Goal: Complete application form: Complete application form

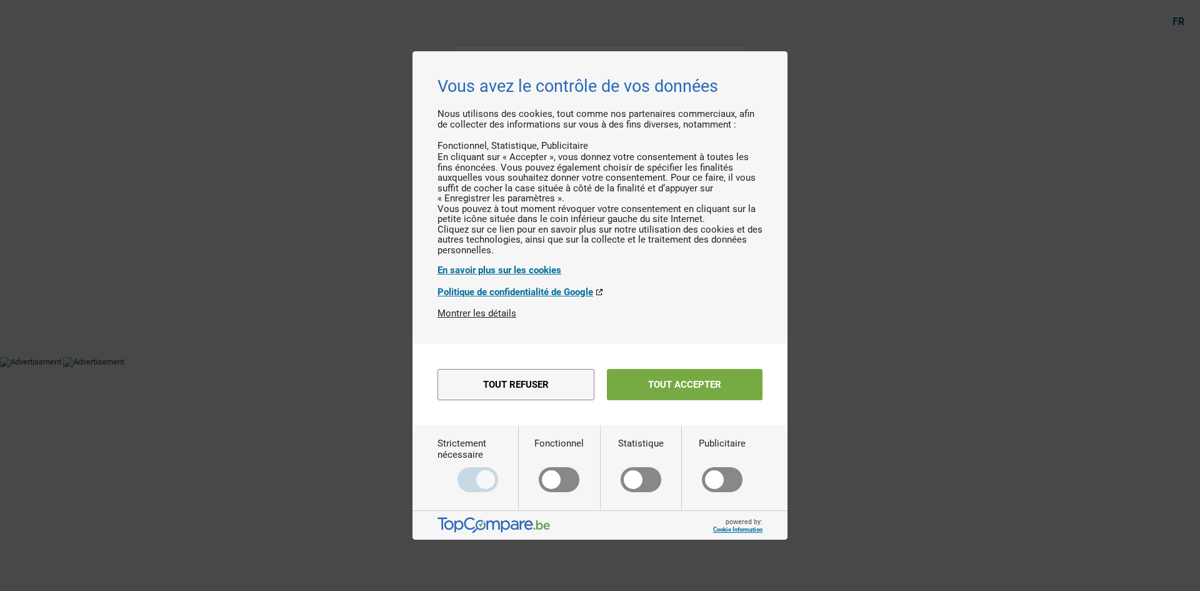
click at [707, 400] on button "Tout accepter" at bounding box center [685, 384] width 156 height 31
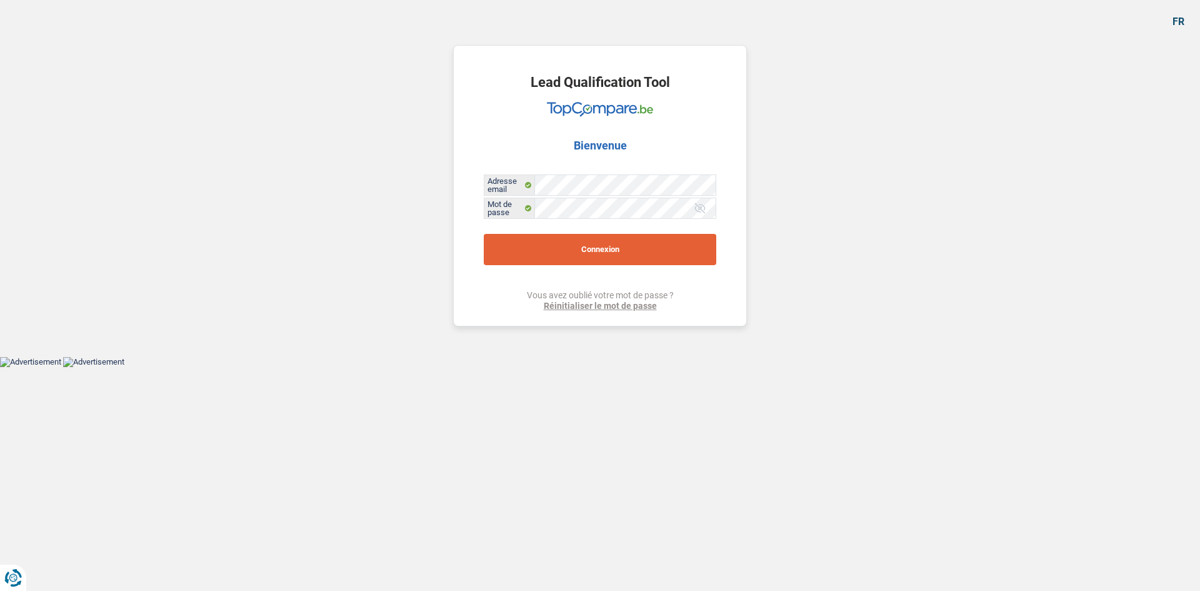
click at [590, 248] on button "Connexion" at bounding box center [600, 249] width 232 height 31
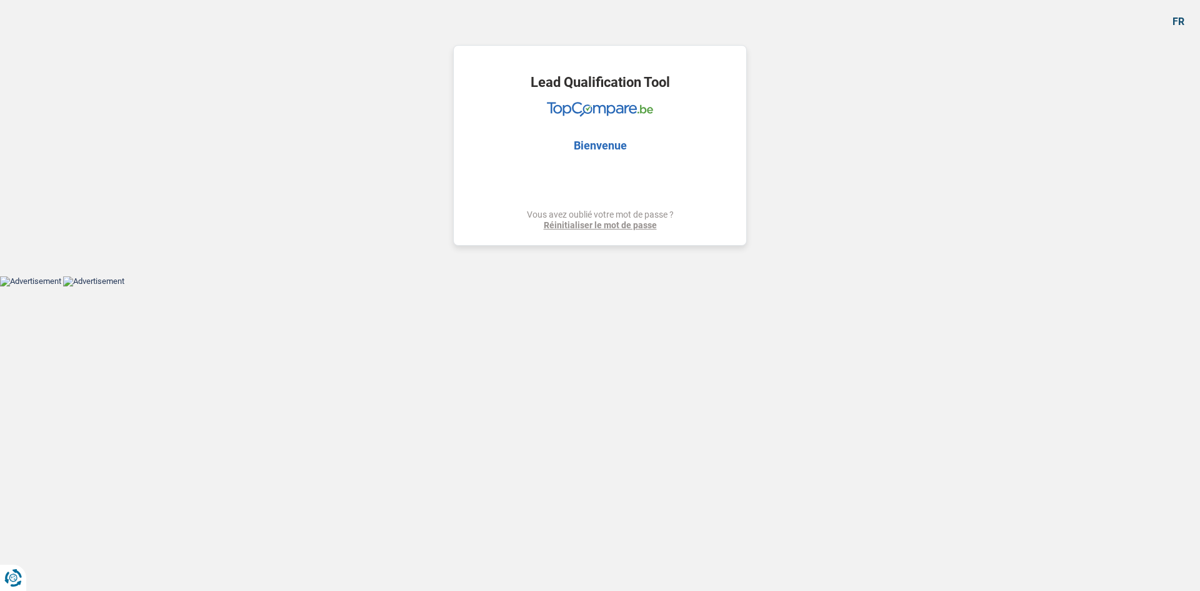
select select "car"
select select "60"
select select "car"
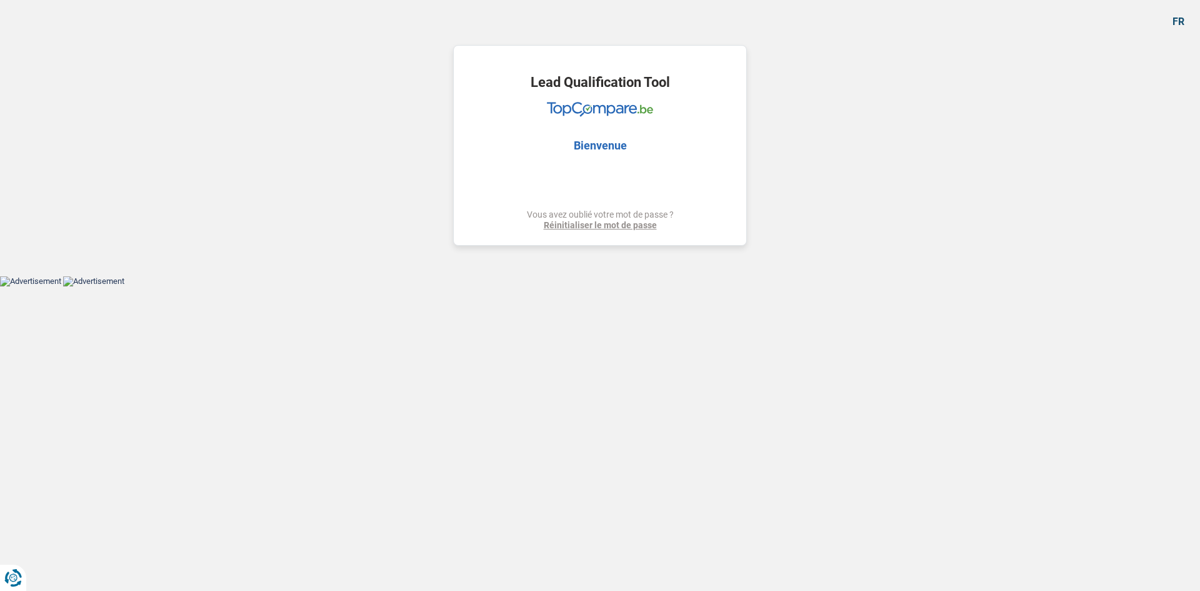
select select "yes"
select select "60"
select select "worker"
select select "independent"
select select "familyAllowances"
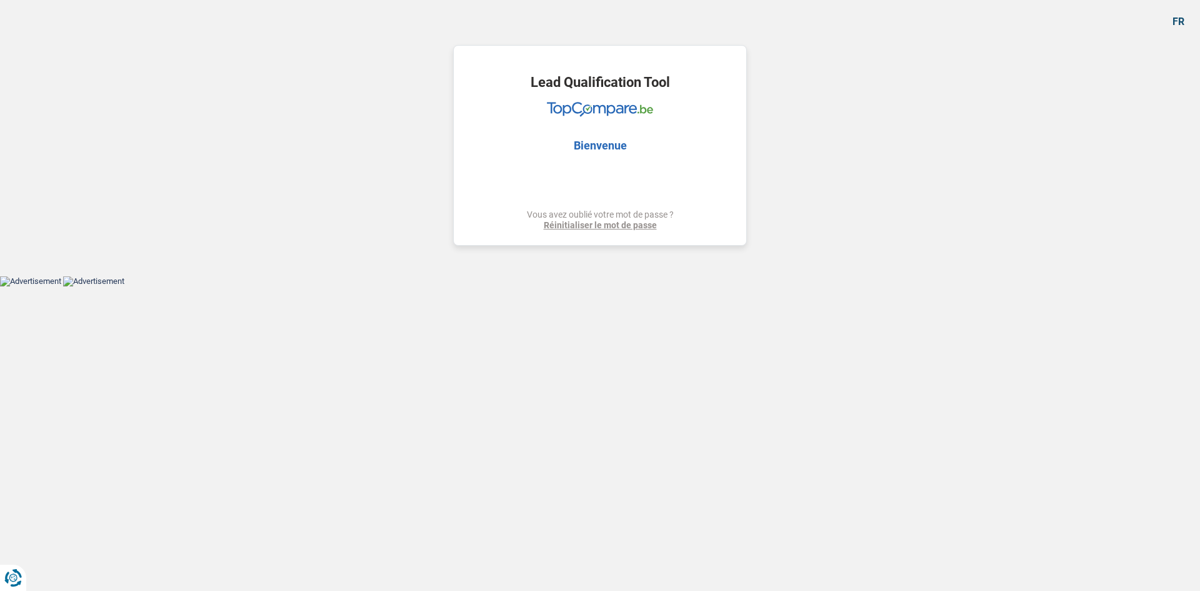
select select "parttimeSelfemployed"
select select "netSalary"
select select "alimony"
select select "netSalary"
select select "rents"
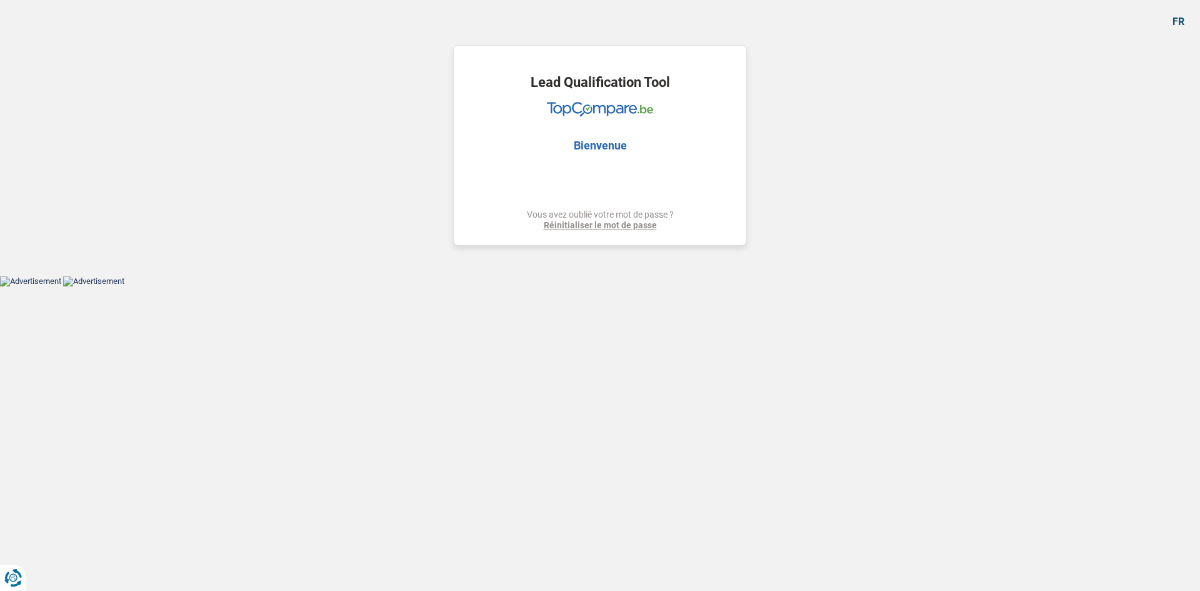
select select "creditConsolidation"
select select "36"
select select "car"
select select "yes"
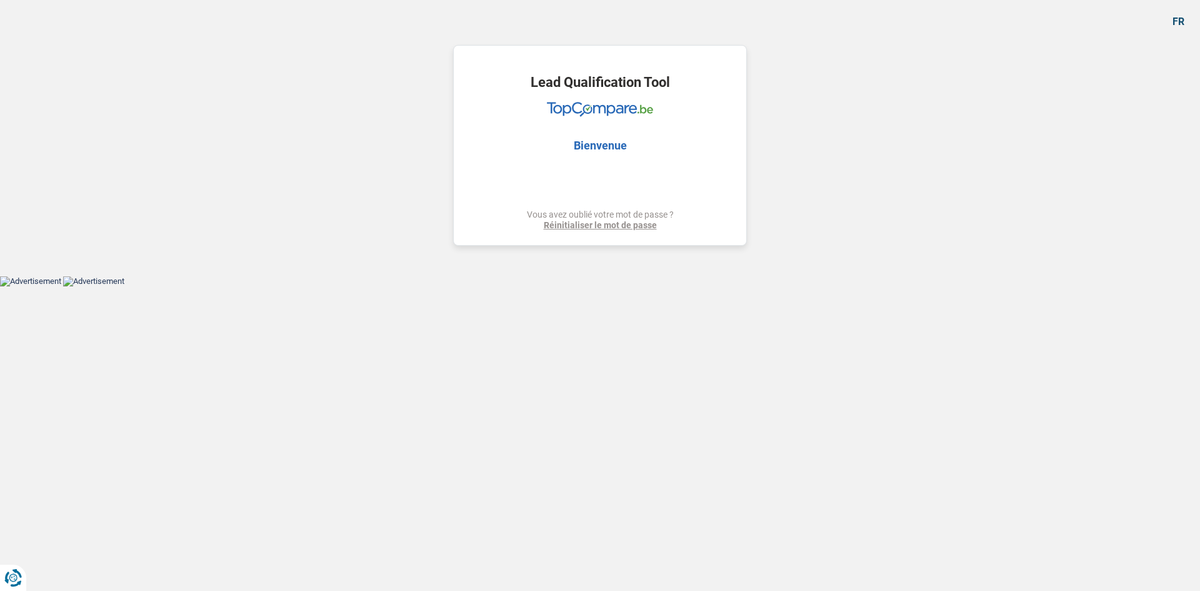
select select "60"
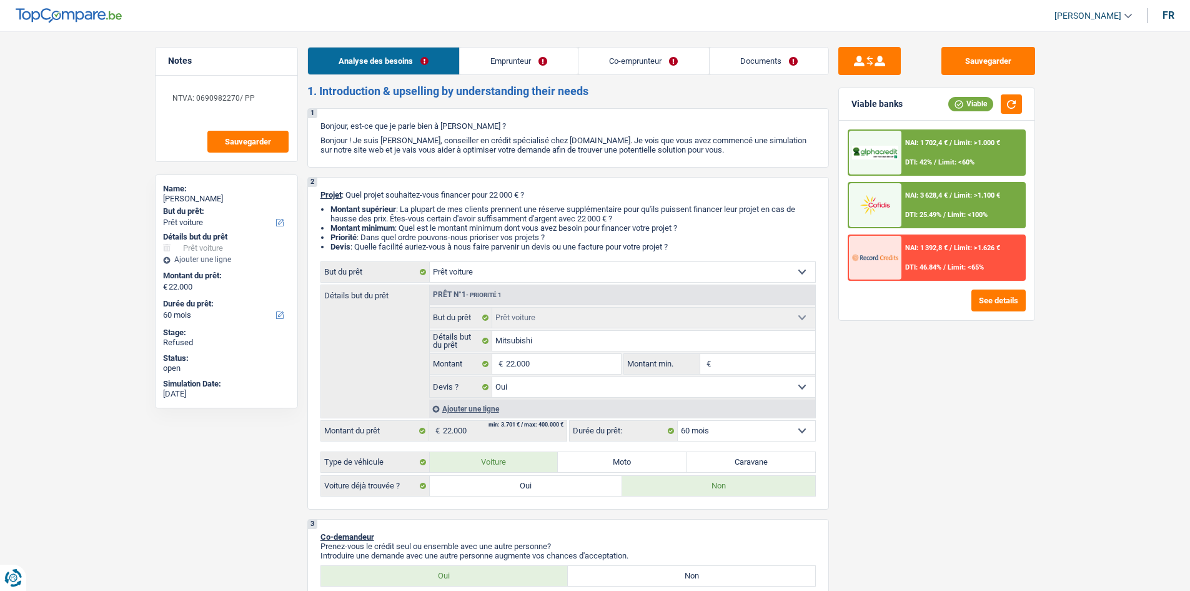
click at [802, 59] on link "Documents" at bounding box center [769, 60] width 119 height 27
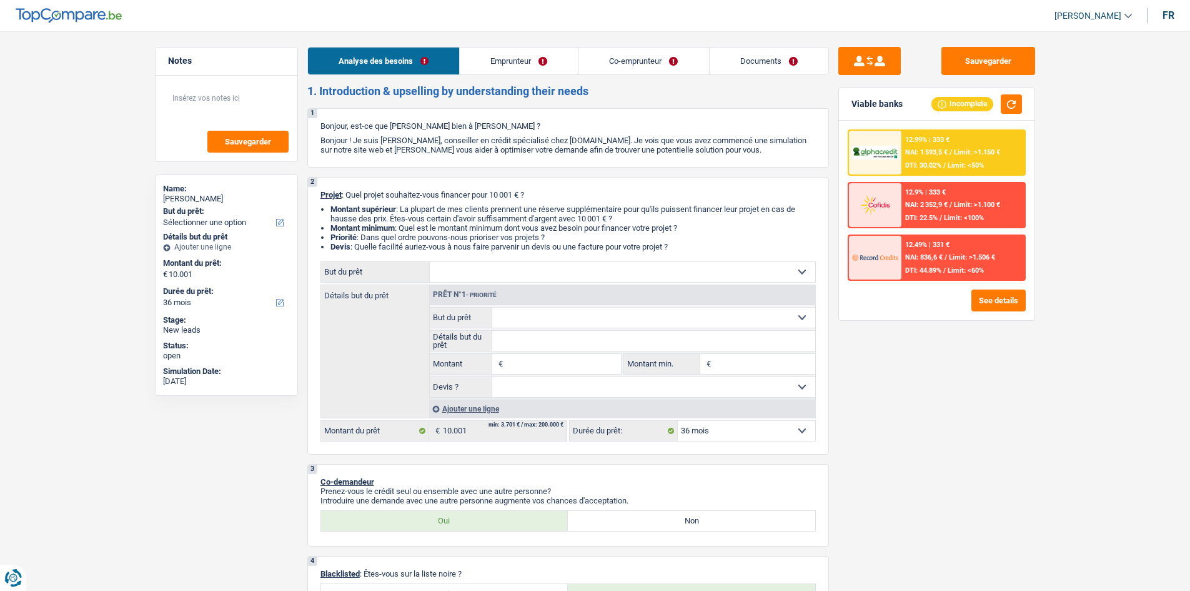
select select "36"
select select "retired"
select select "familyAllowances"
select select "pension"
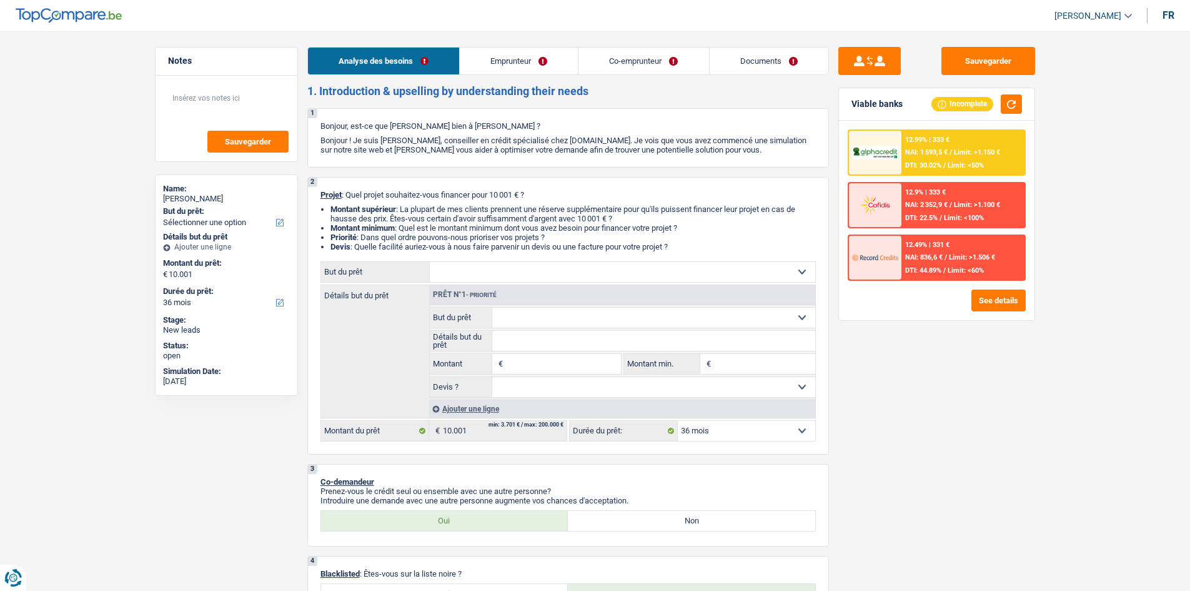
select select "rents"
select select "36"
click at [757, 65] on link "Documents" at bounding box center [769, 60] width 119 height 27
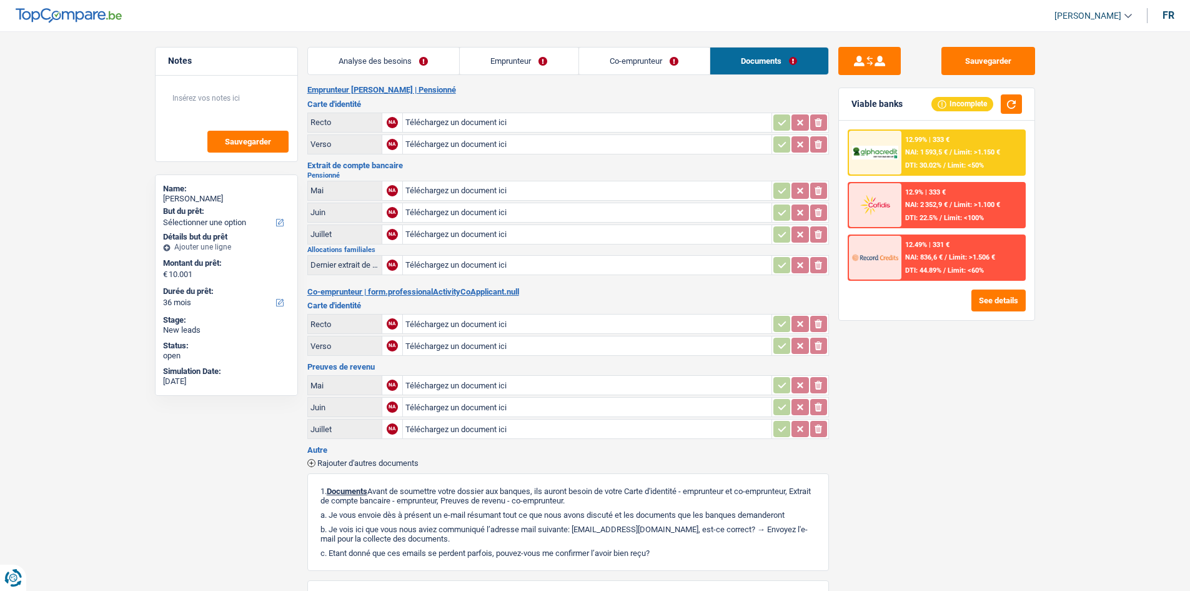
click at [452, 67] on link "Analyse des besoins" at bounding box center [383, 60] width 151 height 27
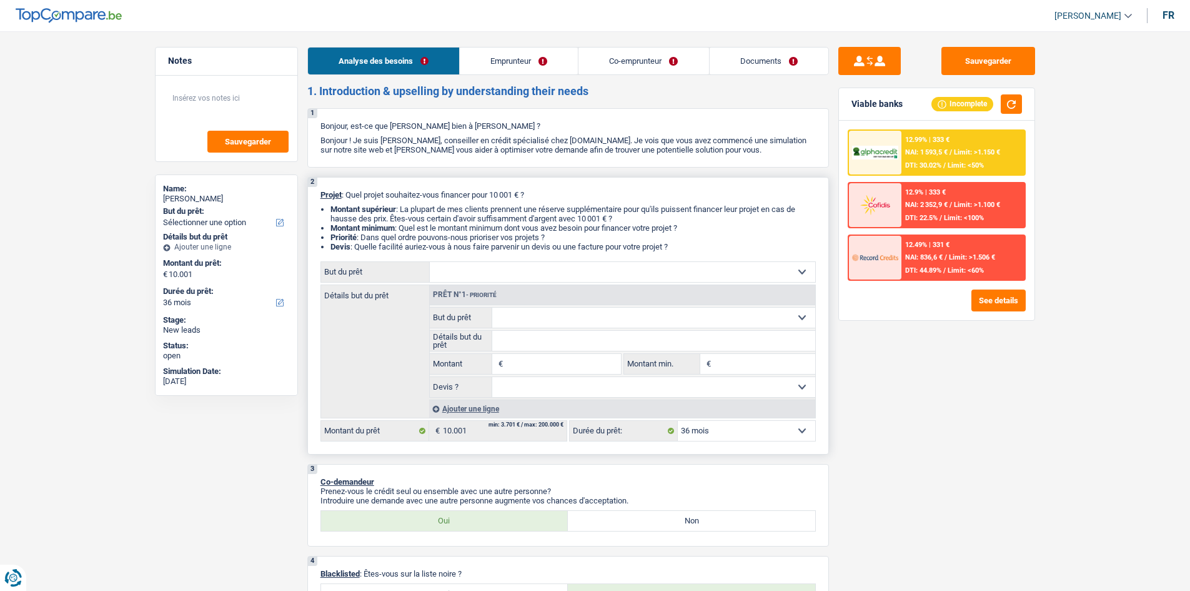
click at [536, 286] on div "Prêt n°1 - Priorité" at bounding box center [623, 295] width 386 height 20
drag, startPoint x: 590, startPoint y: 275, endPoint x: 604, endPoint y: 267, distance: 15.7
click at [590, 275] on select "Confort maison: meubles, textile, peinture, électroménager, outillage non-profe…" at bounding box center [623, 272] width 386 height 20
click at [530, 57] on link "Emprunteur" at bounding box center [519, 60] width 118 height 27
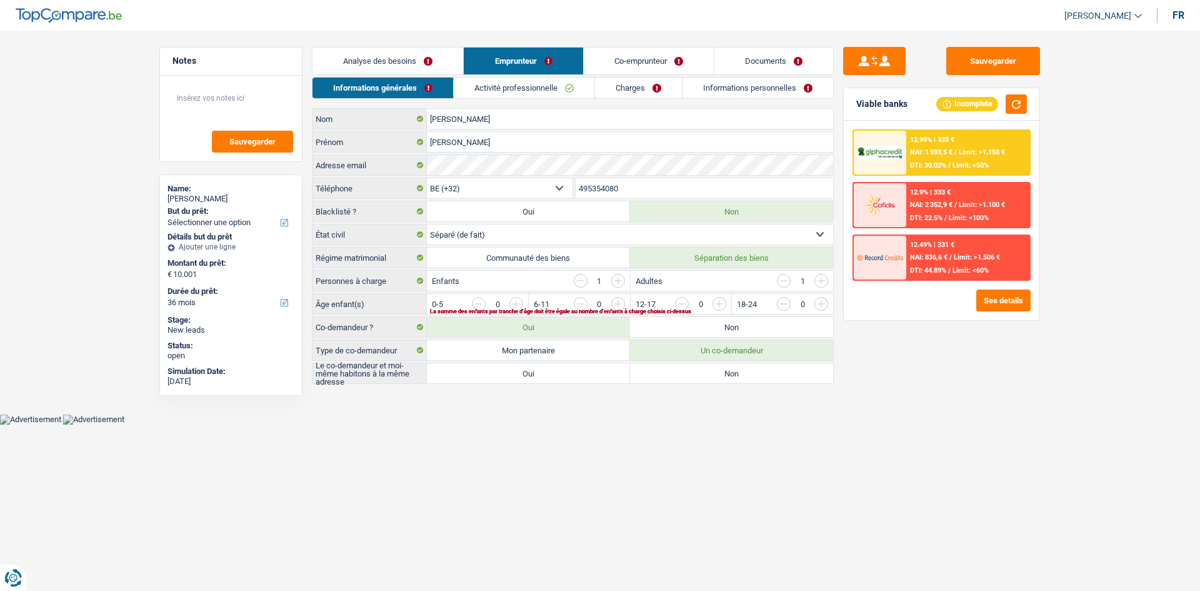
click at [451, 66] on link "Analyse des besoins" at bounding box center [387, 60] width 151 height 27
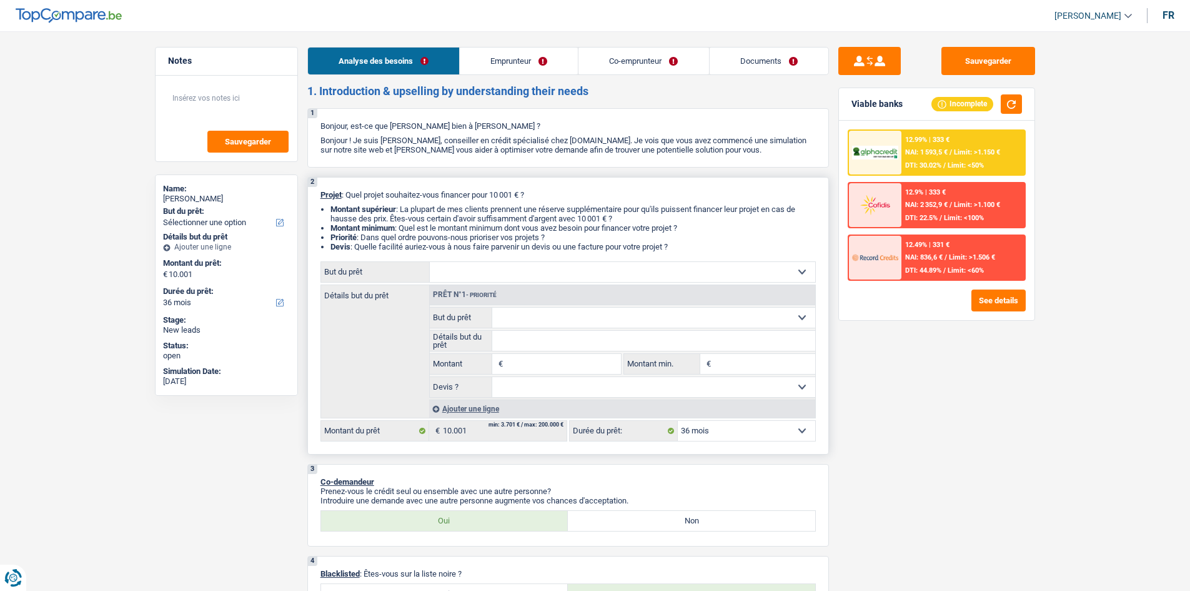
click at [564, 278] on select "Confort maison: meubles, textile, peinture, électroménager, outillage non-profe…" at bounding box center [623, 272] width 386 height 20
click at [1042, 406] on div "Sauvegarder Viable banks Incomplete 12.99% | 333 € NAI: 1 593,5 € / Limit: >1.1…" at bounding box center [937, 307] width 216 height 521
click at [562, 271] on select "Confort maison: meubles, textile, peinture, électroménager, outillage non-profe…" at bounding box center [623, 272] width 386 height 20
select select "household"
click at [430, 262] on select "Confort maison: meubles, textile, peinture, électroménager, outillage non-profe…" at bounding box center [623, 272] width 386 height 20
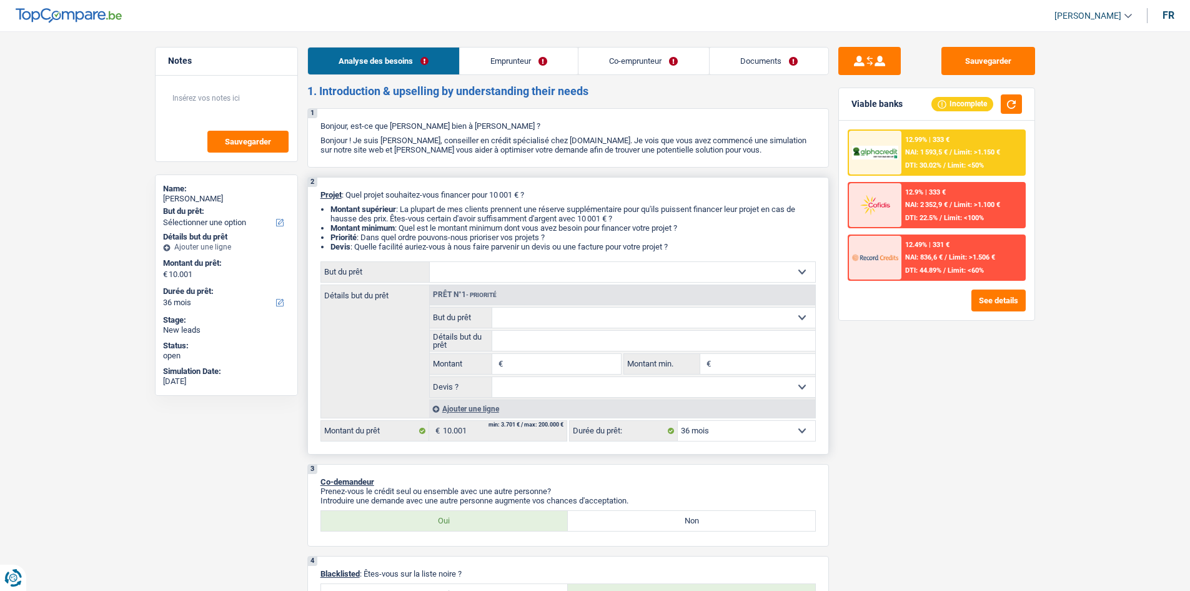
select select "household"
type input "10.001"
select select "household"
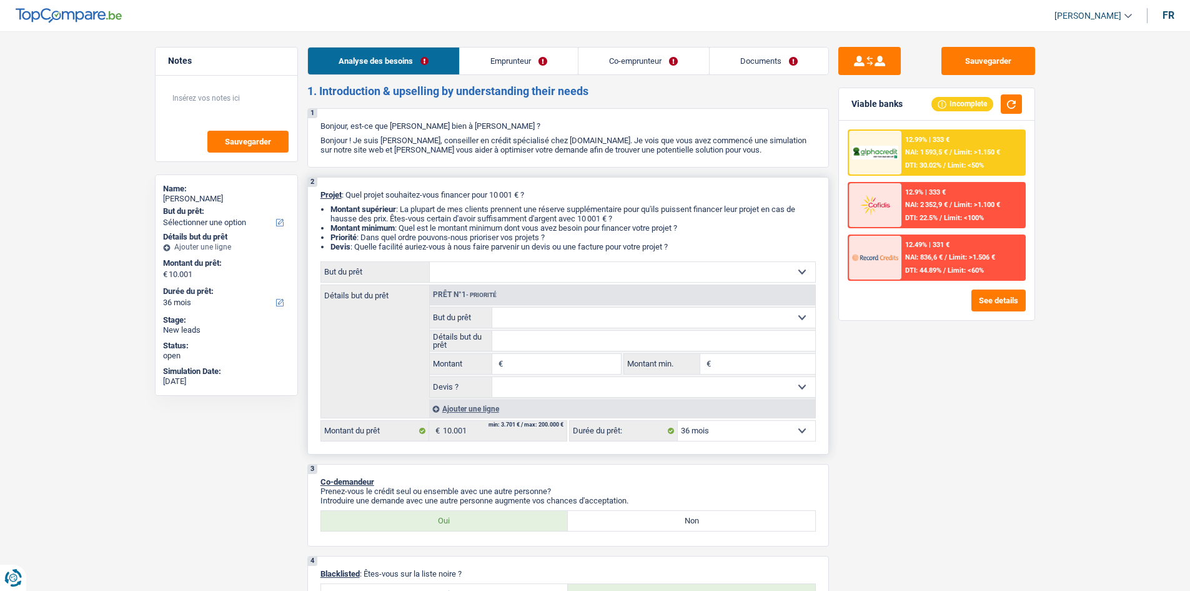
type input "10.001"
select select "household"
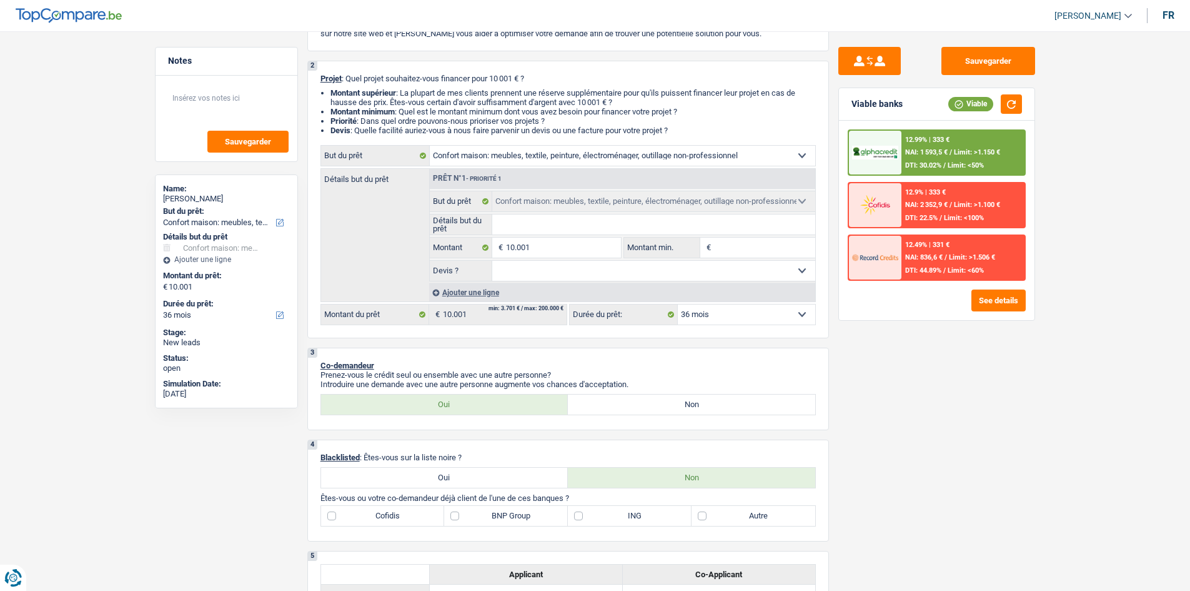
scroll to position [125, 0]
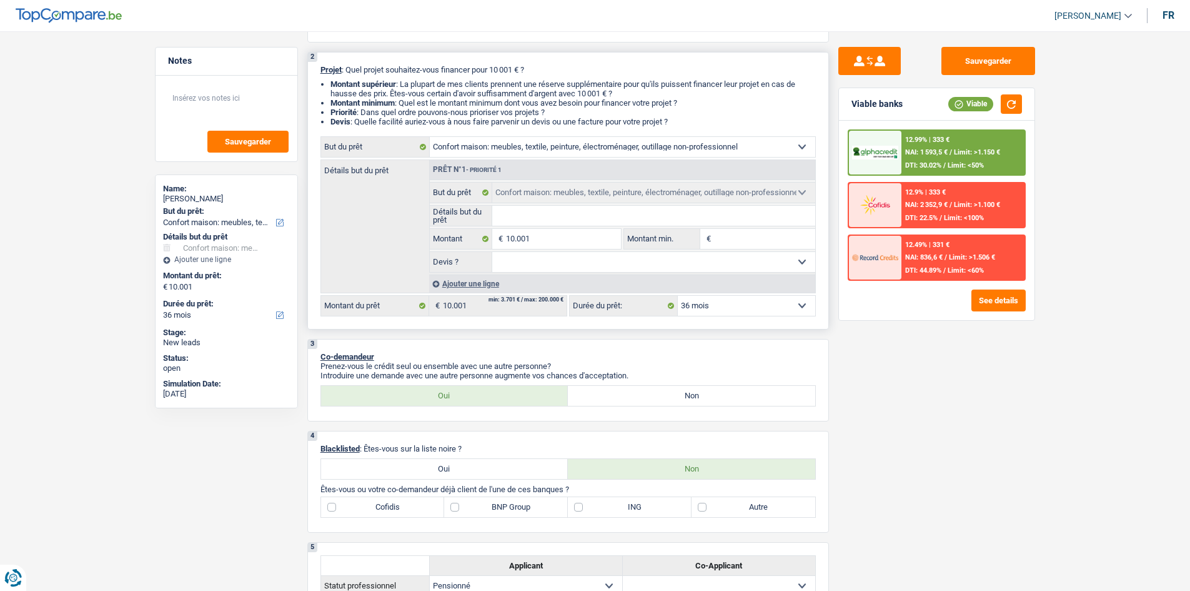
click at [542, 221] on input "Détails but du prêt" at bounding box center [653, 216] width 323 height 20
type input "M"
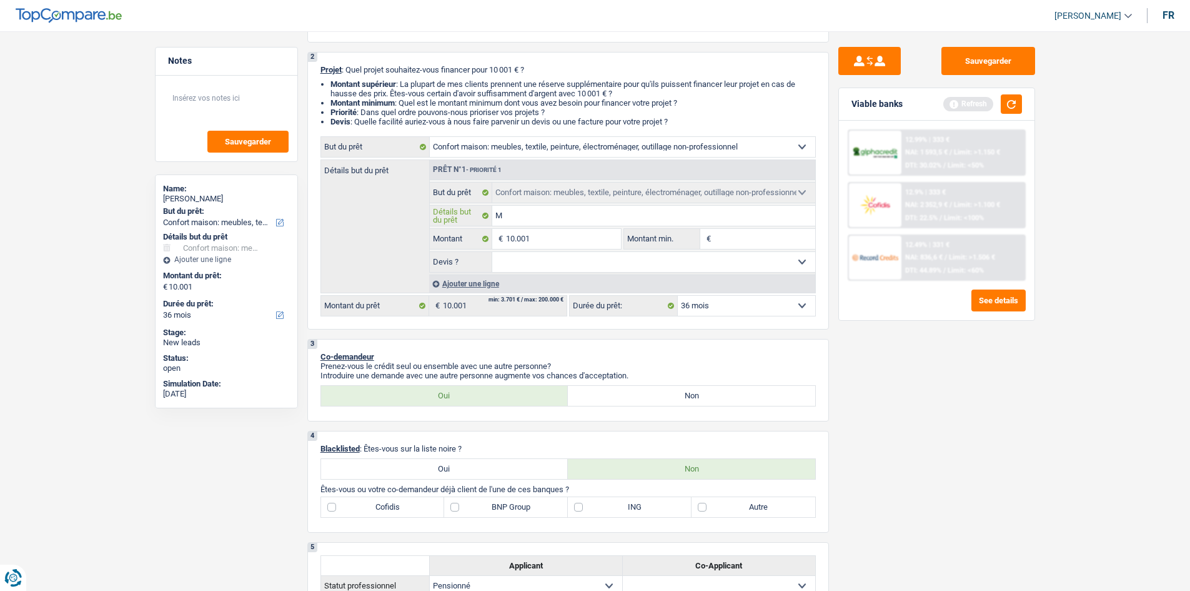
type input "Me"
type input "Meu"
type input "Meub"
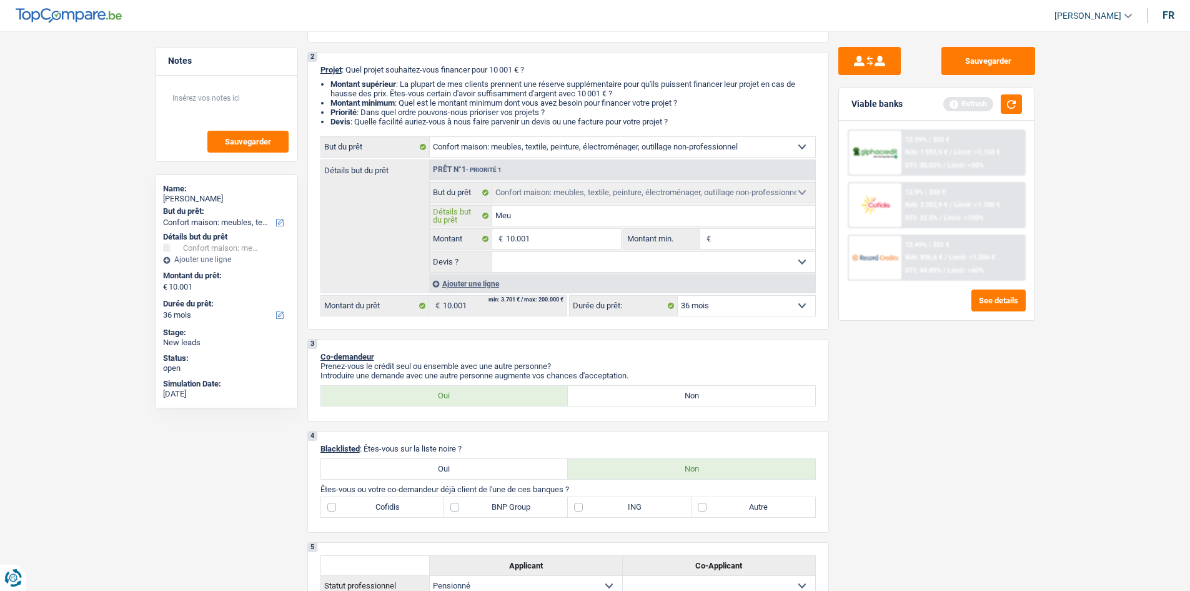
type input "Meub"
type input "Meubl"
type input "Meuble"
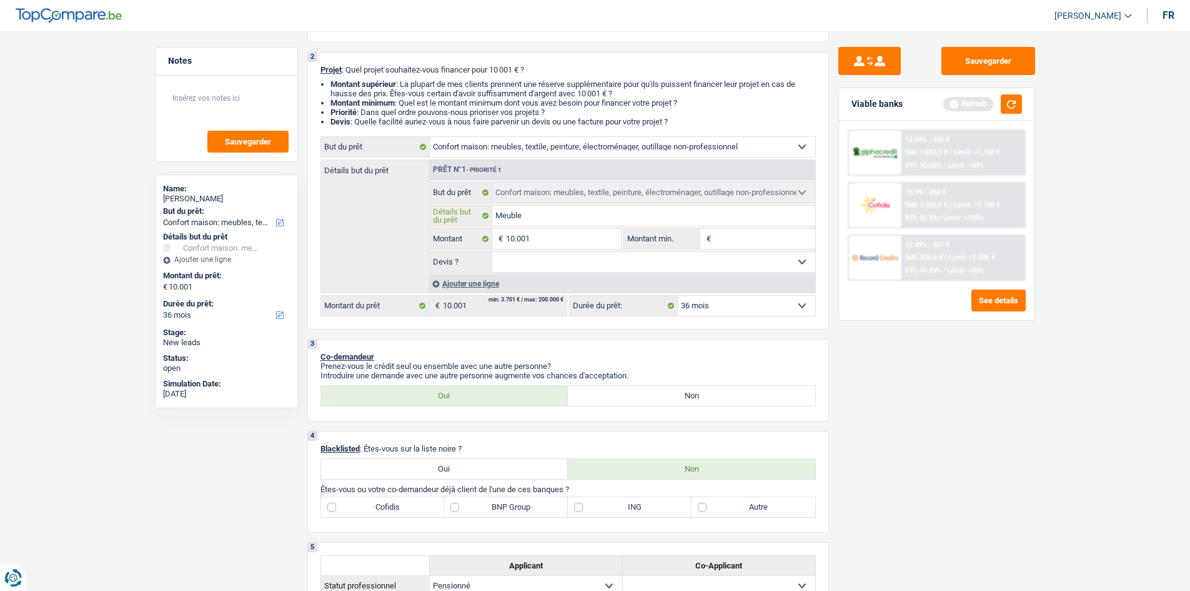
type input "Meubles"
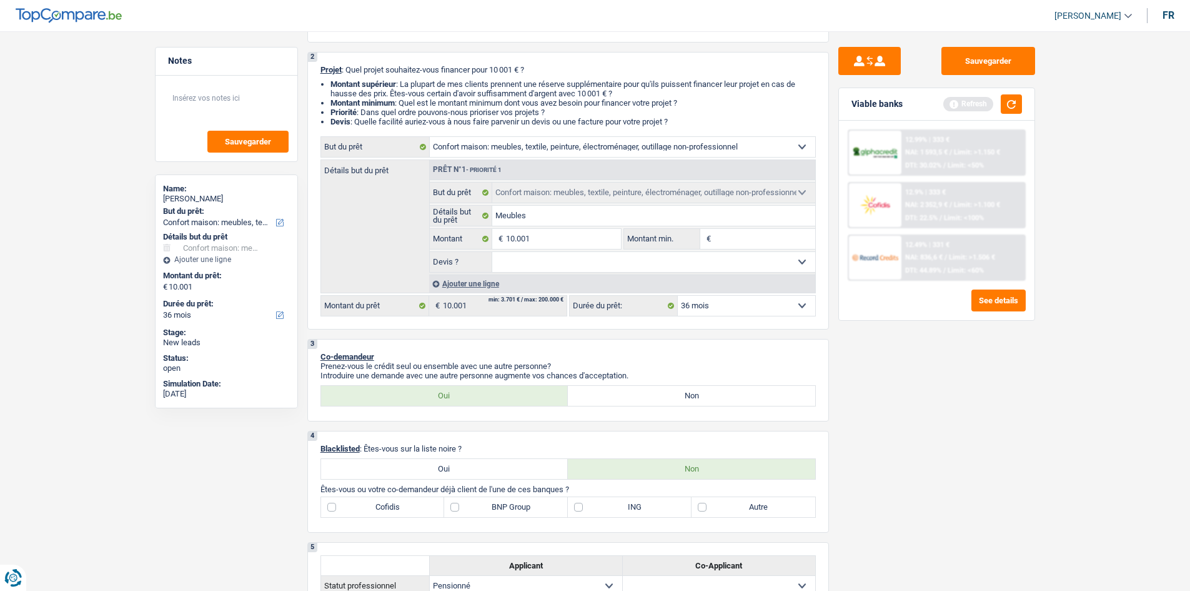
drag, startPoint x: 1067, startPoint y: 308, endPoint x: 1073, endPoint y: 304, distance: 7.6
click at [937, 452] on div "Sauvegarder Viable banks Refresh 12.99% | 333 € NAI: 1 593,5 € / Limit: >1.150 …" at bounding box center [937, 307] width 216 height 521
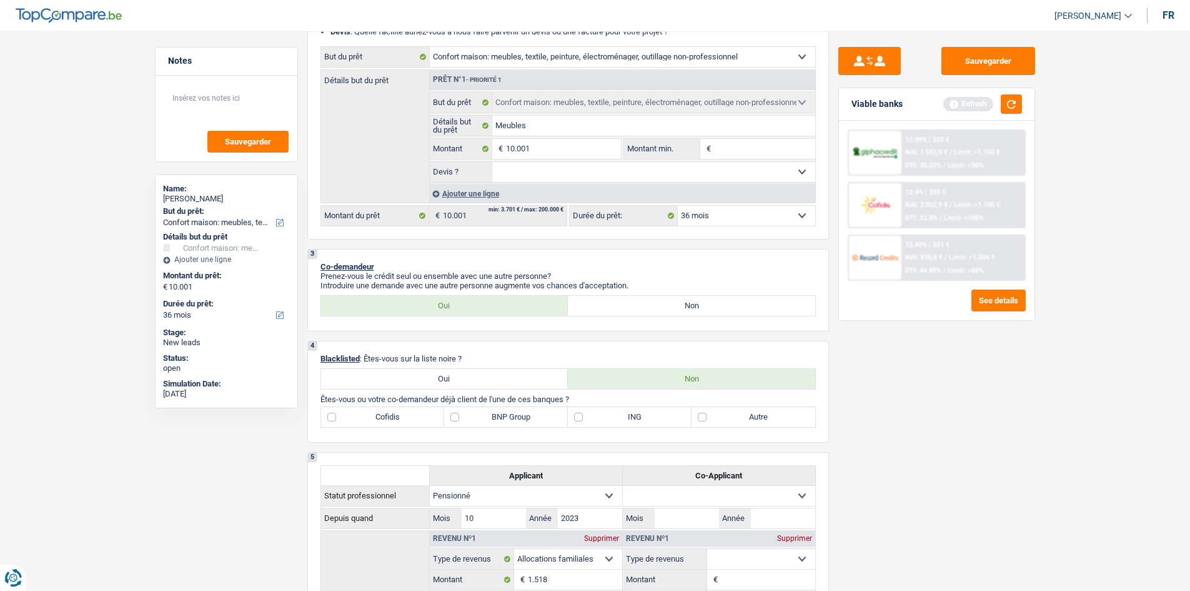
scroll to position [312, 0]
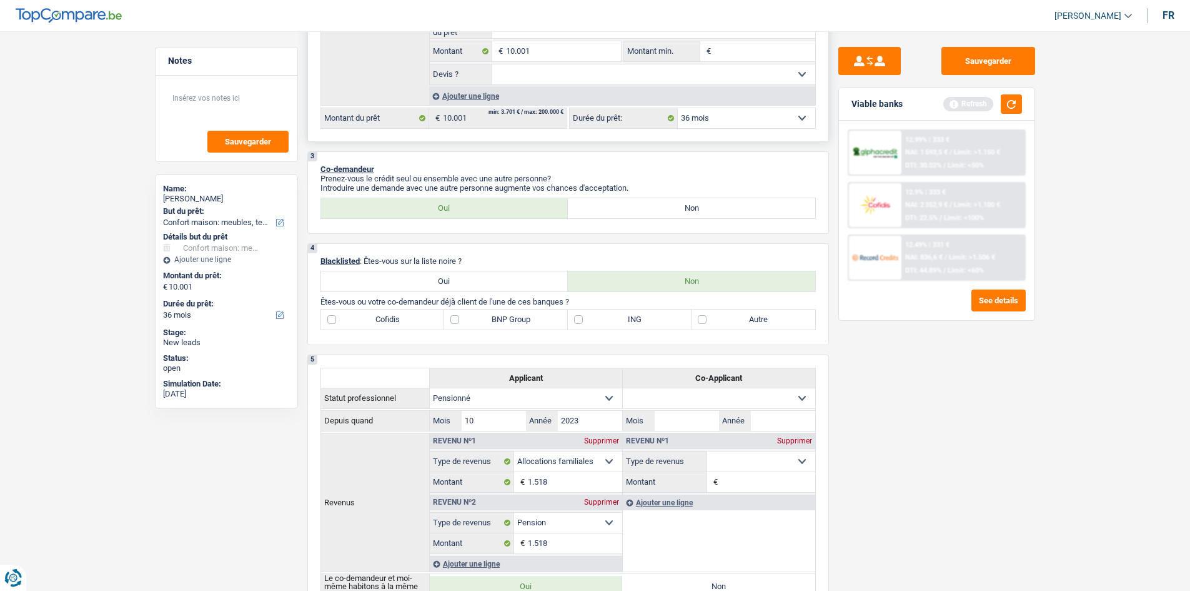
click at [552, 78] on select "Oui Non Non répondu Sélectionner une option" at bounding box center [653, 74] width 323 height 20
select select "yes"
click at [492, 64] on select "Oui Non Non répondu Sélectionner une option" at bounding box center [653, 74] width 323 height 20
select select "yes"
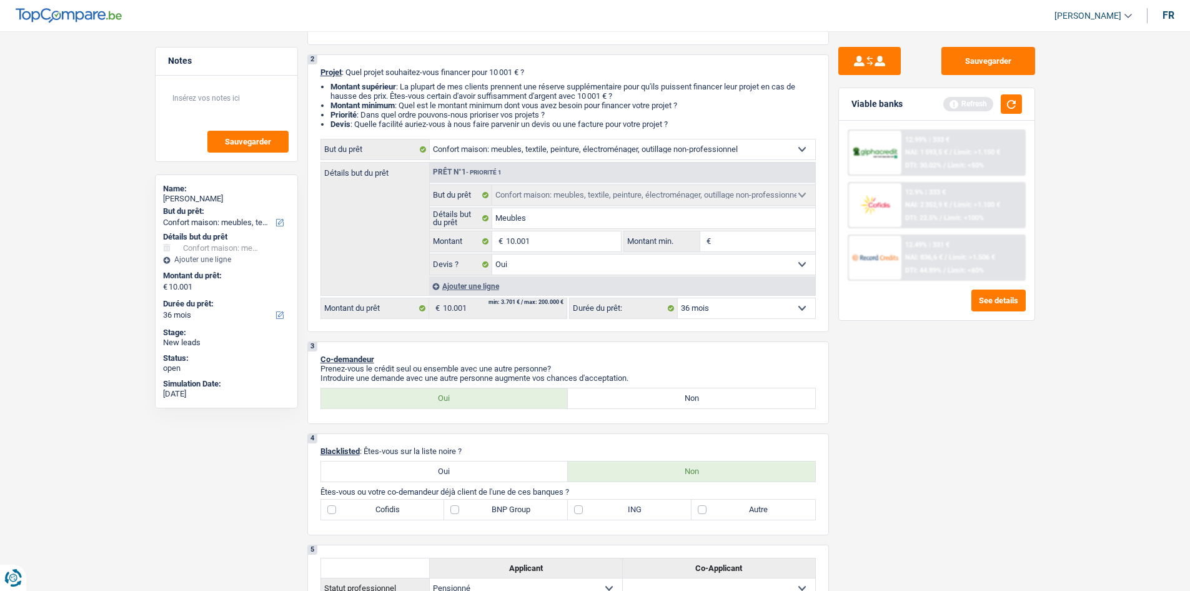
scroll to position [0, 0]
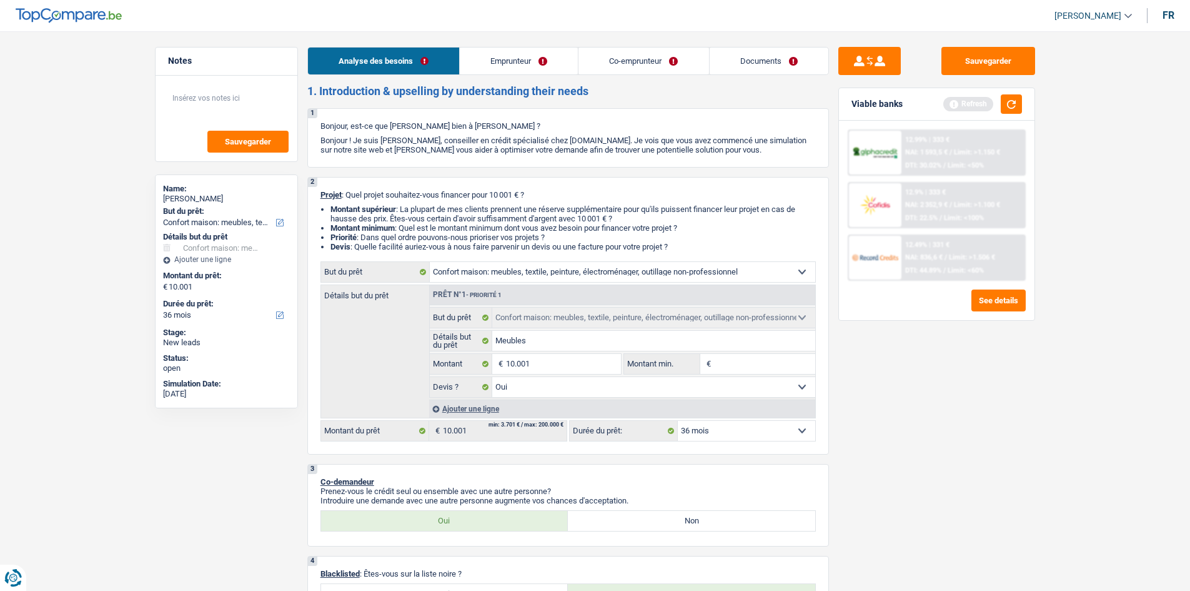
click at [534, 54] on link "Emprunteur" at bounding box center [519, 60] width 118 height 27
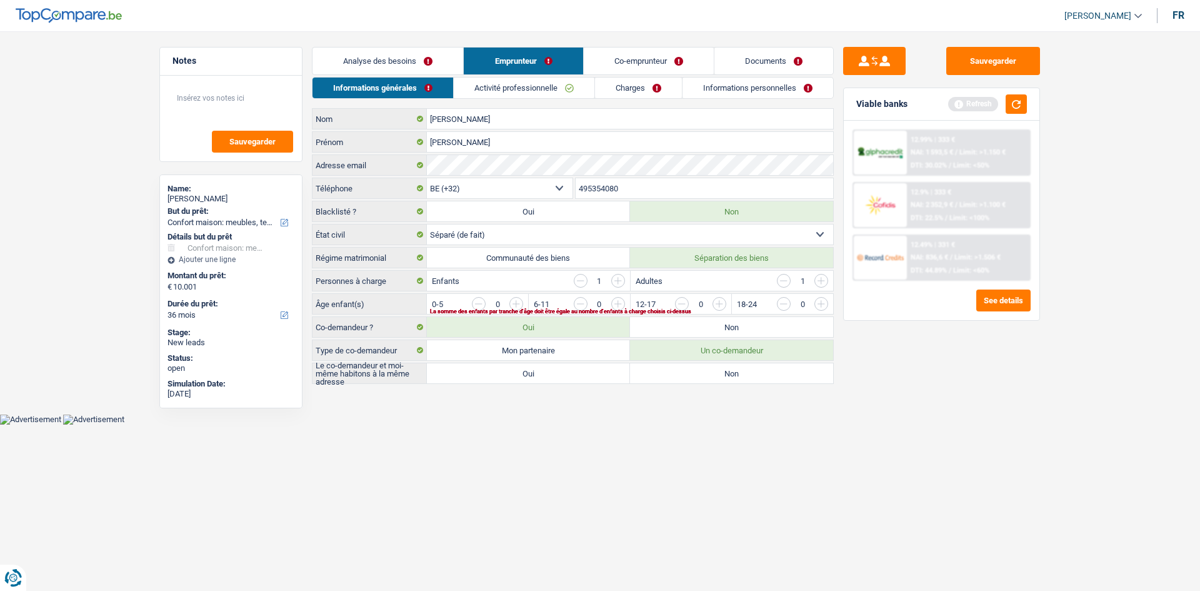
click at [424, 57] on link "Analyse des besoins" at bounding box center [387, 60] width 151 height 27
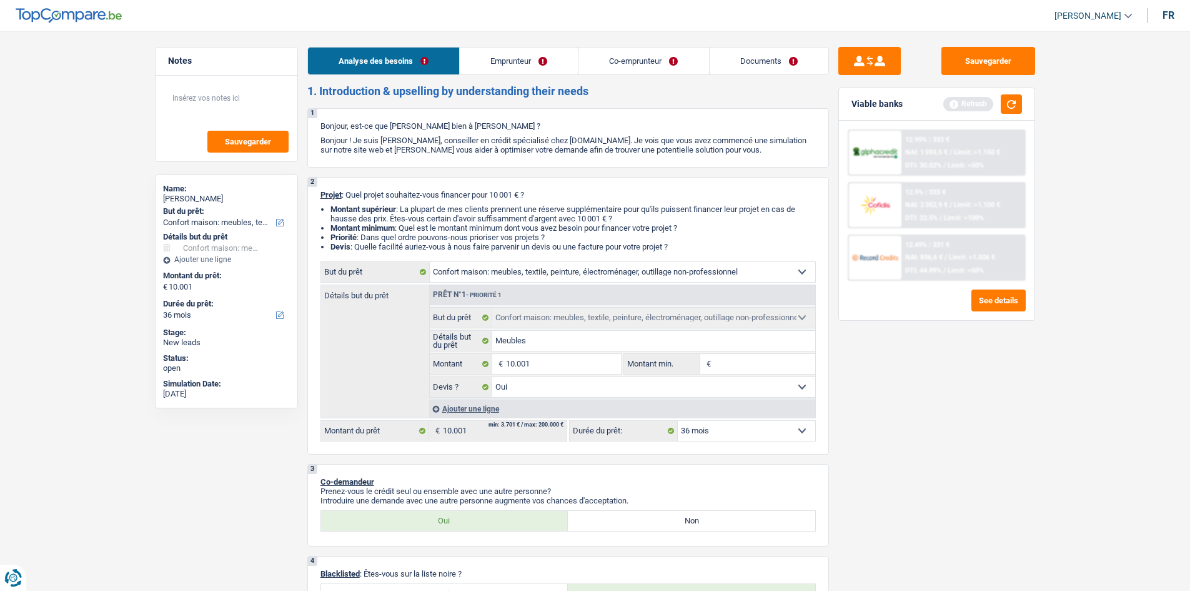
drag, startPoint x: 531, startPoint y: 57, endPoint x: 537, endPoint y: 58, distance: 6.4
click at [531, 57] on link "Emprunteur" at bounding box center [519, 60] width 118 height 27
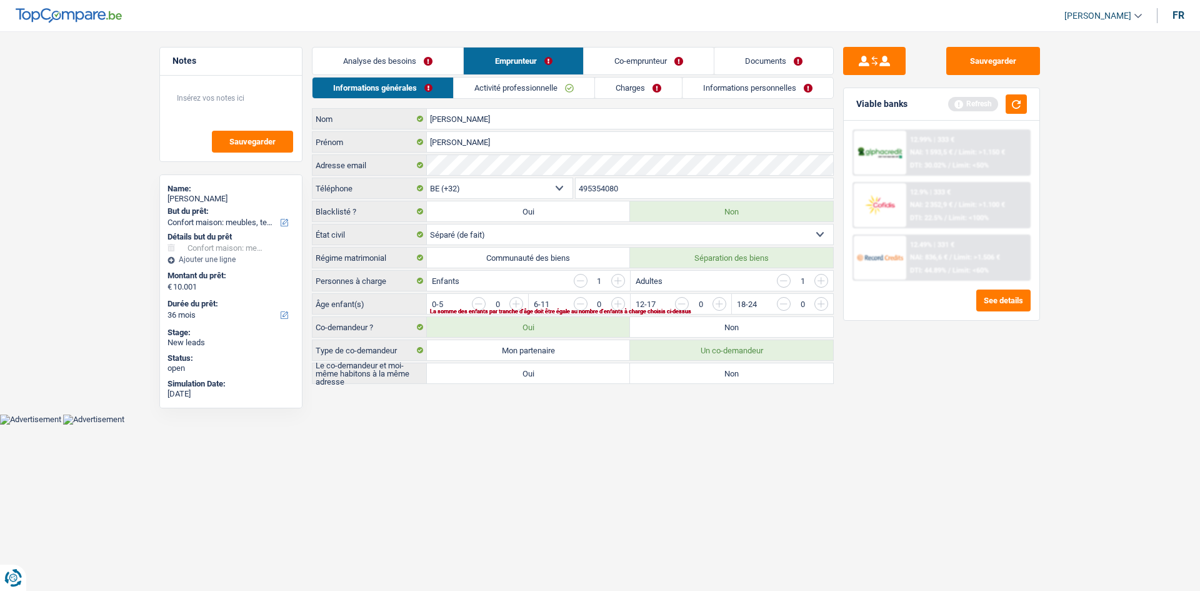
click at [657, 60] on link "Co-emprunteur" at bounding box center [649, 60] width 130 height 27
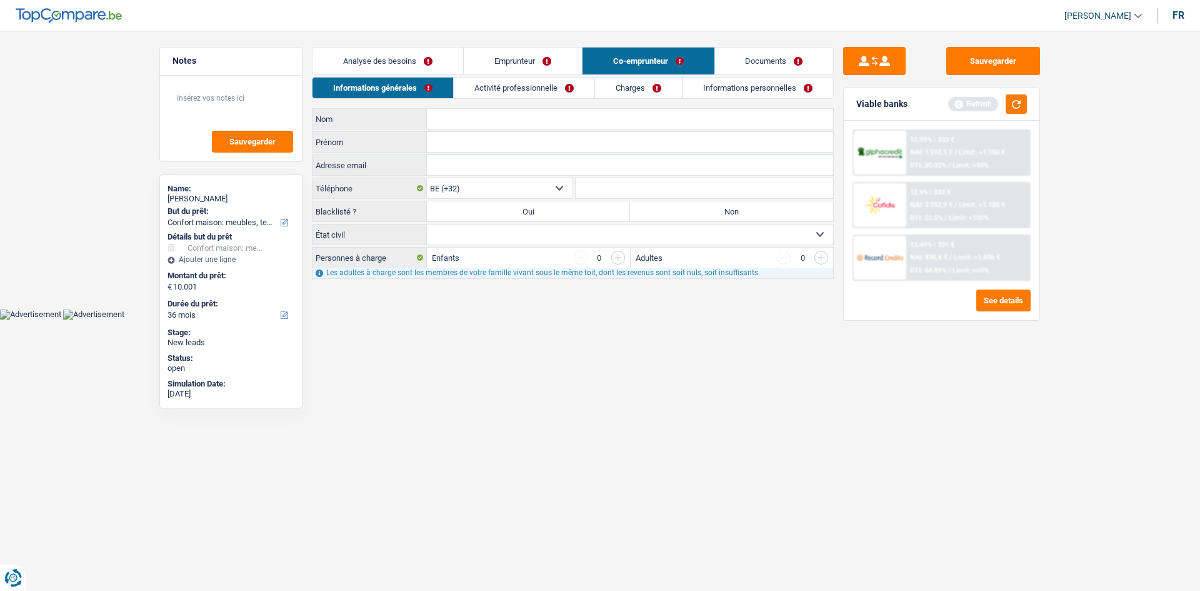
click at [544, 92] on link "Activité professionnelle" at bounding box center [524, 87] width 141 height 21
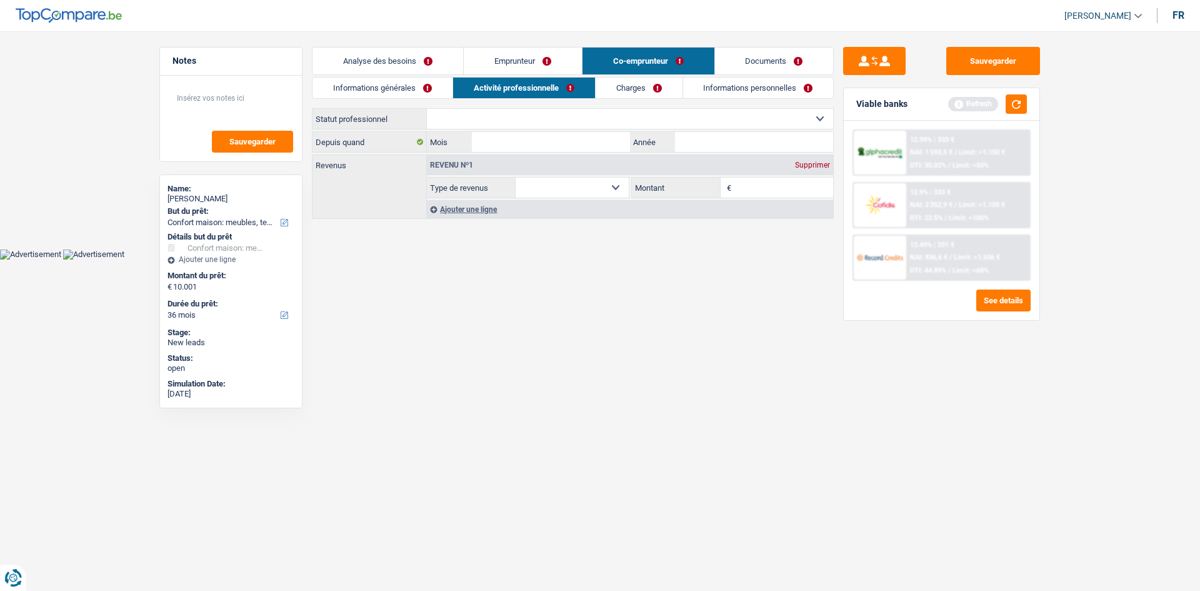
click at [556, 61] on link "Emprunteur" at bounding box center [523, 60] width 118 height 27
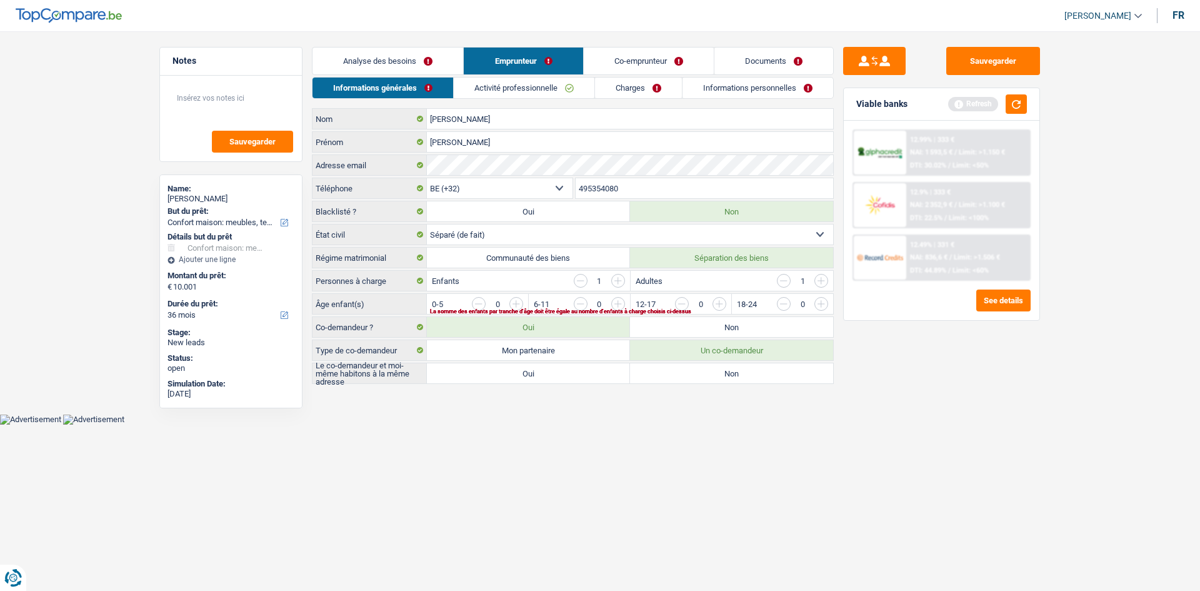
drag, startPoint x: 758, startPoint y: 331, endPoint x: 971, endPoint y: 403, distance: 225.1
click at [759, 331] on label "Non" at bounding box center [731, 327] width 203 height 20
click at [759, 331] on input "Non" at bounding box center [731, 327] width 203 height 20
radio input "true"
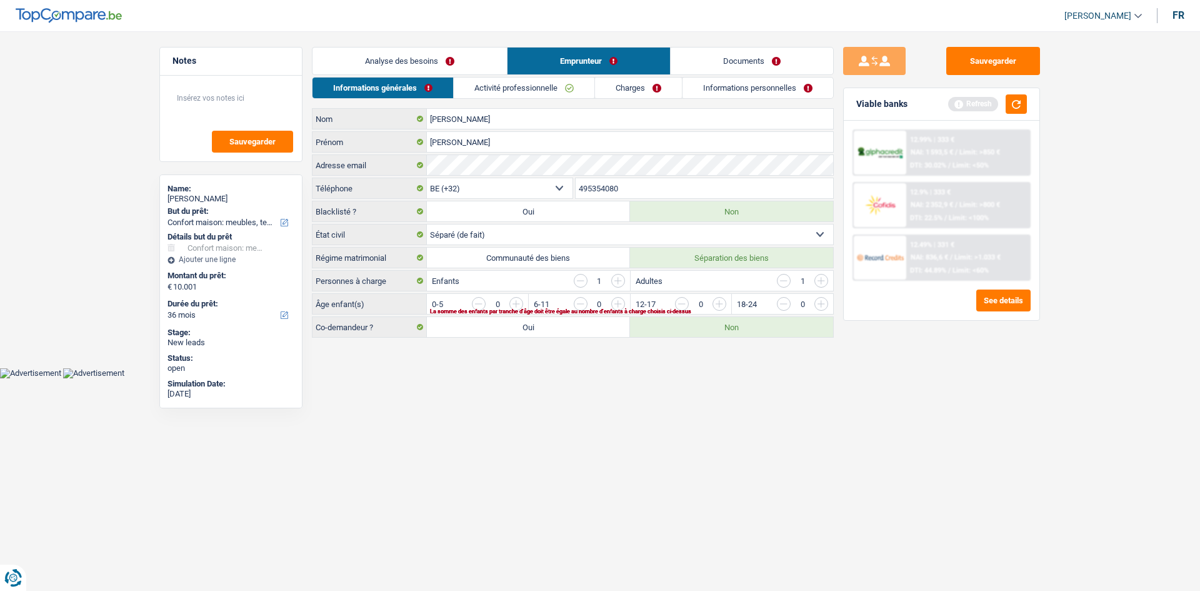
click at [959, 390] on div "Sauvegarder Viable banks Refresh 12.99% | 333 € NAI: 1 593,5 € / Limit: >850 € …" at bounding box center [942, 307] width 216 height 521
click at [527, 89] on link "Activité professionnelle" at bounding box center [524, 87] width 141 height 21
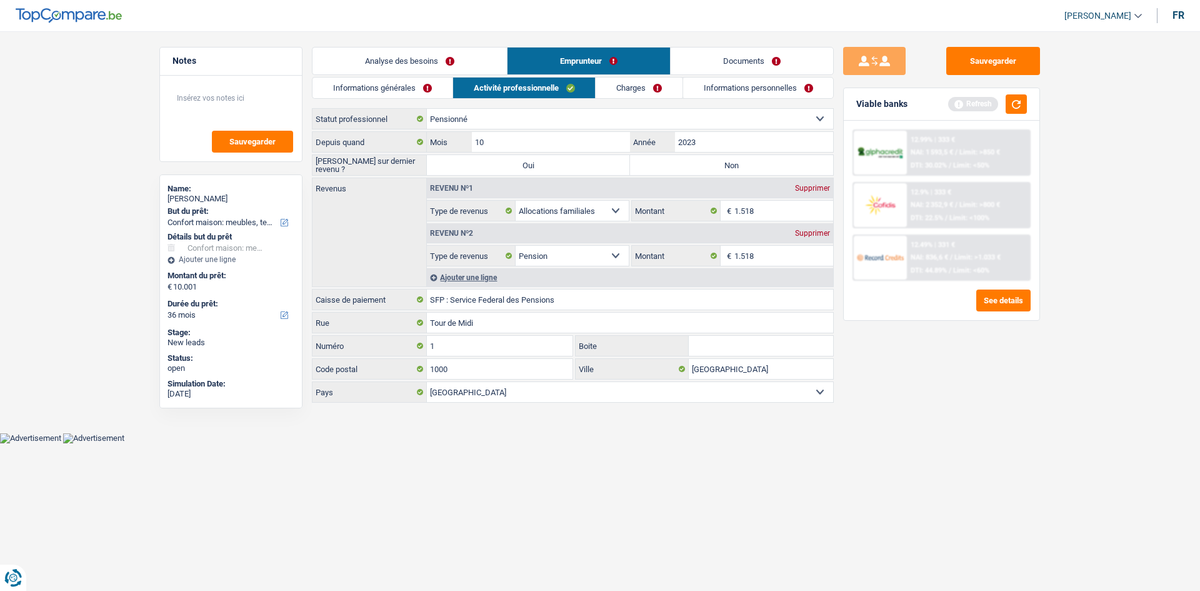
click at [391, 92] on link "Informations générales" at bounding box center [382, 87] width 140 height 21
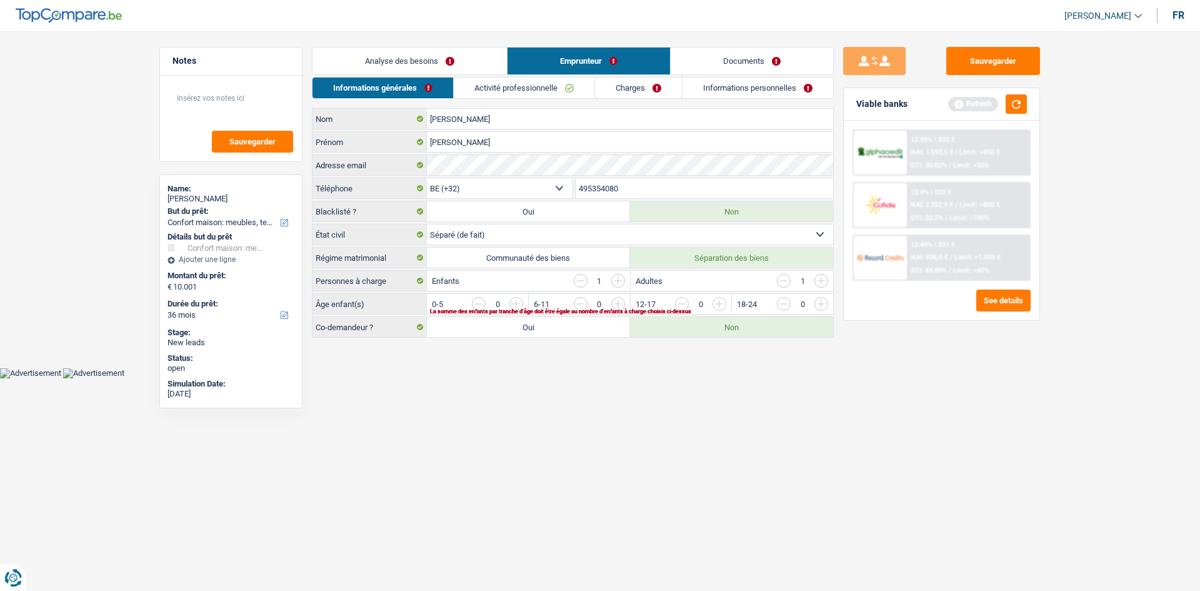
click at [584, 278] on input "button" at bounding box center [581, 281] width 14 height 14
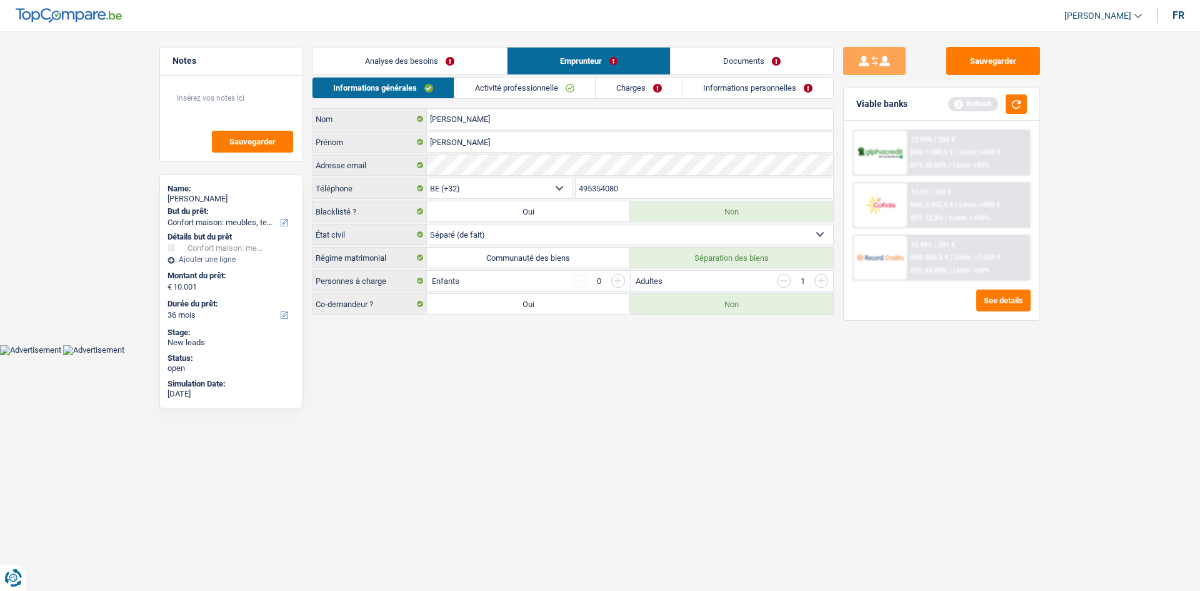
click at [516, 90] on link "Activité professionnelle" at bounding box center [524, 87] width 141 height 21
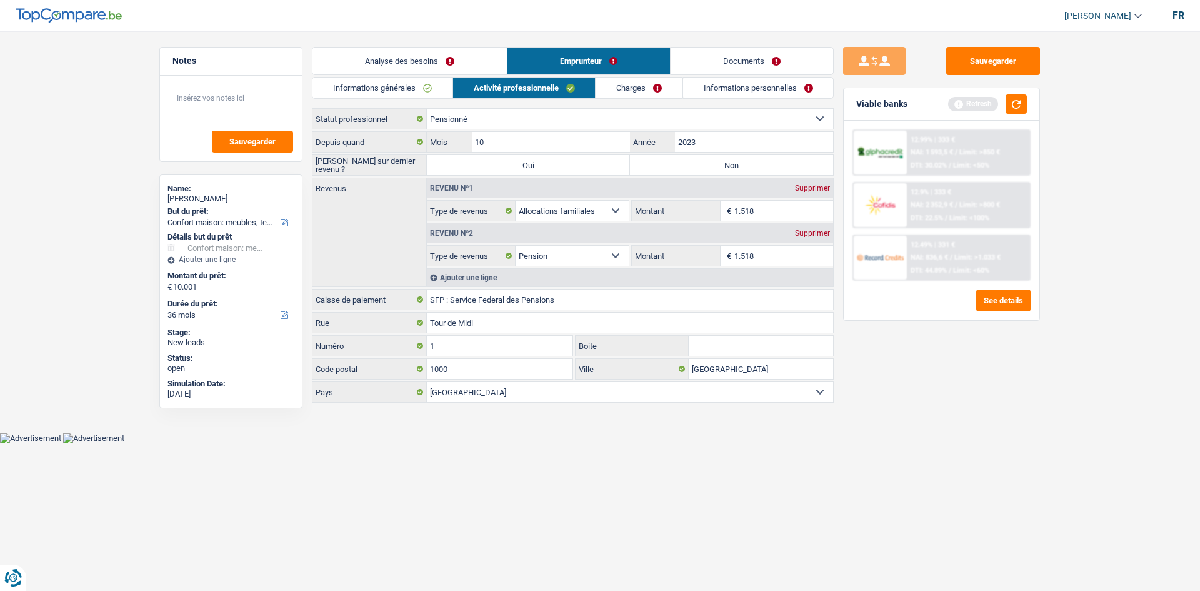
click at [419, 82] on link "Informations générales" at bounding box center [382, 87] width 140 height 21
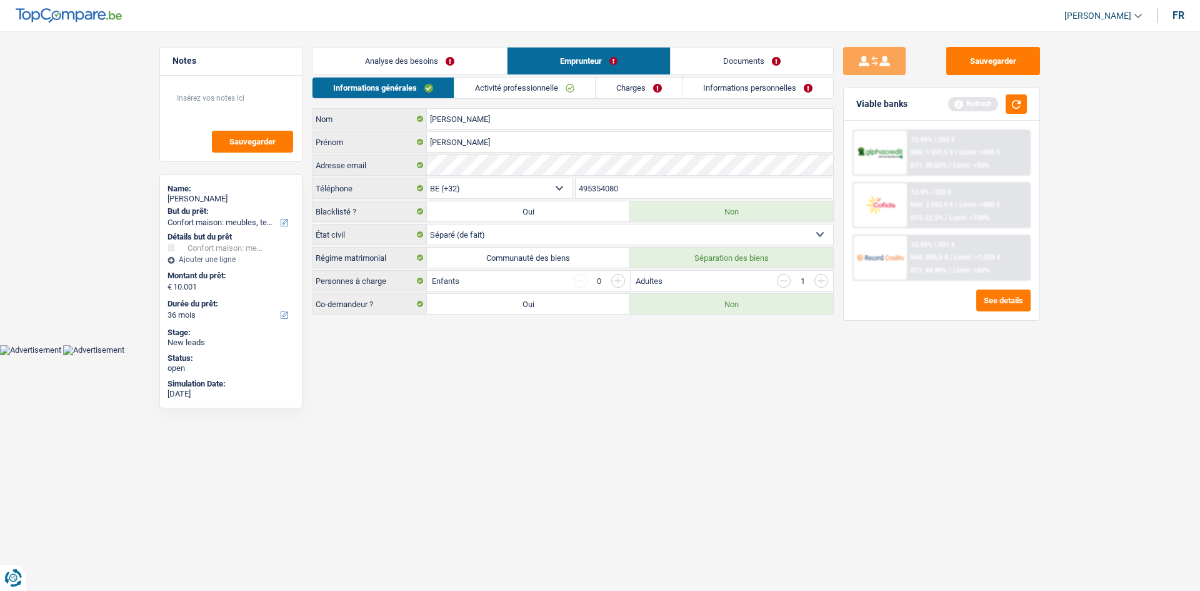
click at [516, 84] on link "Activité professionnelle" at bounding box center [524, 87] width 141 height 21
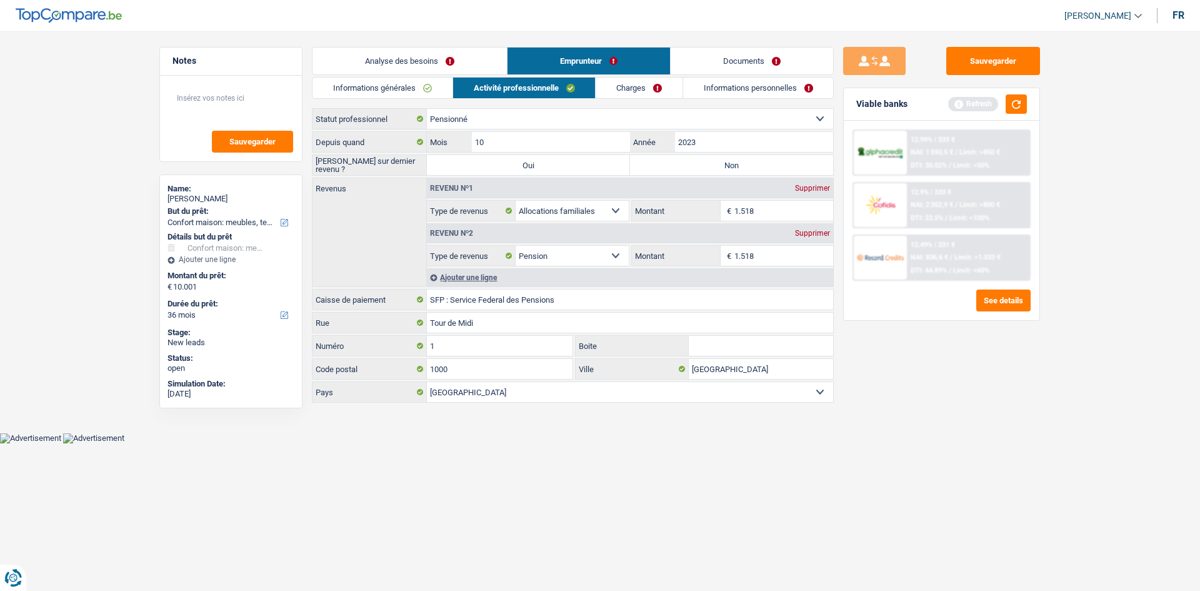
click at [638, 91] on link "Charges" at bounding box center [639, 87] width 87 height 21
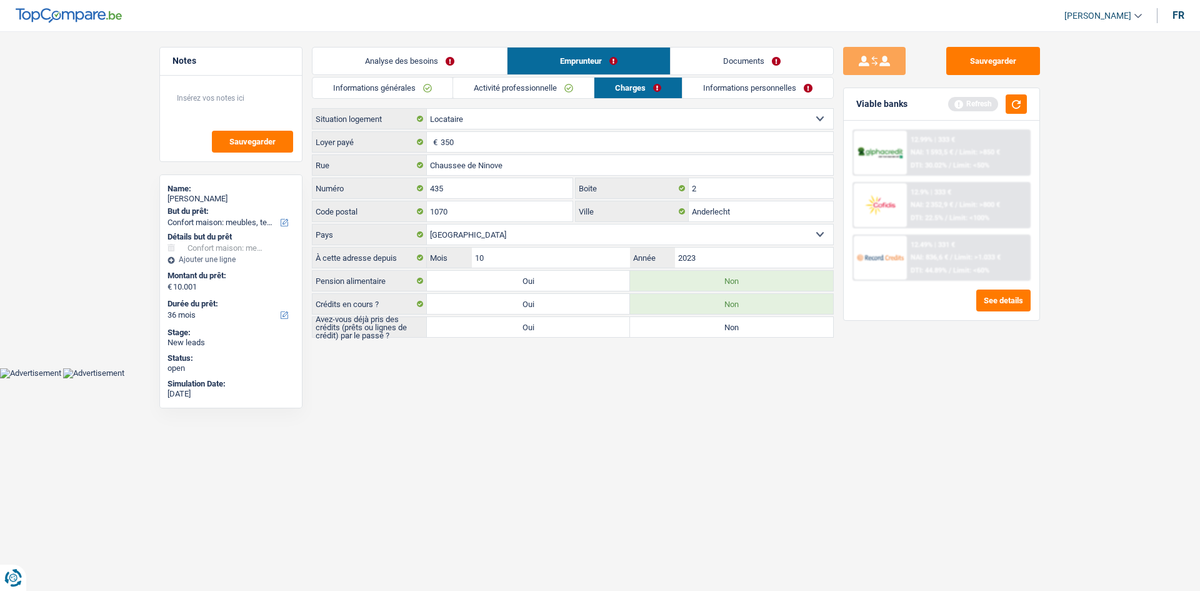
click at [520, 92] on link "Activité professionnelle" at bounding box center [523, 87] width 141 height 21
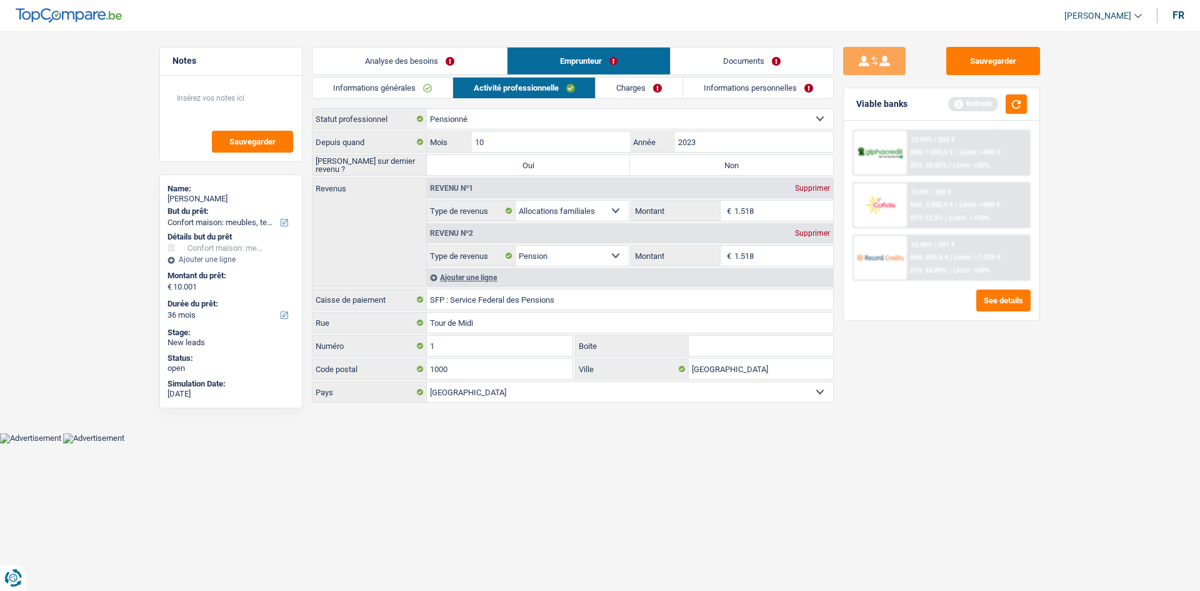
click at [815, 187] on div "Supprimer" at bounding box center [812, 187] width 41 height 7
select select "pension"
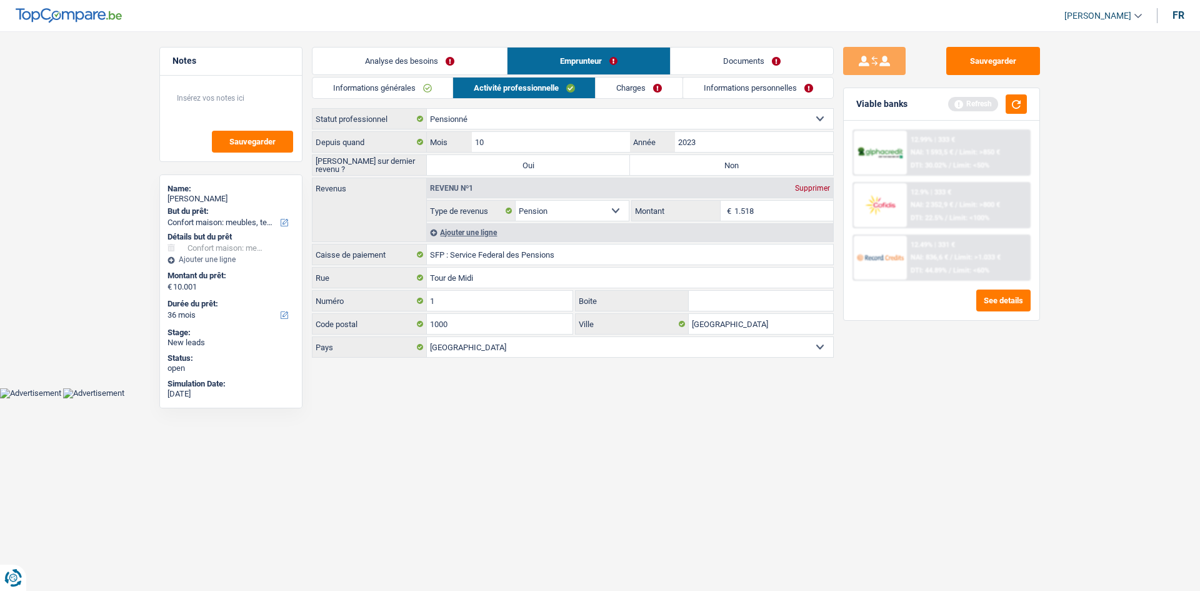
click at [721, 165] on label "Non" at bounding box center [731, 165] width 203 height 20
click at [721, 165] on input "Non" at bounding box center [731, 165] width 203 height 20
radio input "true"
click at [738, 142] on input "2023" at bounding box center [754, 142] width 158 height 20
click at [784, 212] on input "1.518" at bounding box center [783, 211] width 99 height 20
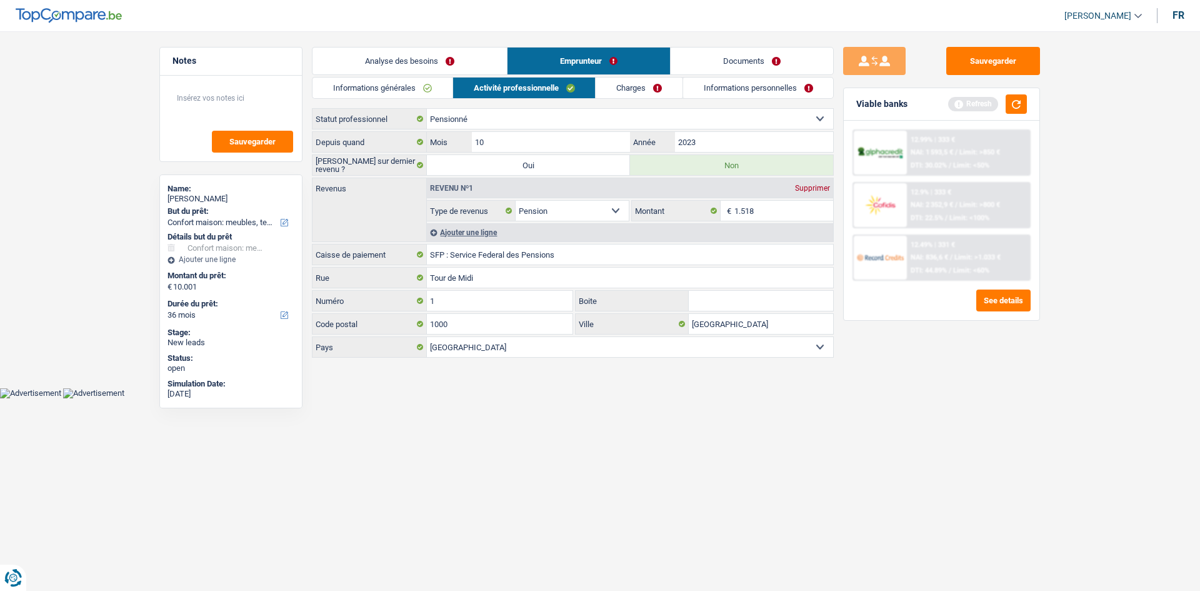
click at [635, 89] on link "Charges" at bounding box center [639, 87] width 87 height 21
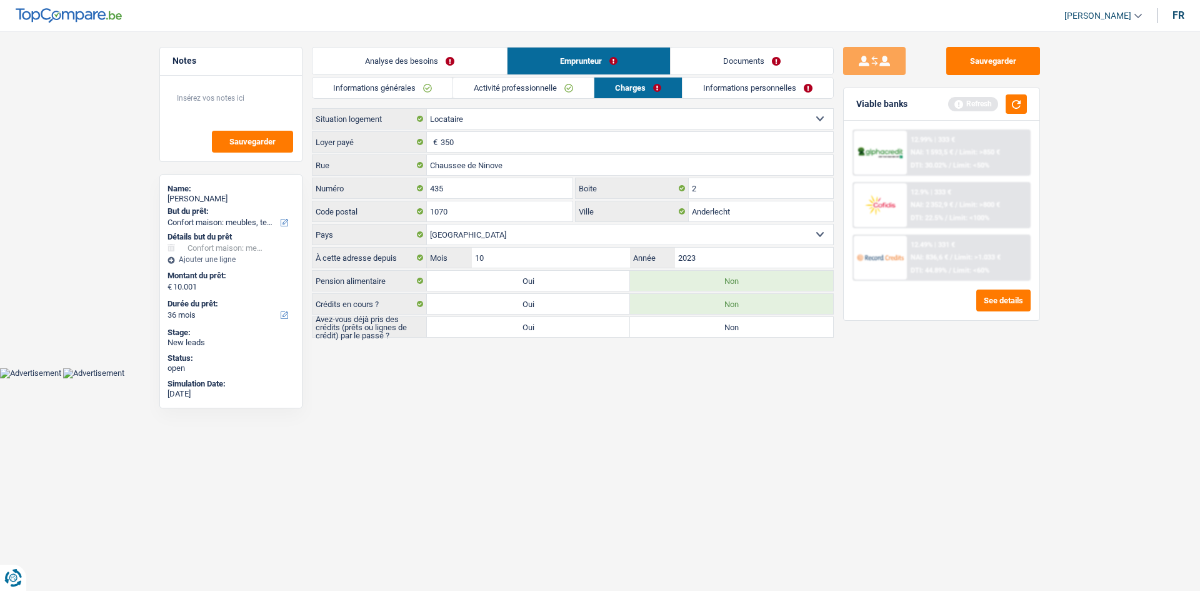
click at [538, 86] on link "Activité professionnelle" at bounding box center [523, 87] width 141 height 21
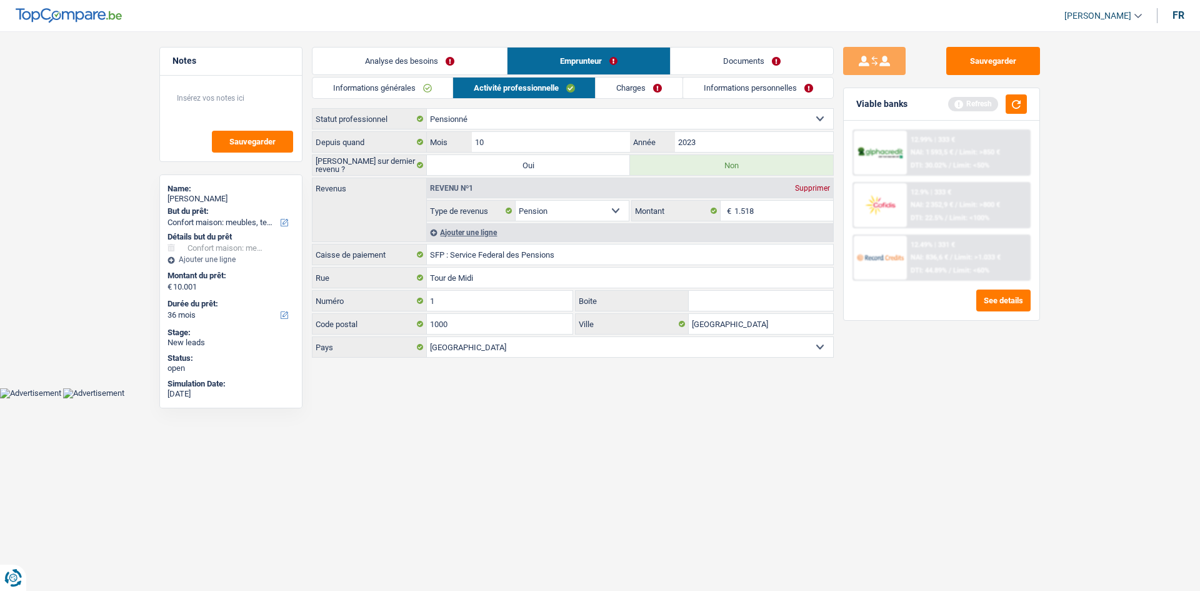
click at [657, 92] on link "Charges" at bounding box center [639, 87] width 87 height 21
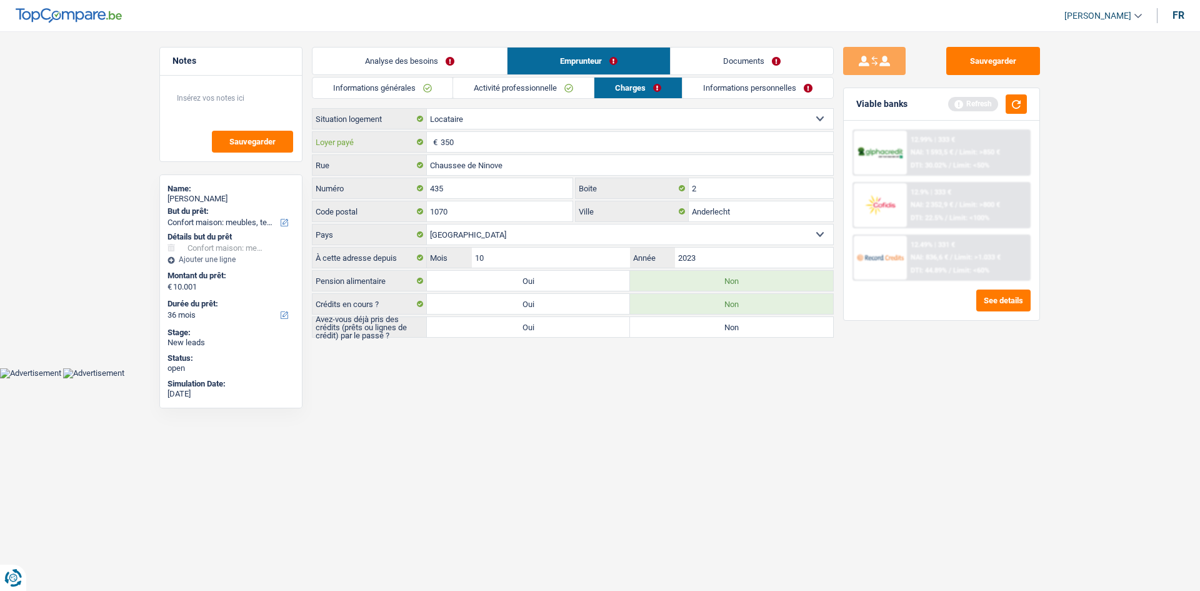
click at [522, 147] on input "350" at bounding box center [637, 142] width 392 height 20
click at [752, 87] on link "Informations personnelles" at bounding box center [757, 87] width 151 height 21
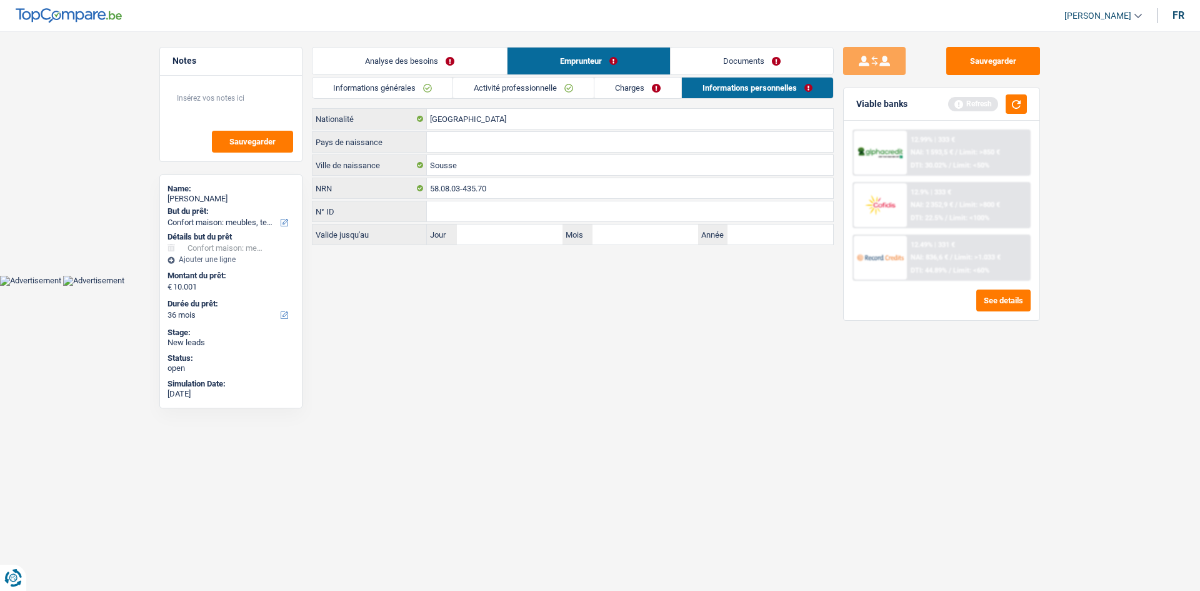
click at [617, 79] on link "Charges" at bounding box center [637, 87] width 87 height 21
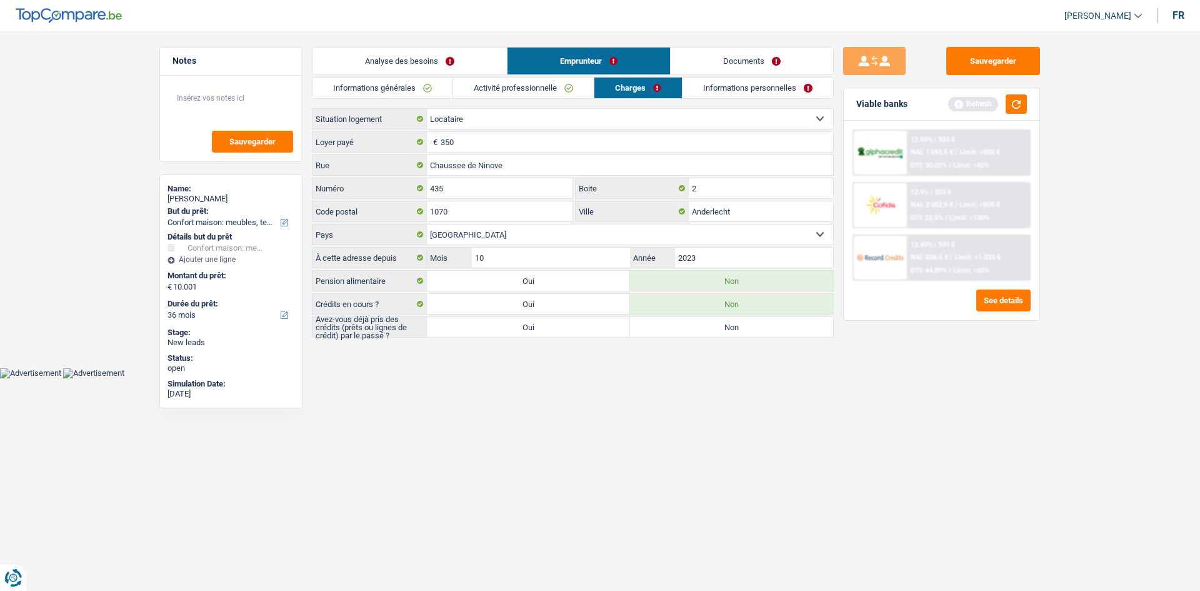
drag, startPoint x: 427, startPoint y: 49, endPoint x: 436, endPoint y: 50, distance: 8.8
click at [428, 49] on link "Analyse des besoins" at bounding box center [409, 60] width 194 height 27
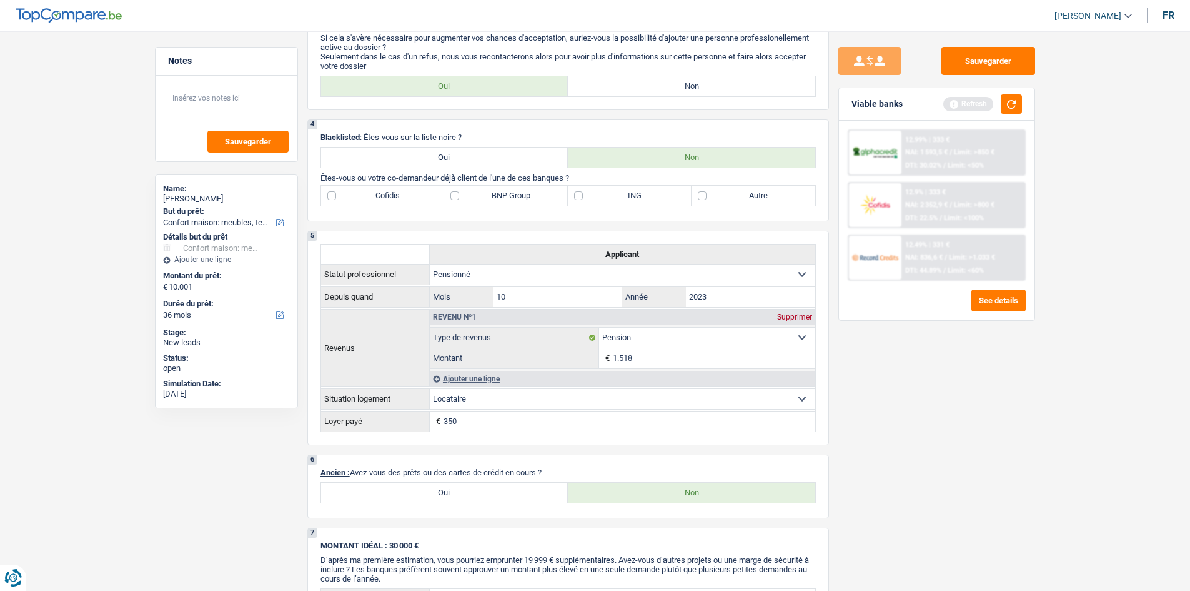
scroll to position [312, 0]
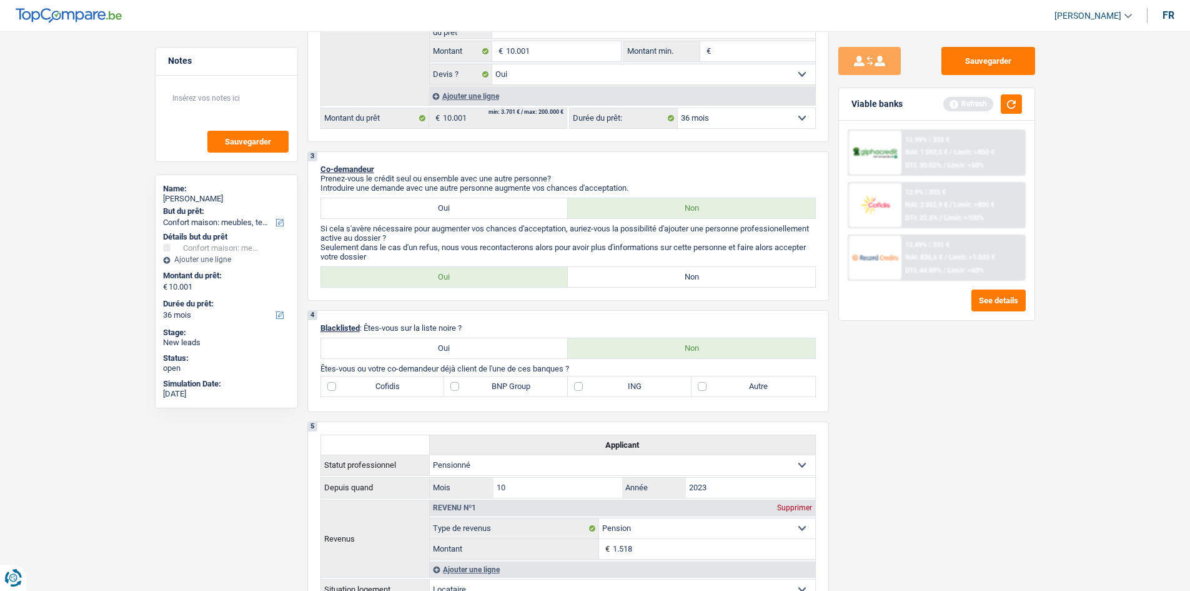
drag, startPoint x: 732, startPoint y: 276, endPoint x: 1199, endPoint y: 410, distance: 486.3
click at [732, 276] on label "Non" at bounding box center [691, 277] width 247 height 20
click at [732, 276] on input "Non" at bounding box center [691, 277] width 247 height 20
radio input "true"
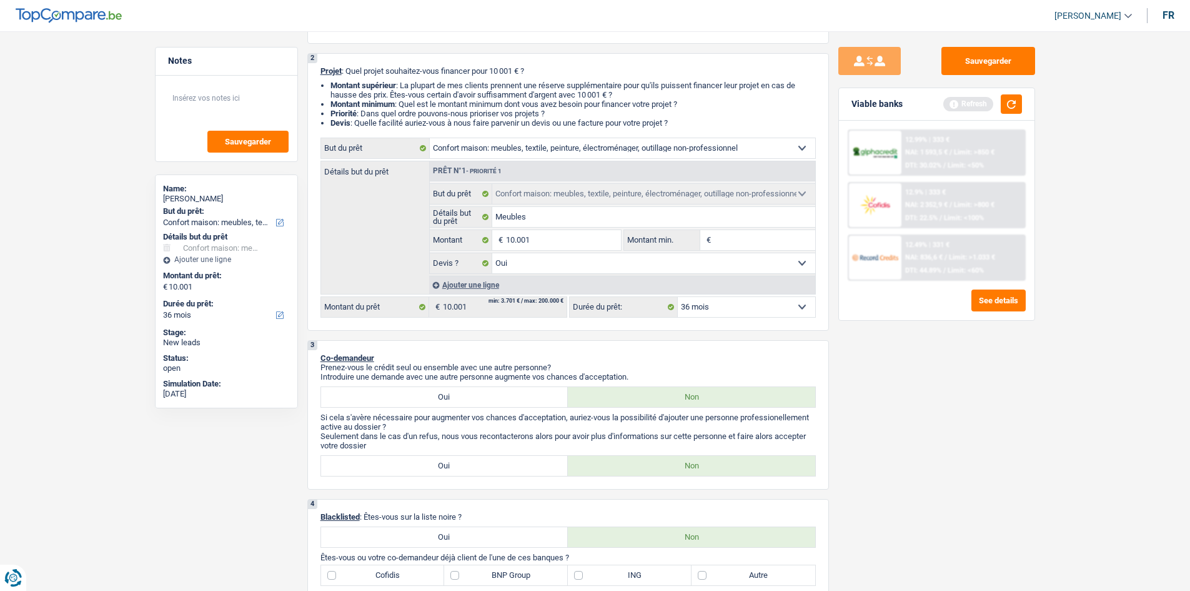
scroll to position [0, 0]
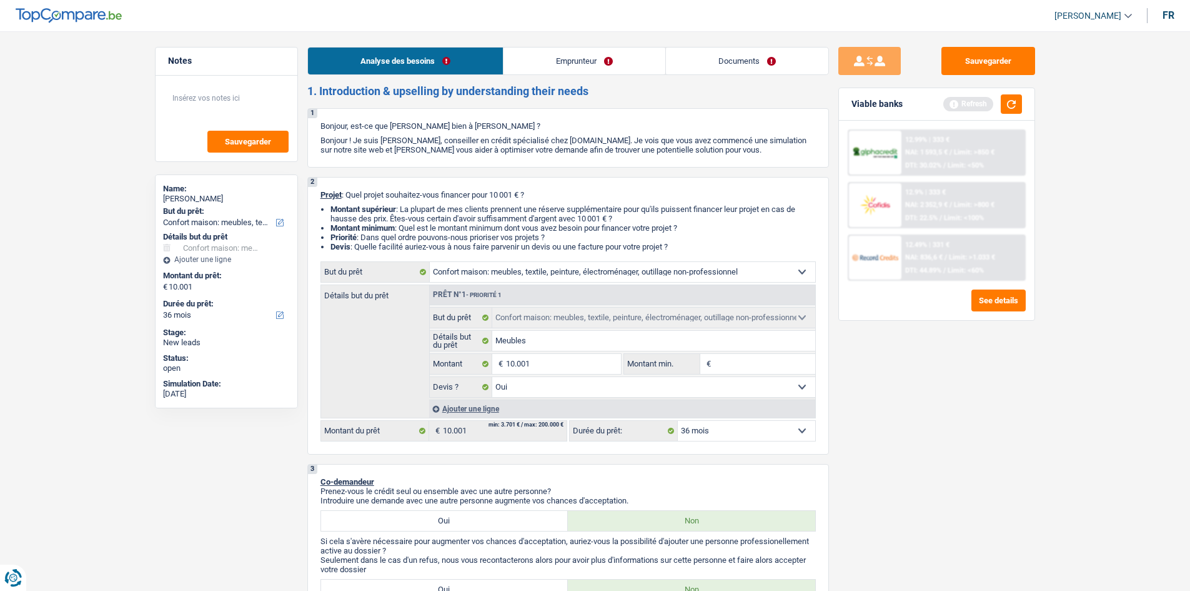
click at [594, 59] on link "Emprunteur" at bounding box center [585, 60] width 162 height 27
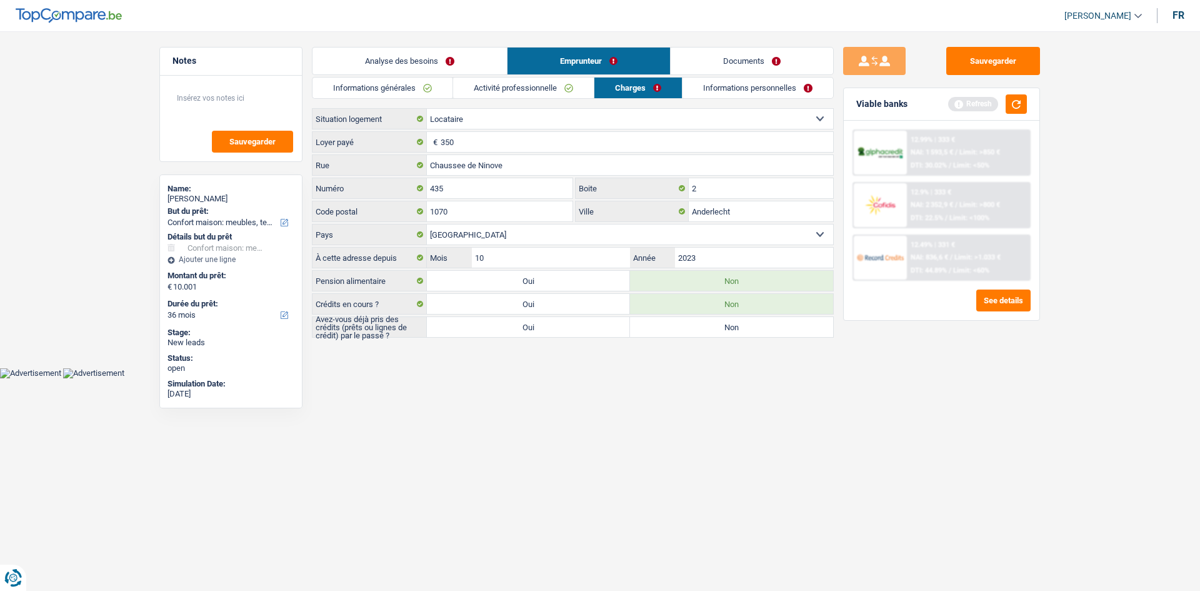
drag, startPoint x: 728, startPoint y: 329, endPoint x: 925, endPoint y: 409, distance: 213.3
click at [729, 327] on label "Non" at bounding box center [731, 327] width 203 height 20
click at [729, 327] on input "Non" at bounding box center [731, 327] width 203 height 20
radio input "true"
drag, startPoint x: 792, startPoint y: 409, endPoint x: 715, endPoint y: 237, distance: 188.5
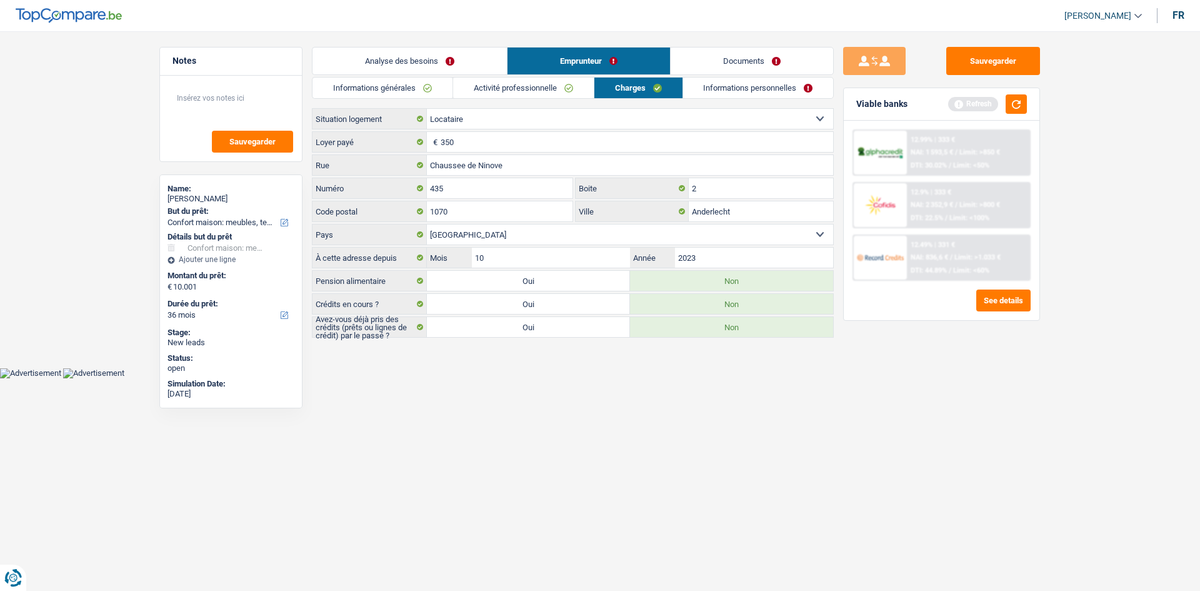
click at [792, 378] on html "Vous avez le contrôle de vos données Nous utilisons des cookies, tout comme nos…" at bounding box center [600, 189] width 1200 height 378
click at [772, 212] on input "Anderlecht" at bounding box center [761, 211] width 144 height 20
drag, startPoint x: 744, startPoint y: 255, endPoint x: 769, endPoint y: 57, distance: 199.7
click at [744, 256] on input "2023" at bounding box center [754, 257] width 158 height 20
click at [753, 88] on link "Informations personnelles" at bounding box center [758, 87] width 151 height 21
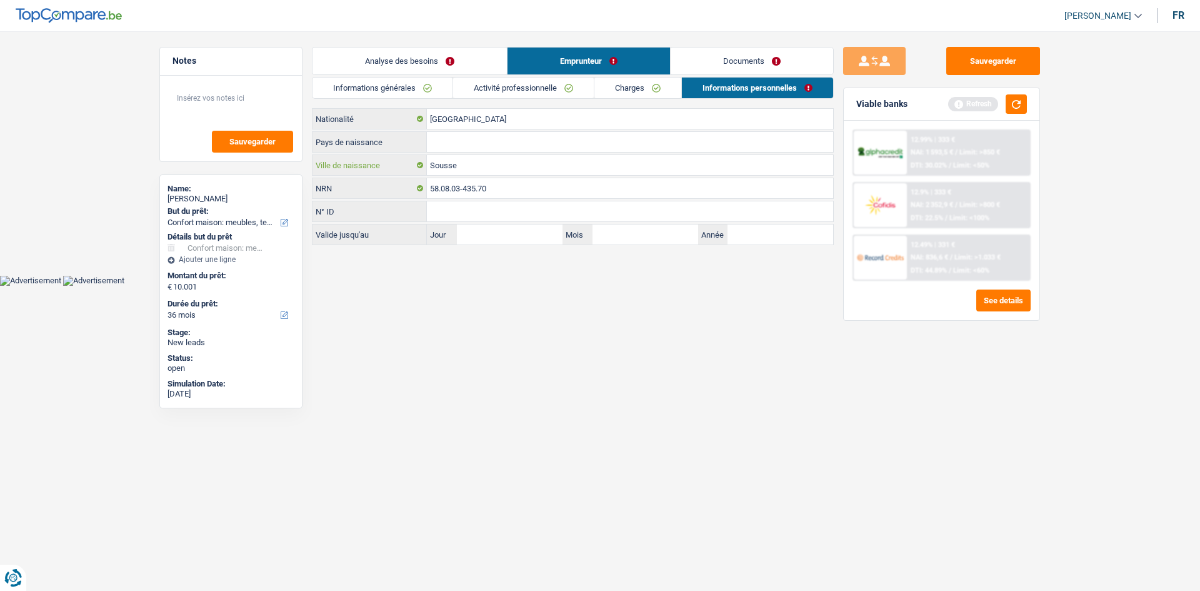
click at [492, 162] on input "Sousse" at bounding box center [630, 165] width 406 height 20
click at [522, 147] on input "Pays de naissance" at bounding box center [630, 142] width 406 height 20
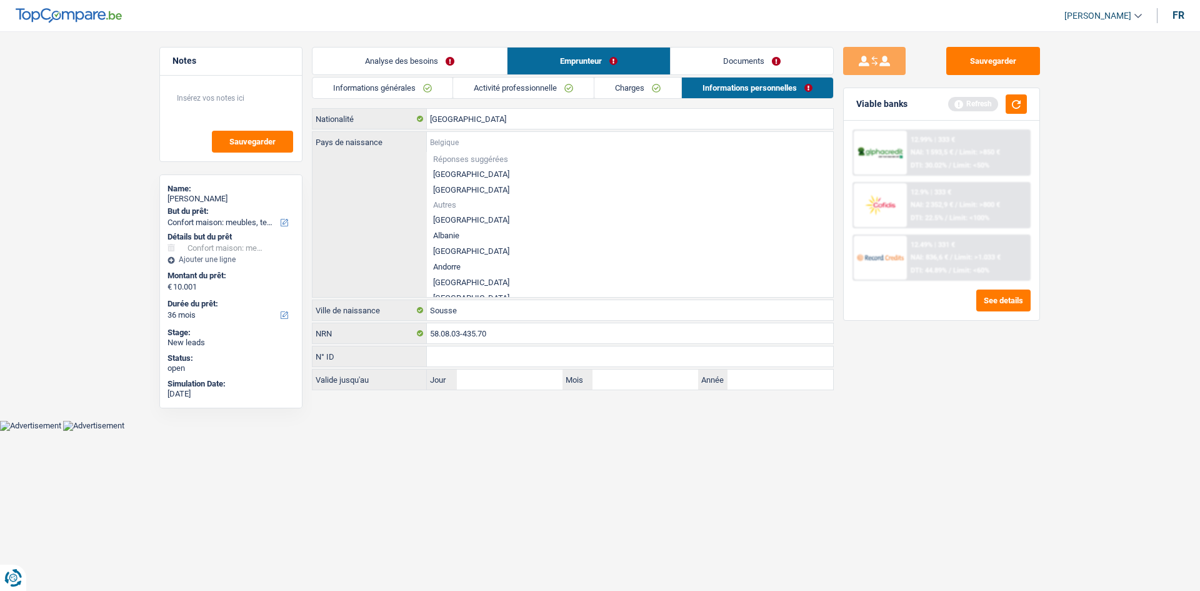
type input "T"
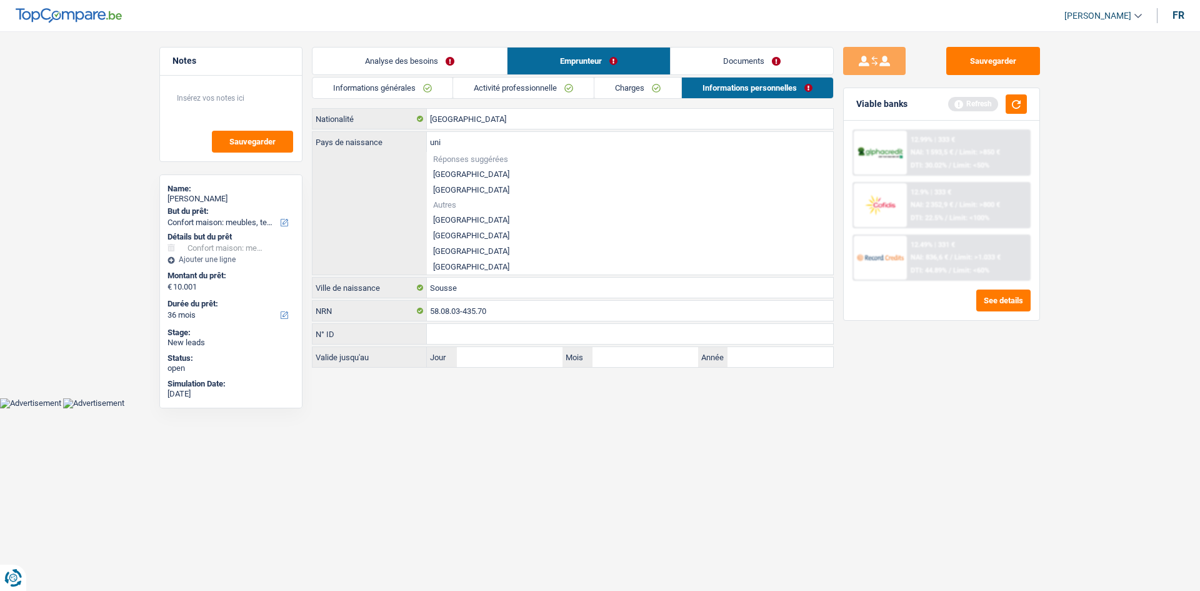
click at [464, 219] on li "Tunisie" at bounding box center [630, 220] width 406 height 16
type input "Tunisie"
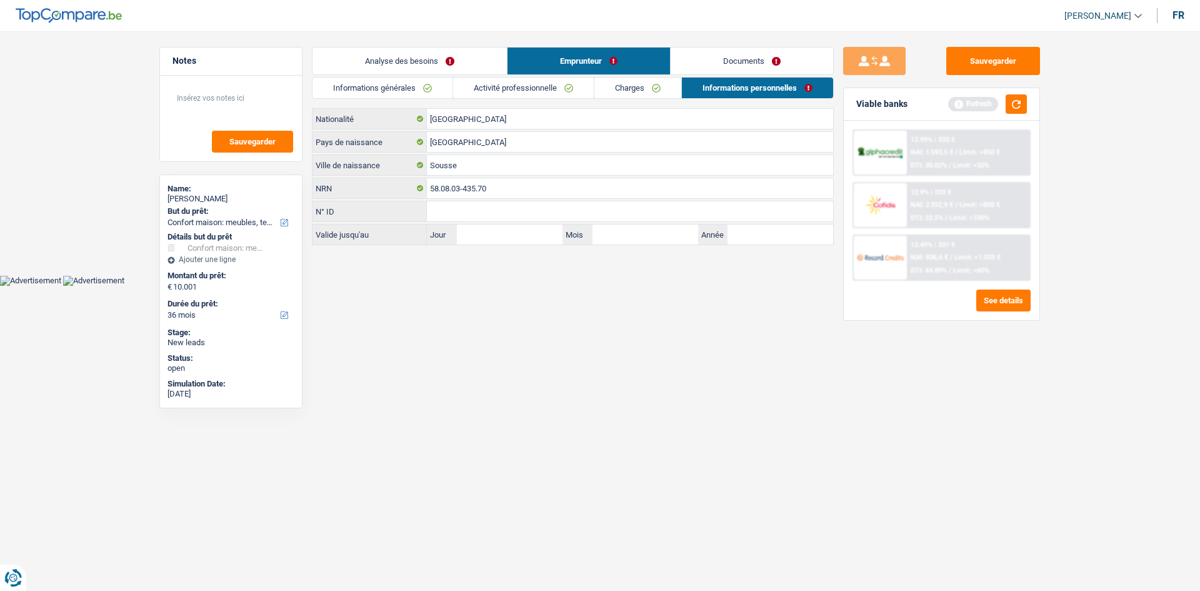
click at [748, 54] on link "Documents" at bounding box center [752, 60] width 162 height 27
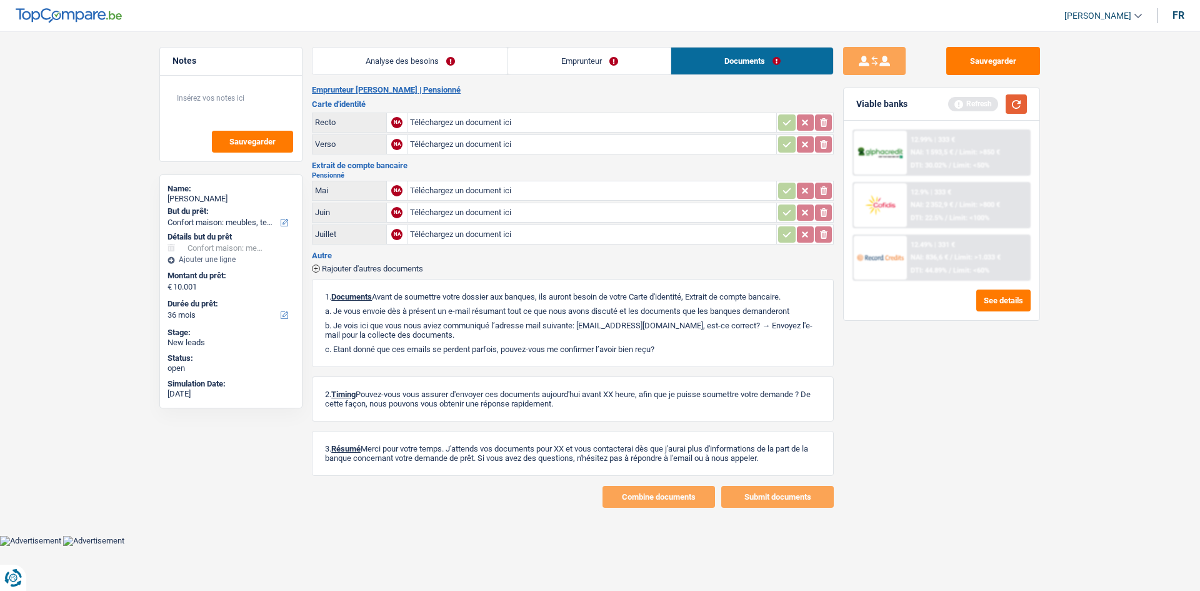
drag, startPoint x: 1027, startPoint y: 101, endPoint x: 976, endPoint y: 114, distance: 52.3
click at [1026, 101] on button "button" at bounding box center [1015, 103] width 21 height 19
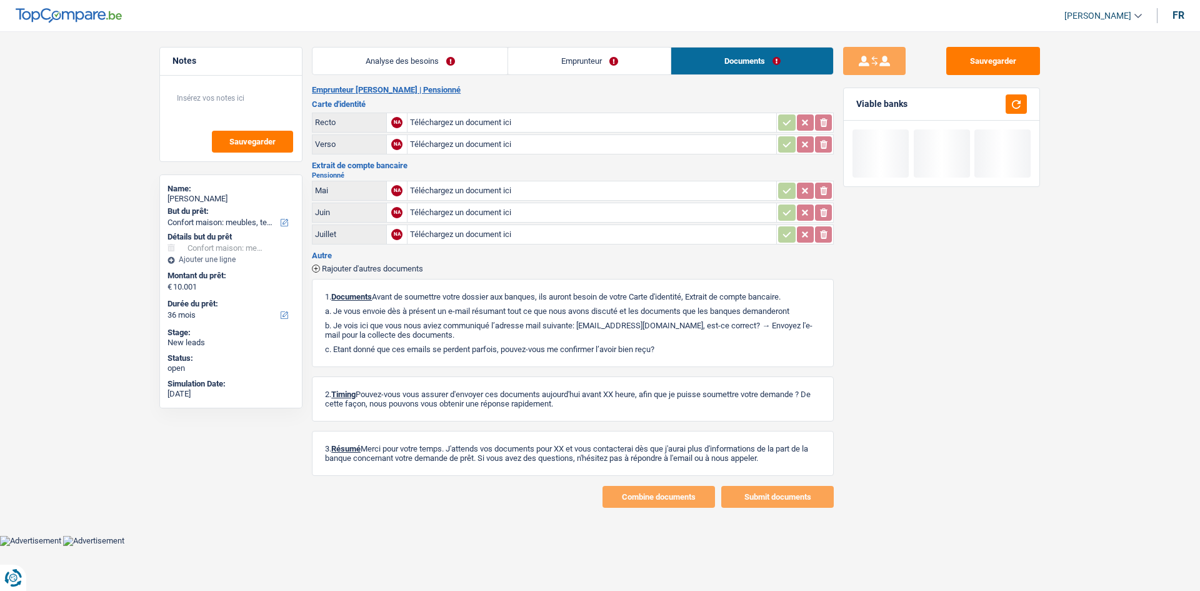
drag, startPoint x: 388, startPoint y: 56, endPoint x: 797, endPoint y: 149, distance: 419.8
click at [389, 56] on link "Analyse des besoins" at bounding box center [409, 60] width 195 height 27
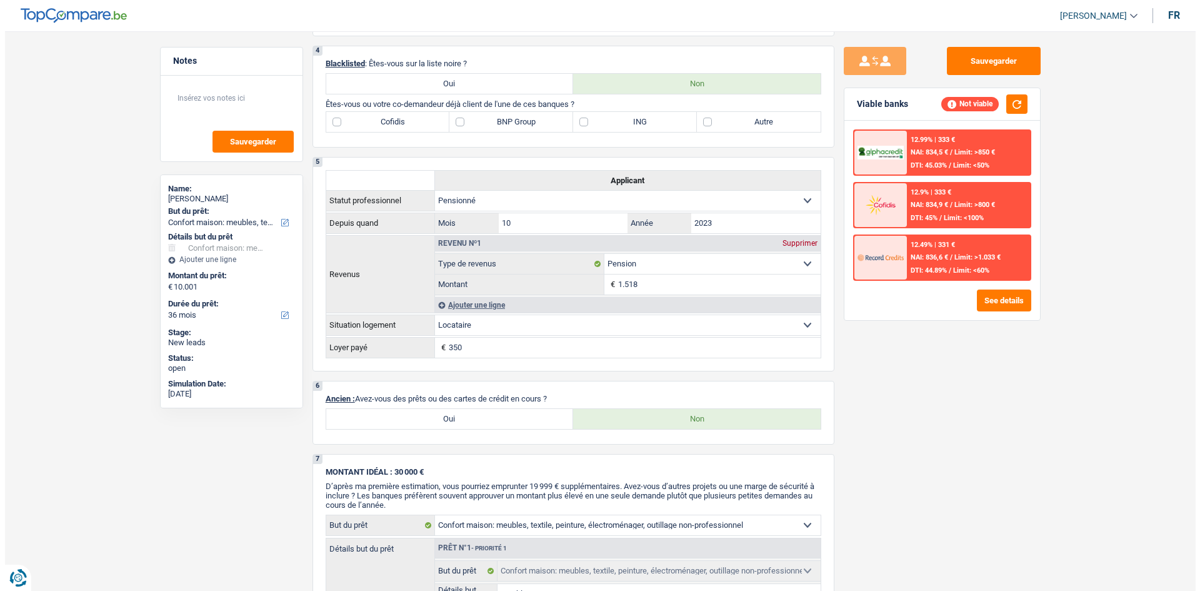
scroll to position [562, 0]
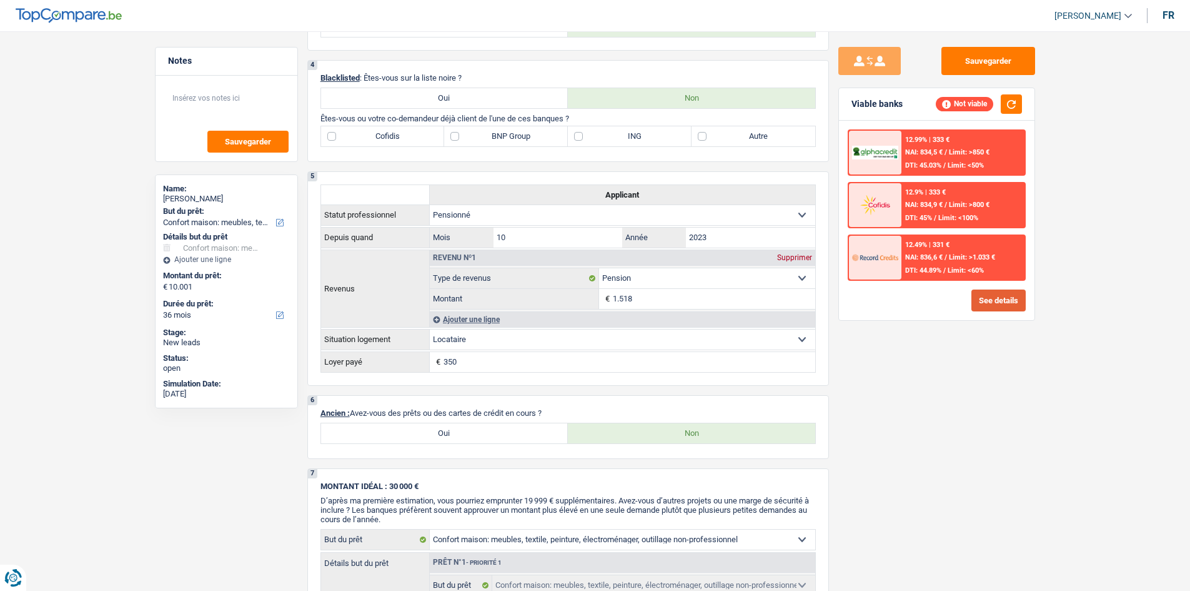
click at [1013, 299] on button "See details" at bounding box center [999, 300] width 54 height 22
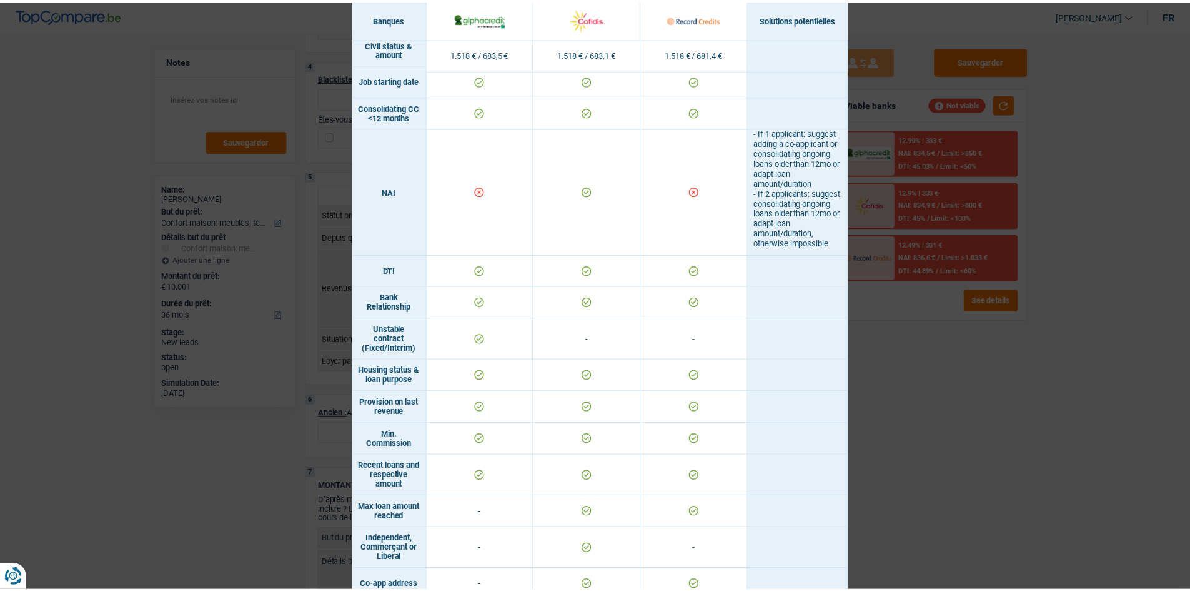
scroll to position [500, 0]
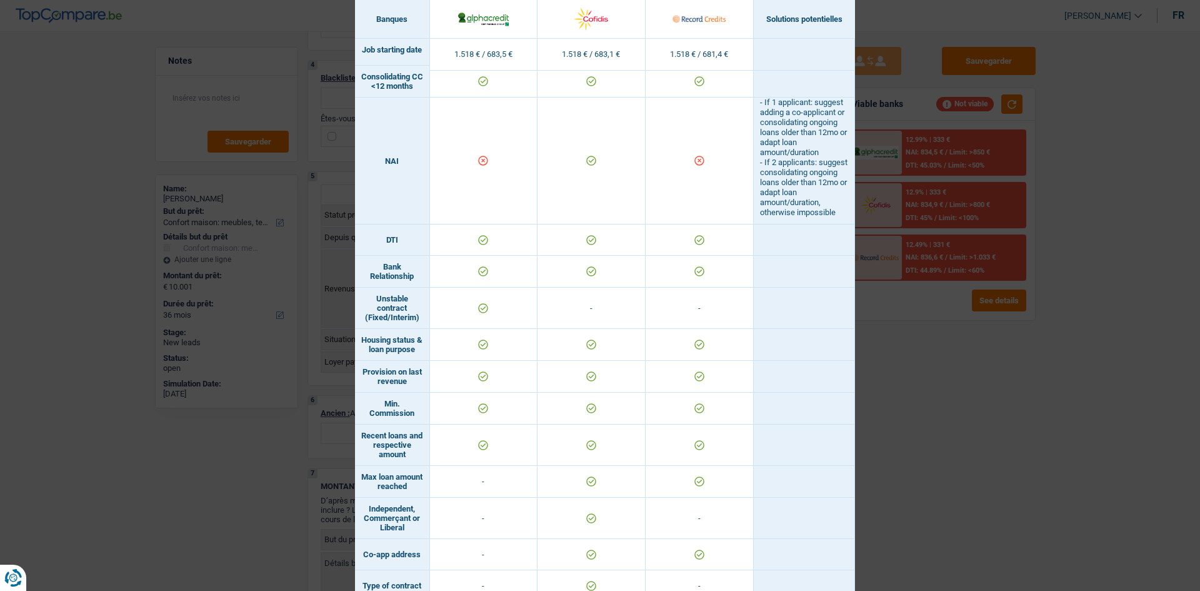
click at [925, 385] on div "Banks conditions × Banques Solutions potentielles Revenus / Charges 1.518 € / 6…" at bounding box center [600, 295] width 1200 height 591
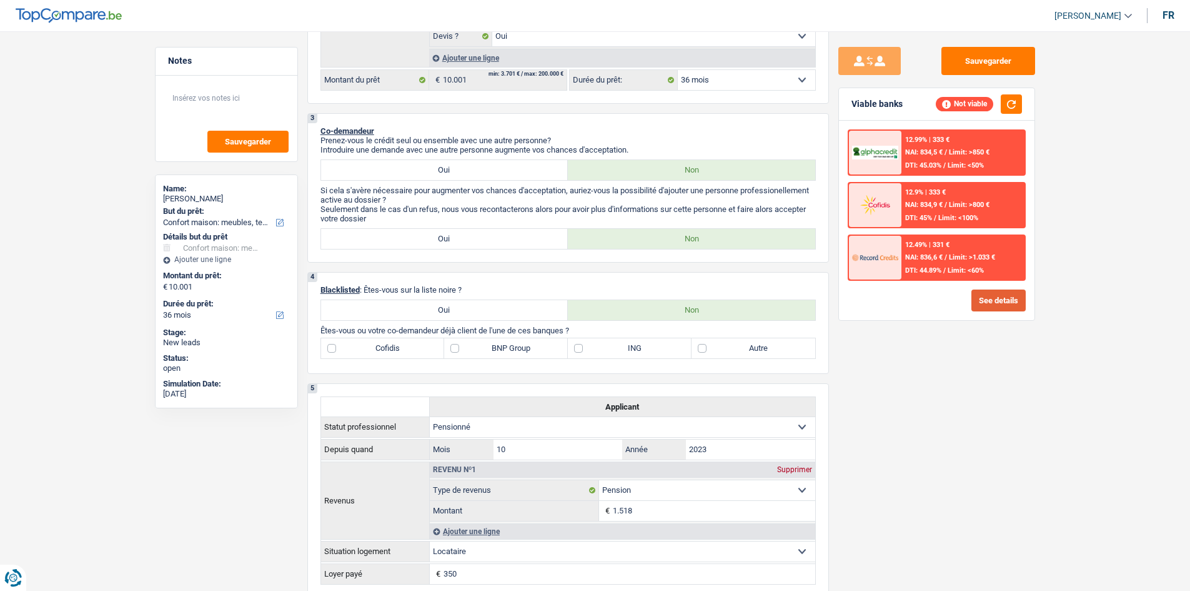
scroll to position [125, 0]
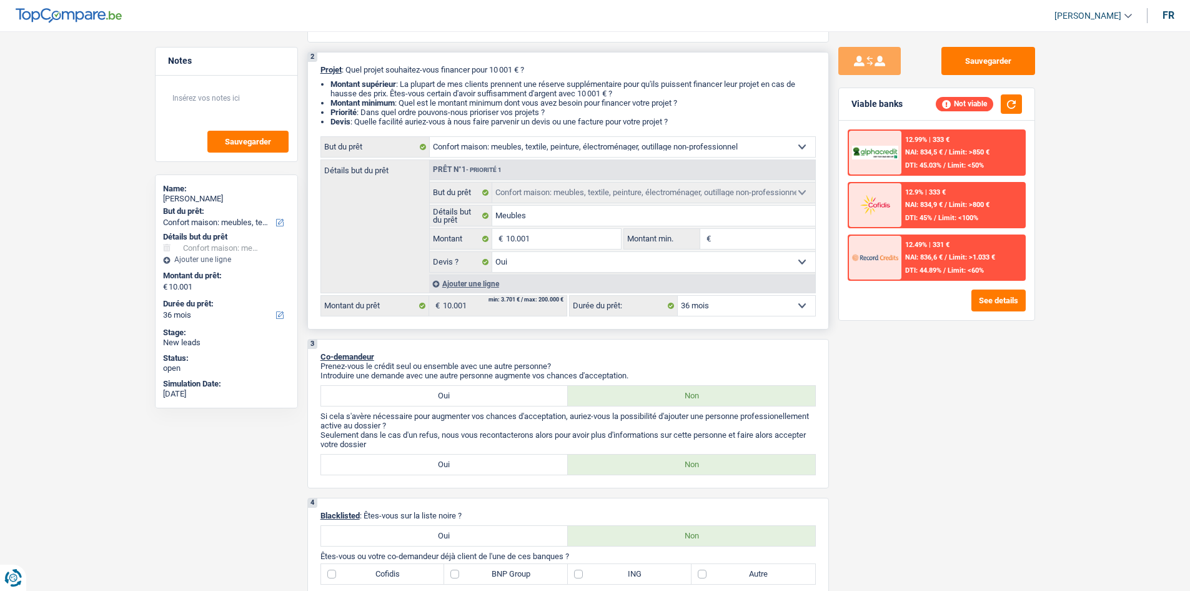
click at [769, 314] on select "12 mois 18 mois 24 mois 30 mois 36 mois 42 mois 48 mois 60 mois Sélectionner un…" at bounding box center [746, 306] width 137 height 20
select select "60"
click at [678, 296] on select "12 mois 18 mois 24 mois 30 mois 36 mois 42 mois 48 mois 60 mois Sélectionner un…" at bounding box center [746, 306] width 137 height 20
select select "60"
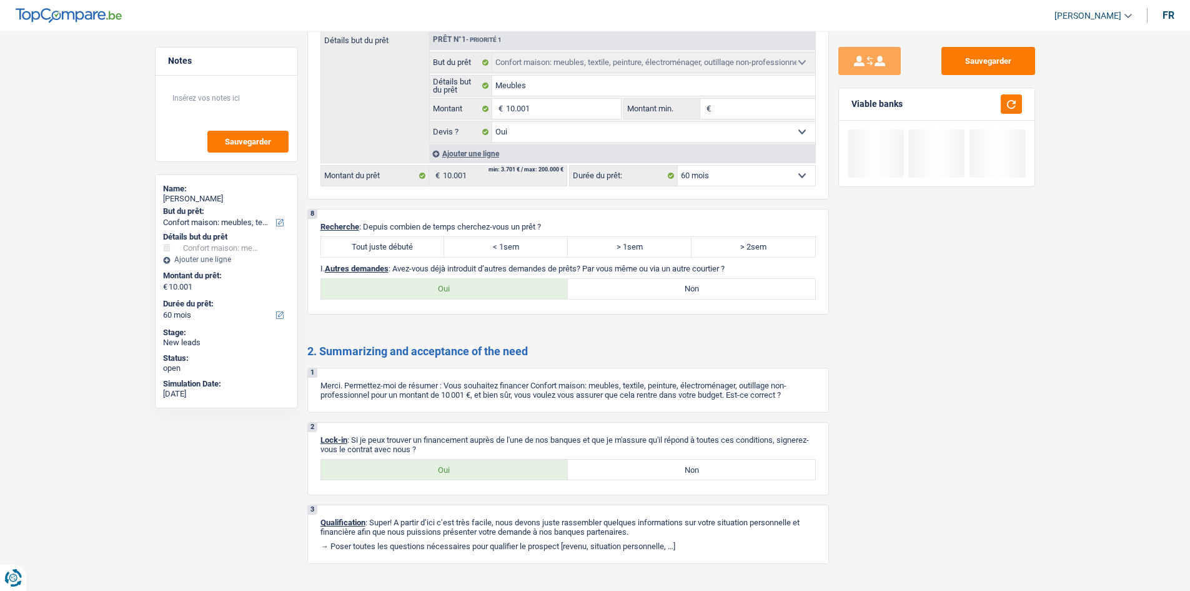
scroll to position [1105, 0]
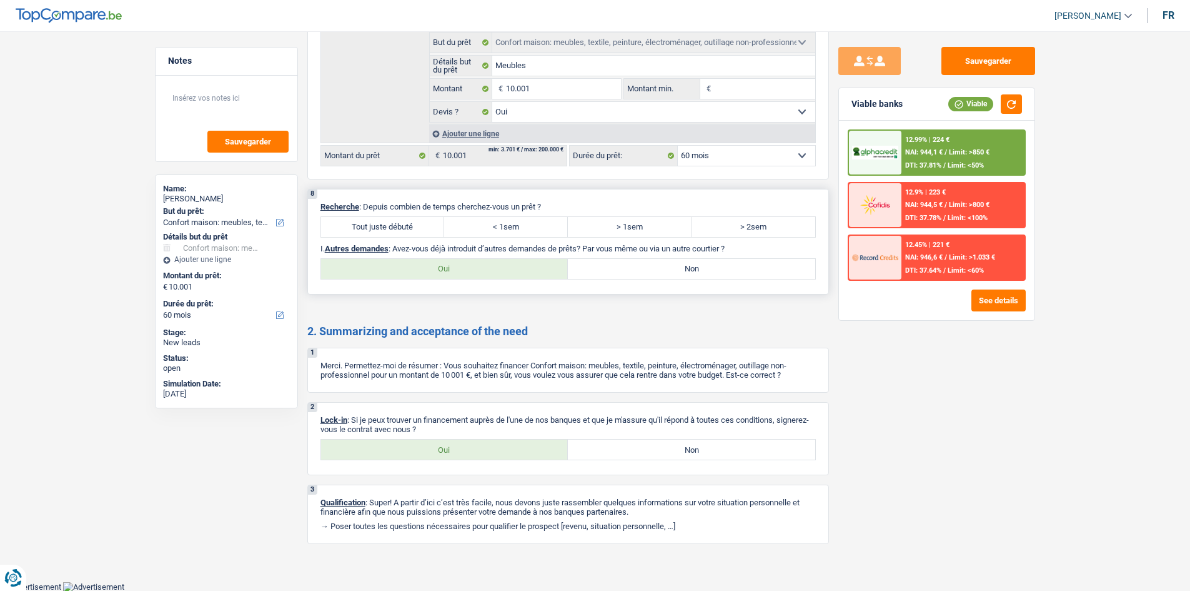
click at [428, 227] on label "Tout juste débuté" at bounding box center [383, 227] width 124 height 20
click at [428, 227] on input "Tout juste débuté" at bounding box center [383, 227] width 124 height 20
radio input "true"
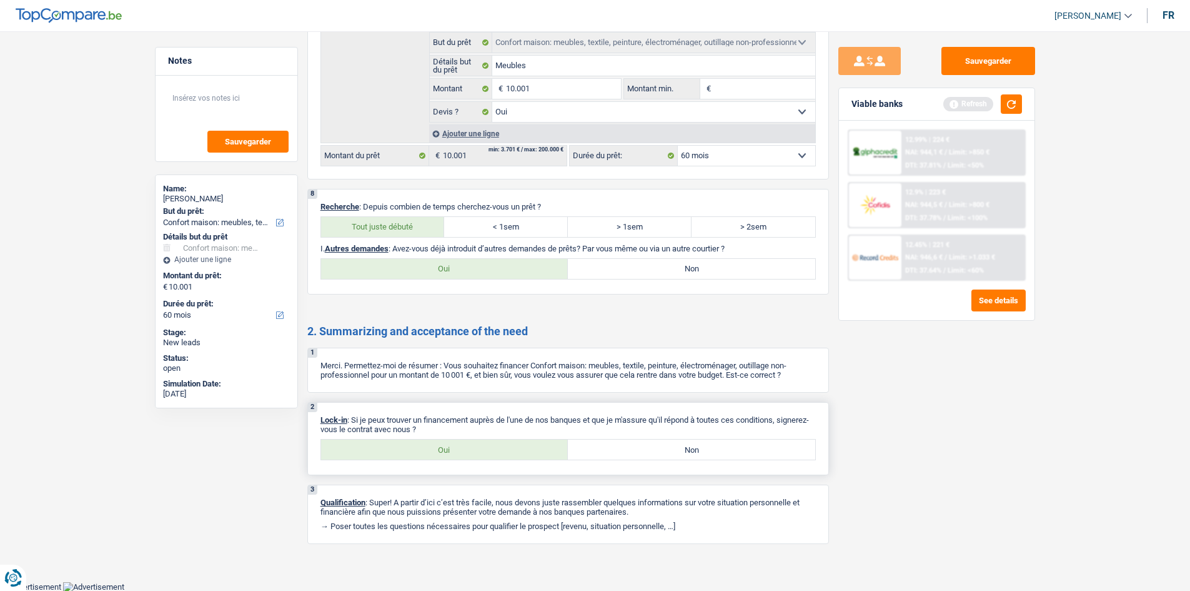
click at [475, 454] on label "Oui" at bounding box center [444, 449] width 247 height 20
click at [475, 454] on input "Oui" at bounding box center [444, 449] width 247 height 20
radio input "true"
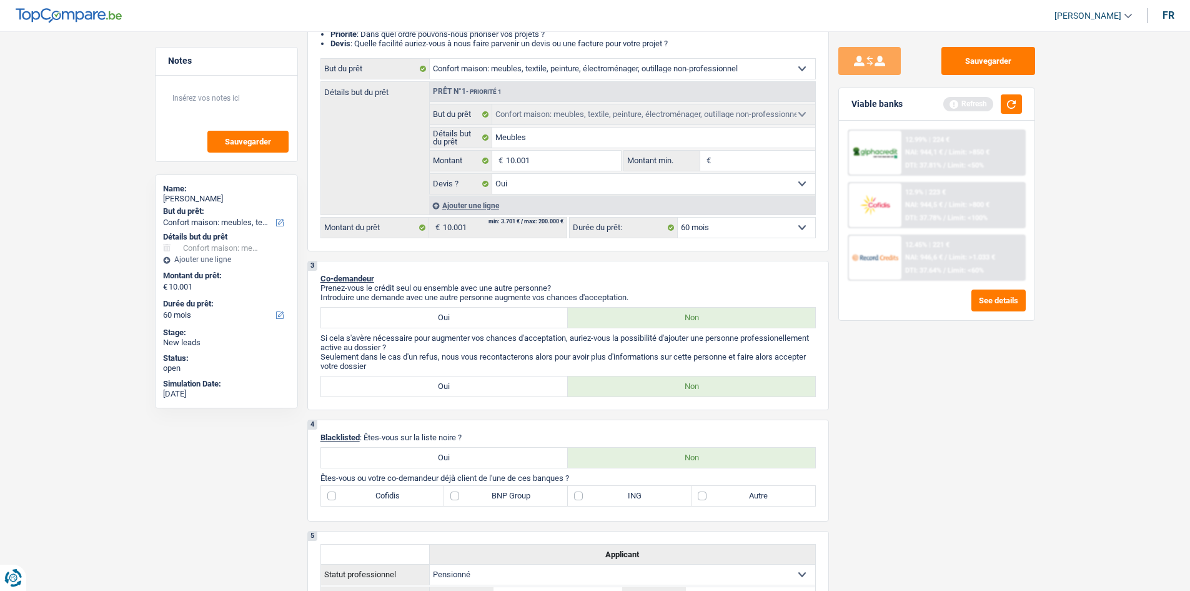
scroll to position [42, 0]
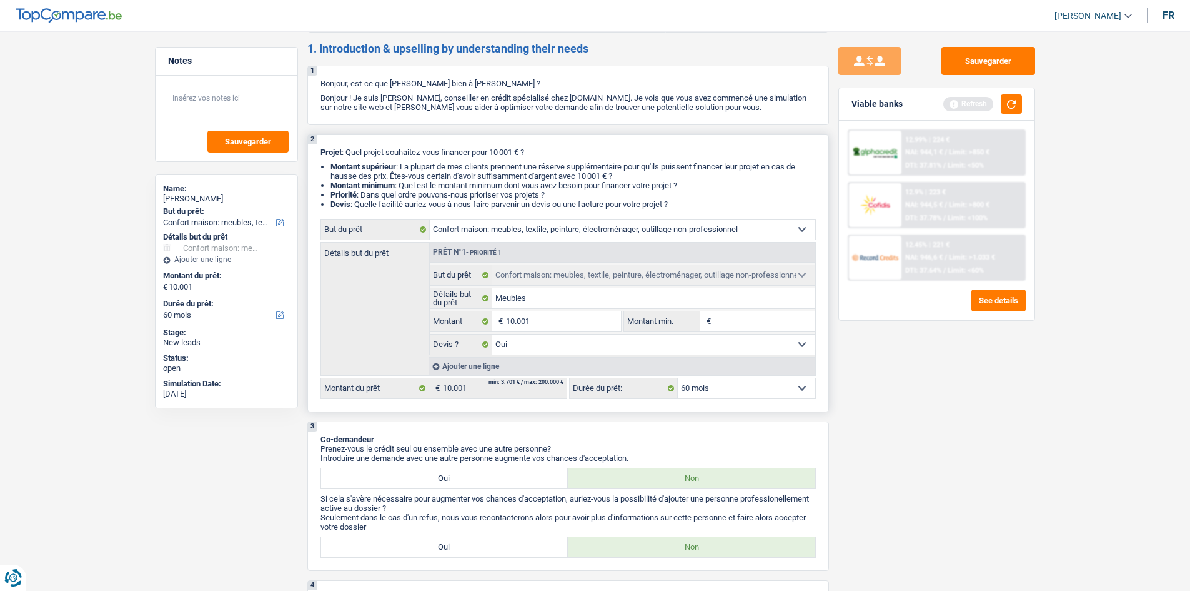
click at [752, 384] on select "12 mois 18 mois 24 mois 30 mois 36 mois 42 mois 48 mois 60 mois Sélectionner un…" at bounding box center [746, 388] width 137 height 20
select select "48"
click at [678, 378] on select "12 mois 18 mois 24 mois 30 mois 36 mois 42 mois 48 mois 60 mois Sélectionner un…" at bounding box center [746, 388] width 137 height 20
select select "48"
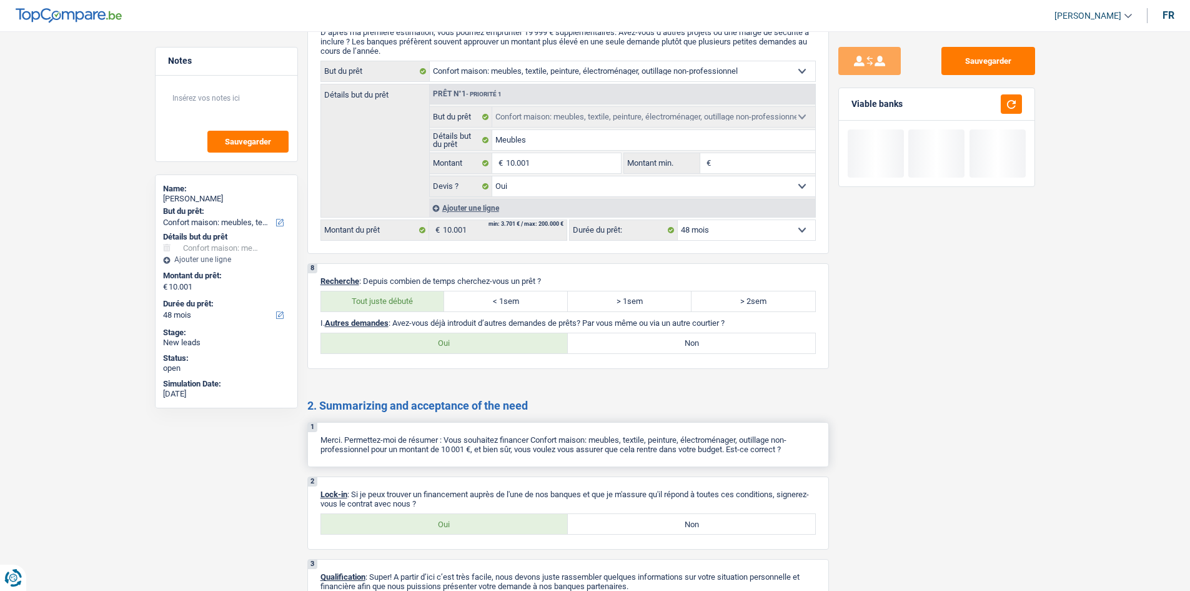
scroll to position [1105, 0]
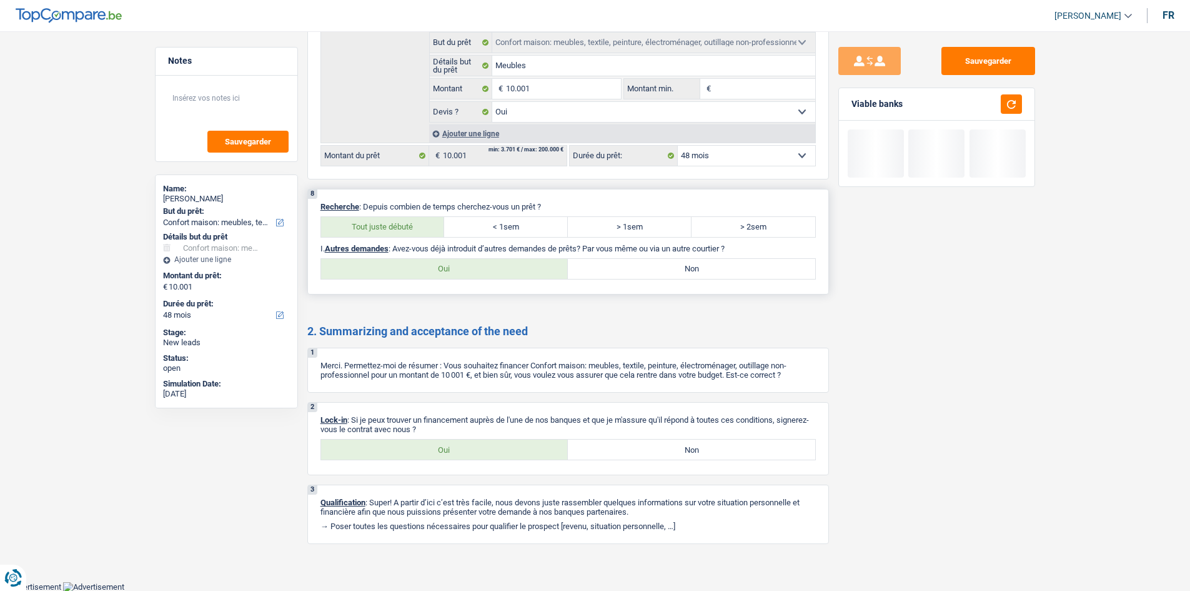
click at [693, 264] on label "Non" at bounding box center [691, 269] width 247 height 20
click at [693, 264] on input "Non" at bounding box center [691, 269] width 247 height 20
radio input "true"
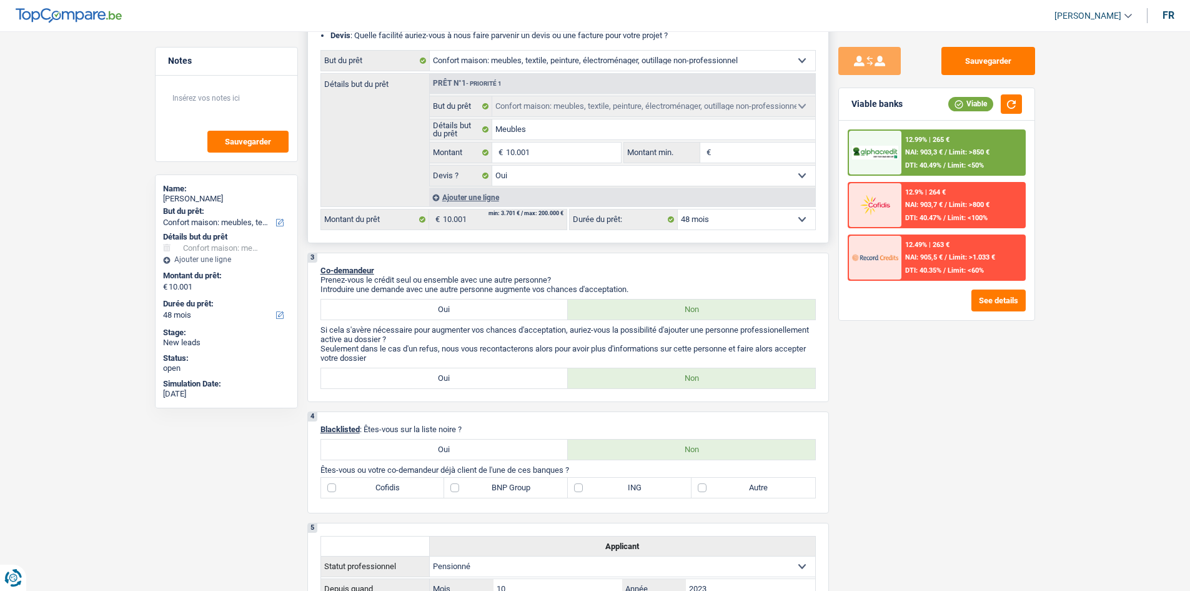
scroll to position [105, 0]
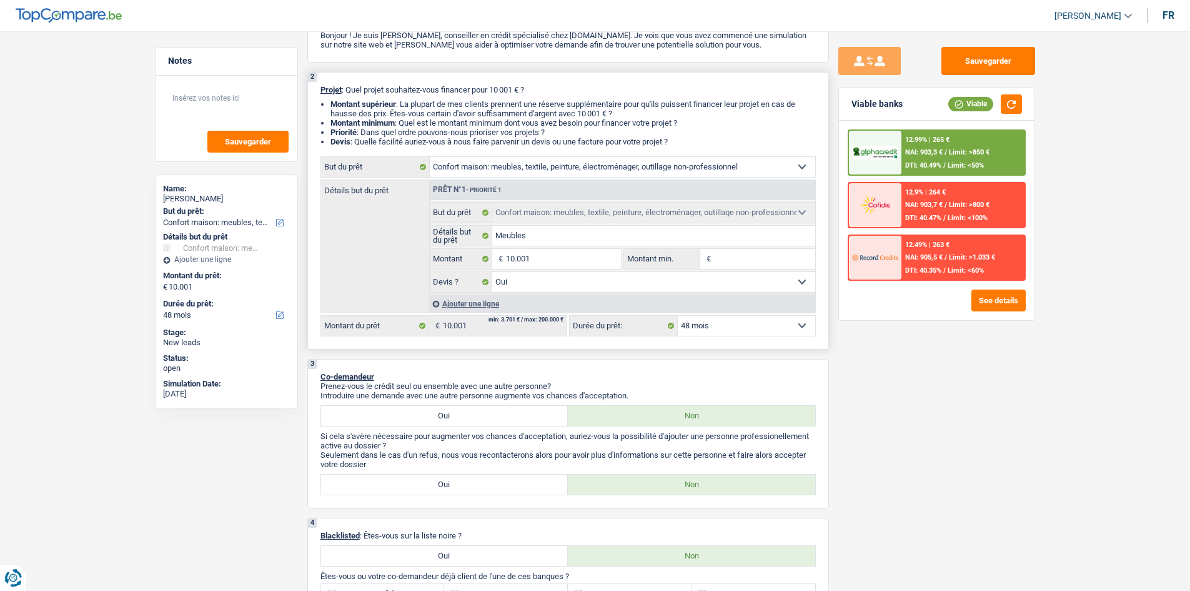
click at [727, 329] on select "12 mois 18 mois 24 mois 30 mois 36 mois 42 mois 48 mois 60 mois Sélectionner un…" at bounding box center [746, 326] width 137 height 20
select select "36"
click at [678, 316] on select "12 mois 18 mois 24 mois 30 mois 36 mois 42 mois 48 mois 60 mois Sélectionner un…" at bounding box center [746, 326] width 137 height 20
select select "36"
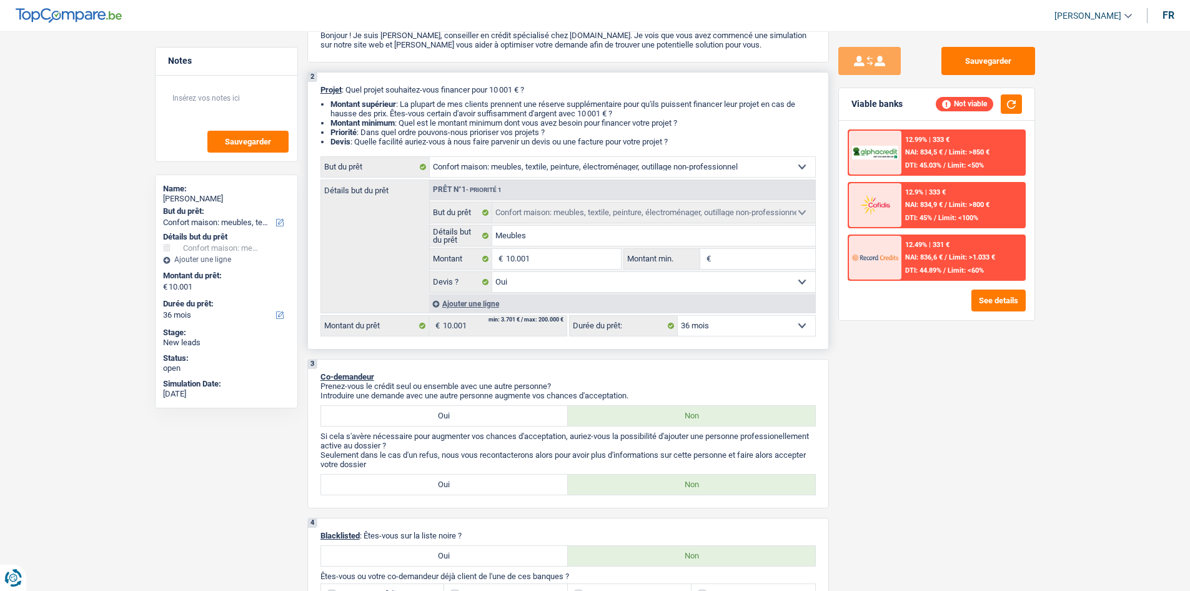
click at [748, 333] on select "12 mois 18 mois 24 mois 30 mois 36 mois 42 mois 48 mois 60 mois Sélectionner un…" at bounding box center [746, 326] width 137 height 20
select select "42"
click at [678, 316] on select "12 mois 18 mois 24 mois 30 mois 36 mois 42 mois 48 mois 60 mois Sélectionner un…" at bounding box center [746, 326] width 137 height 20
select select "42"
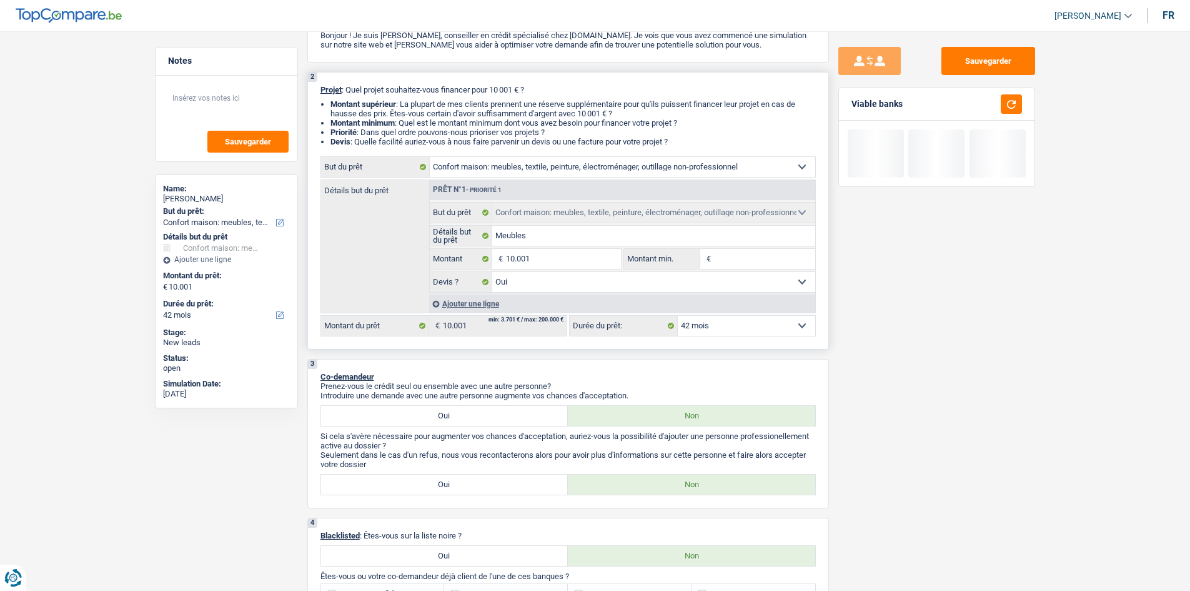
click at [757, 324] on select "12 mois 18 mois 24 mois 30 mois 36 mois 42 mois 48 mois 60 mois Sélectionner un…" at bounding box center [746, 326] width 137 height 20
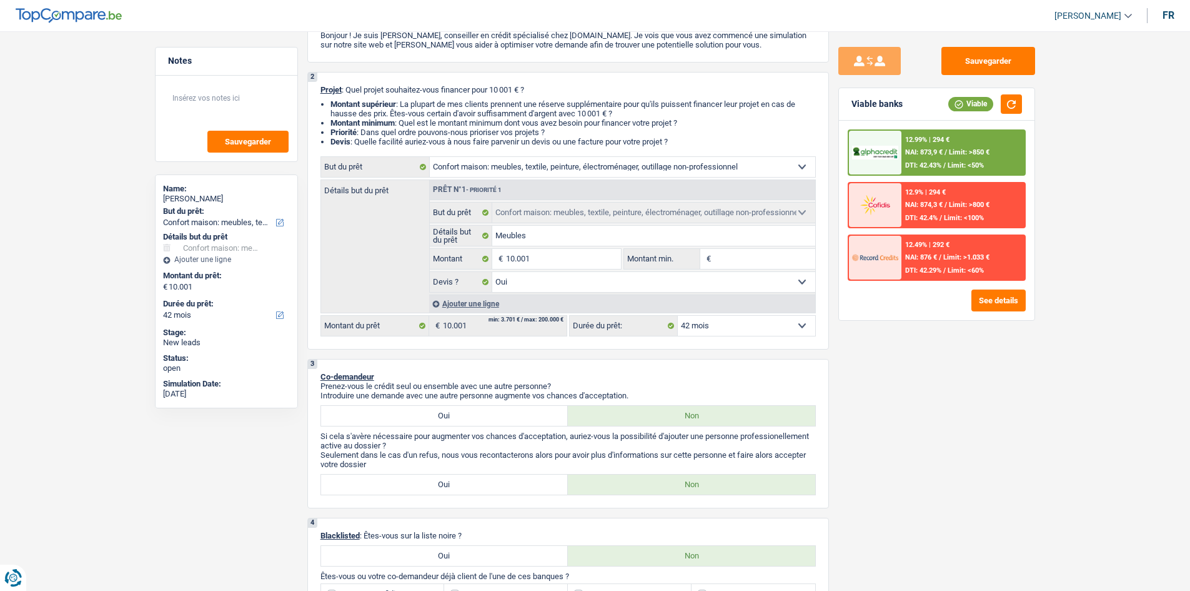
click at [942, 393] on div "Sauvegarder Viable banks Viable 12.99% | 294 € NAI: 873,9 € / Limit: >850 € DTI…" at bounding box center [937, 307] width 216 height 521
click at [560, 262] on input "10.001" at bounding box center [563, 259] width 114 height 20
type input "1.000"
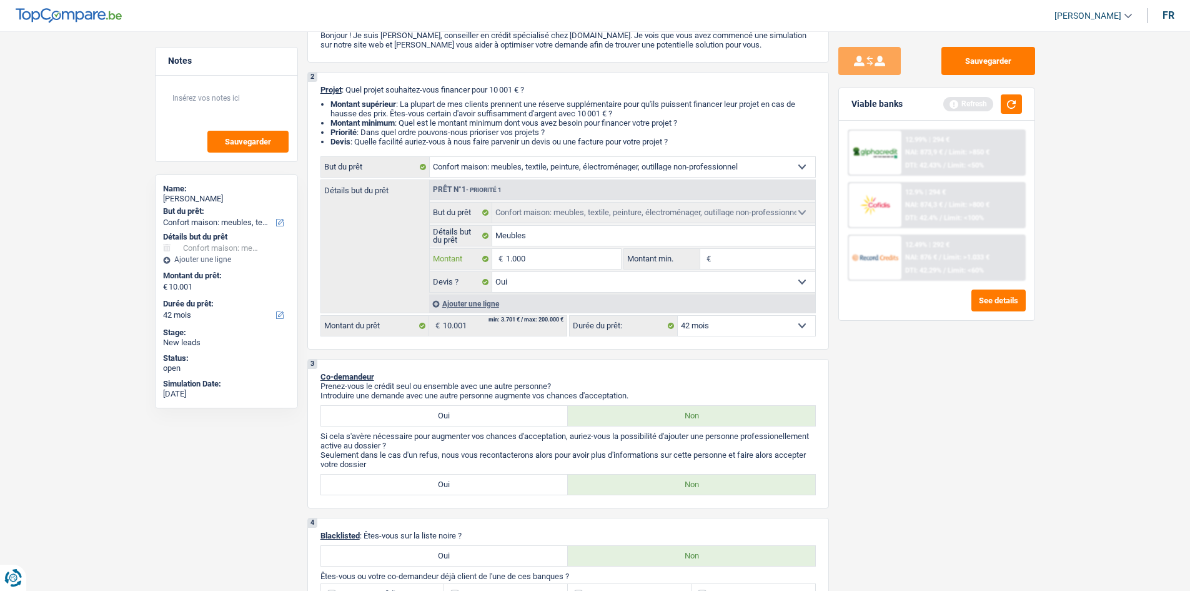
type input "10.000"
select select "48"
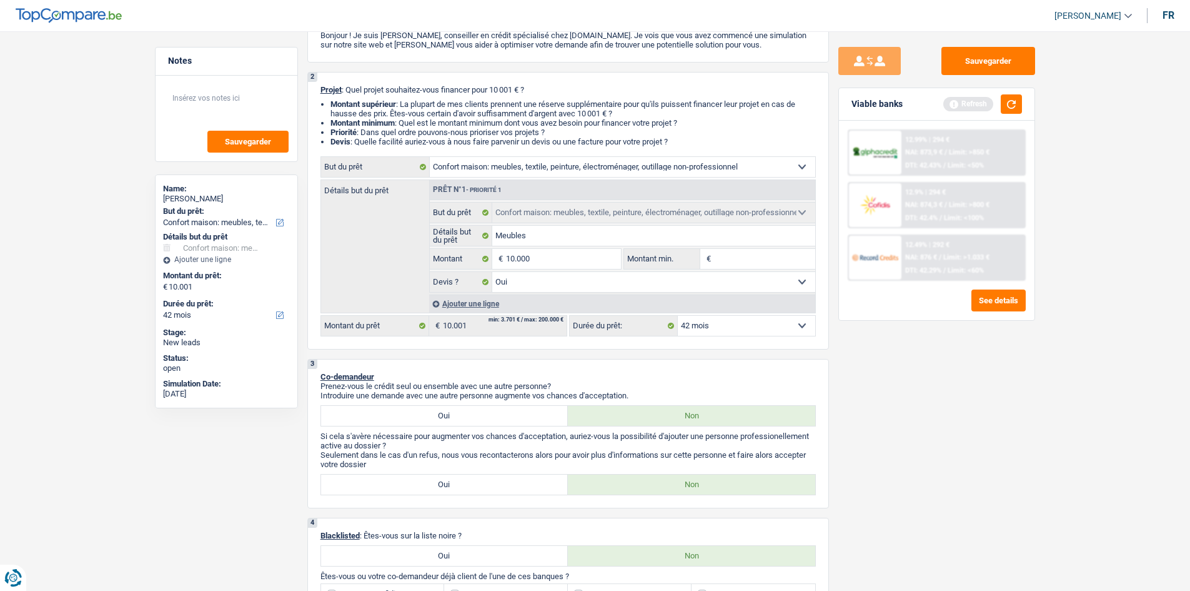
type input "10.000"
select select "48"
type input "10.000"
select select "48"
click at [949, 444] on div "Sauvegarder Viable banks Refresh 12.99% | 294 € NAI: 873,9 € / Limit: >850 € DT…" at bounding box center [937, 307] width 216 height 521
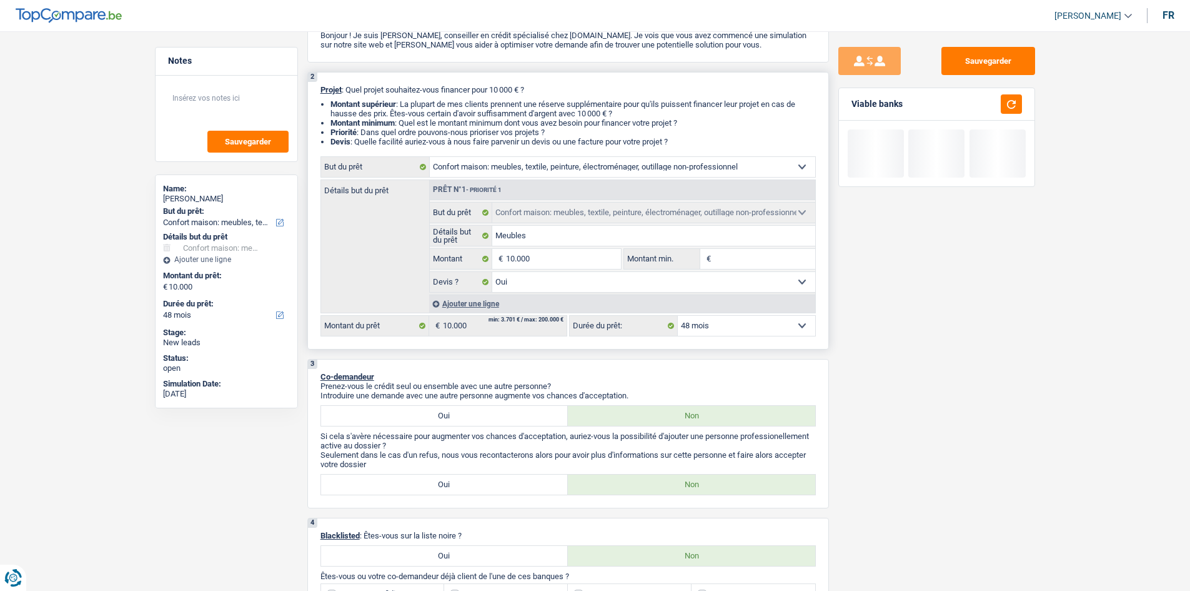
click at [752, 332] on select "12 mois 18 mois 24 mois 30 mois 36 mois 42 mois 48 mois Sélectionner une option" at bounding box center [746, 326] width 137 height 20
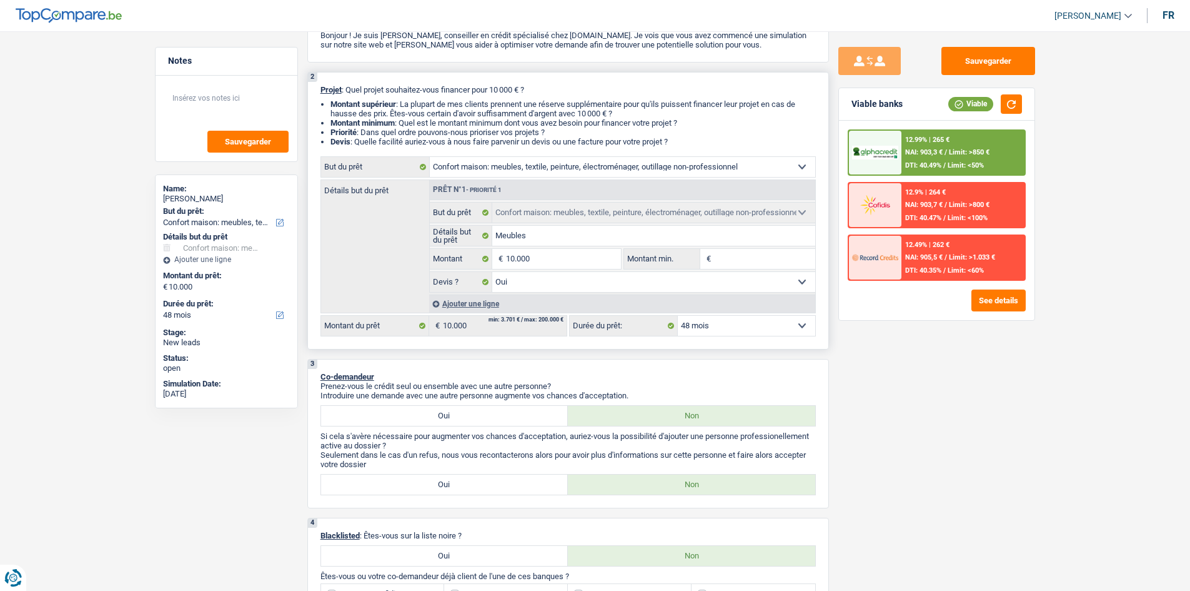
select select "42"
click at [678, 316] on select "12 mois 18 mois 24 mois 30 mois 36 mois 42 mois 48 mois Sélectionner une option" at bounding box center [746, 326] width 137 height 20
select select "42"
click at [945, 158] on div "12.99% | 294 € NAI: 873,9 € / Limit: >850 € DTI: 42.43% / Limit: <50%" at bounding box center [963, 153] width 123 height 44
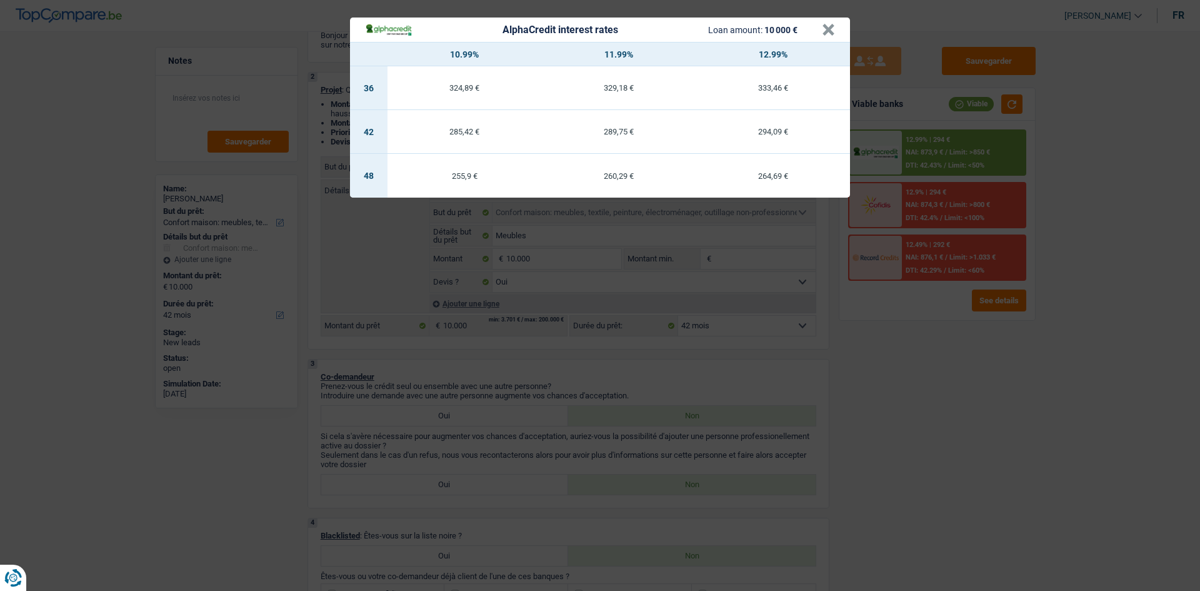
click at [960, 399] on div "AlphaCredit interest rates Loan amount: 10 000 € × 10.99% 11.99% 12.99% 36 324,…" at bounding box center [600, 295] width 1200 height 591
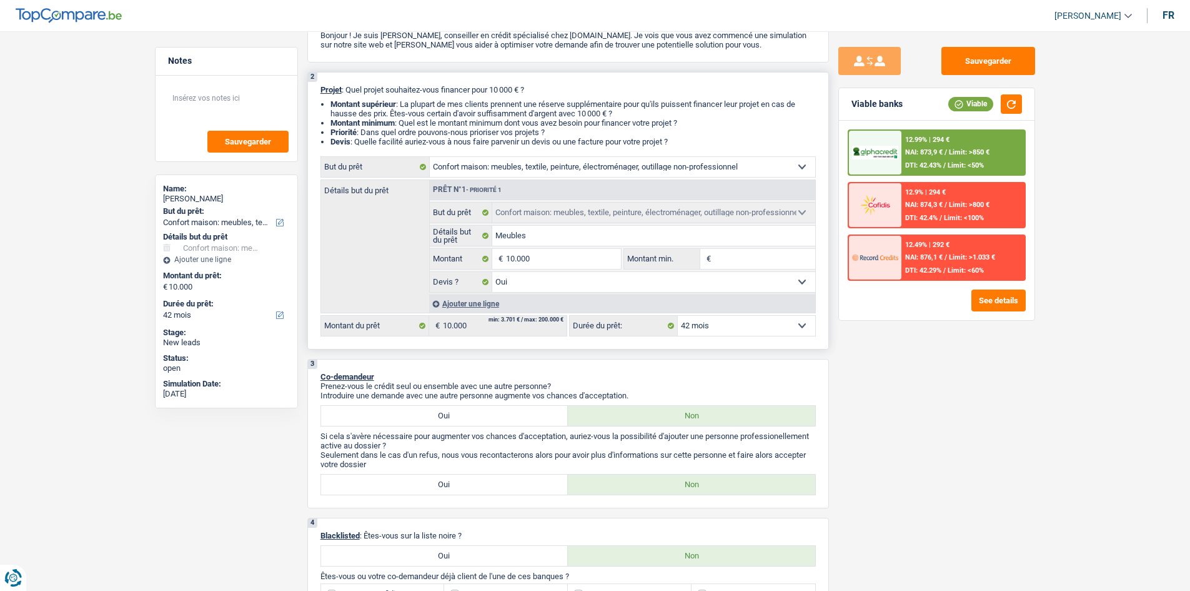
click at [729, 322] on select "12 mois 18 mois 24 mois 30 mois 36 mois 42 mois 48 mois Sélectionner une option" at bounding box center [746, 326] width 137 height 20
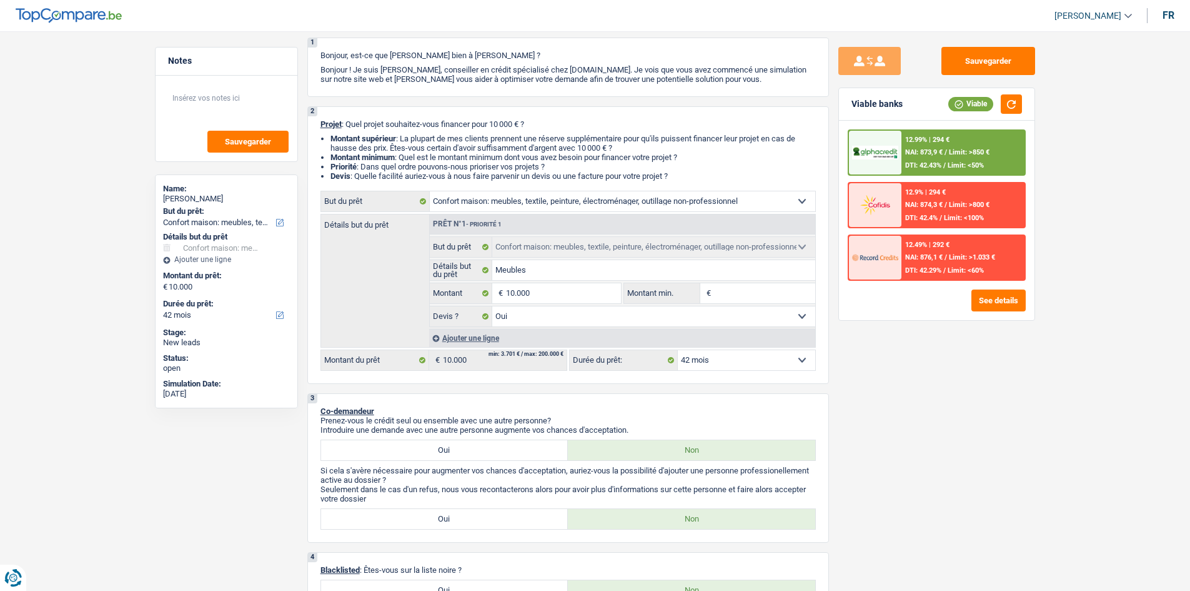
scroll to position [42, 0]
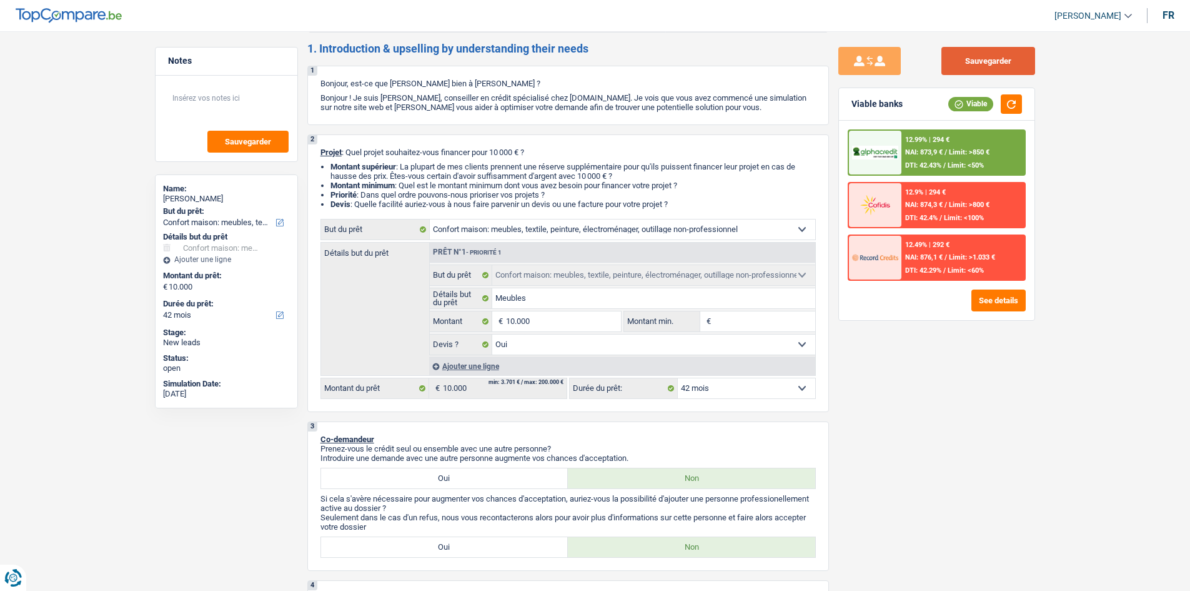
click at [997, 64] on button "Sauvegarder" at bounding box center [989, 61] width 94 height 28
click at [916, 131] on div "12.99% | 294 € NAI: 873,9 € / Limit: >850 € DTI: 42.43% / Limit: <50%" at bounding box center [963, 153] width 123 height 44
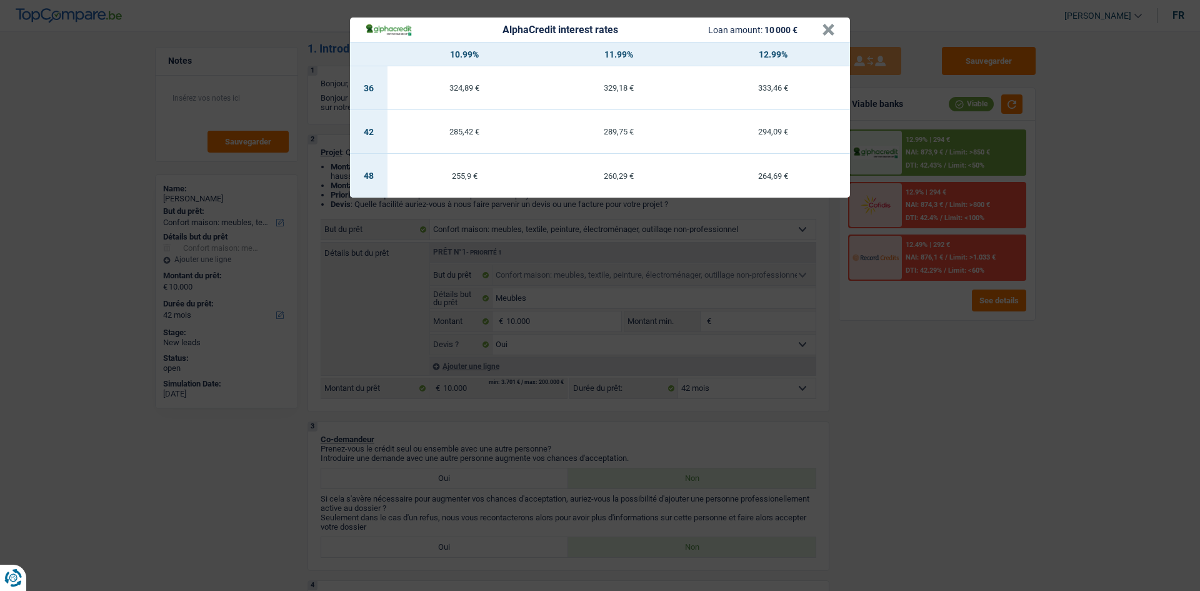
click at [903, 365] on div "AlphaCredit interest rates Loan amount: 10 000 € × 10.99% 11.99% 12.99% 36 324,…" at bounding box center [600, 295] width 1200 height 591
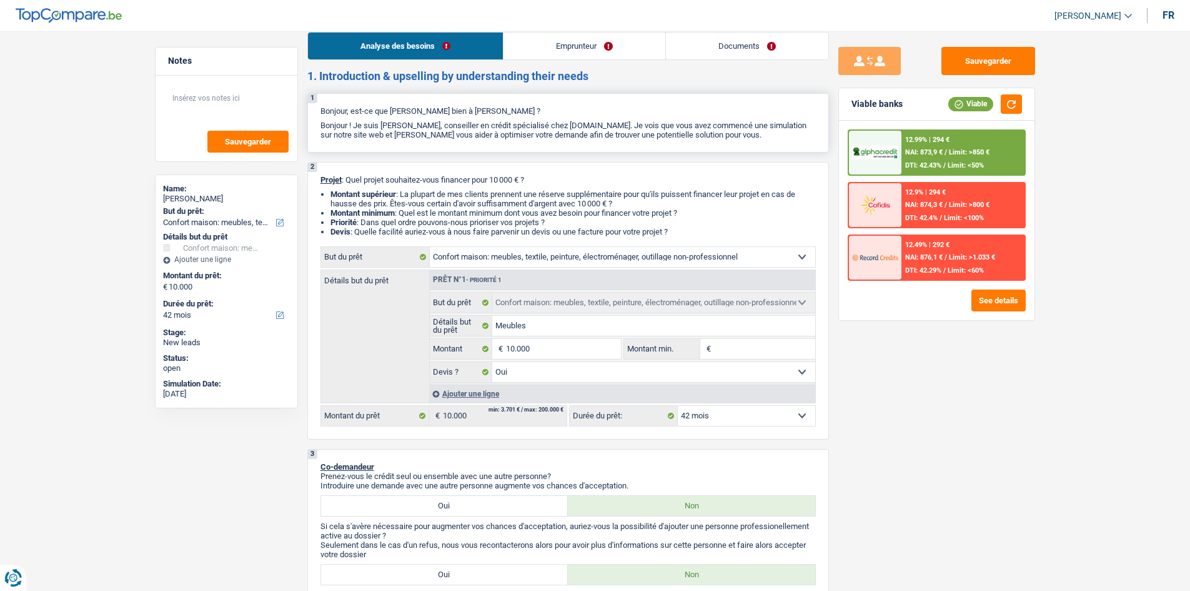
scroll to position [0, 0]
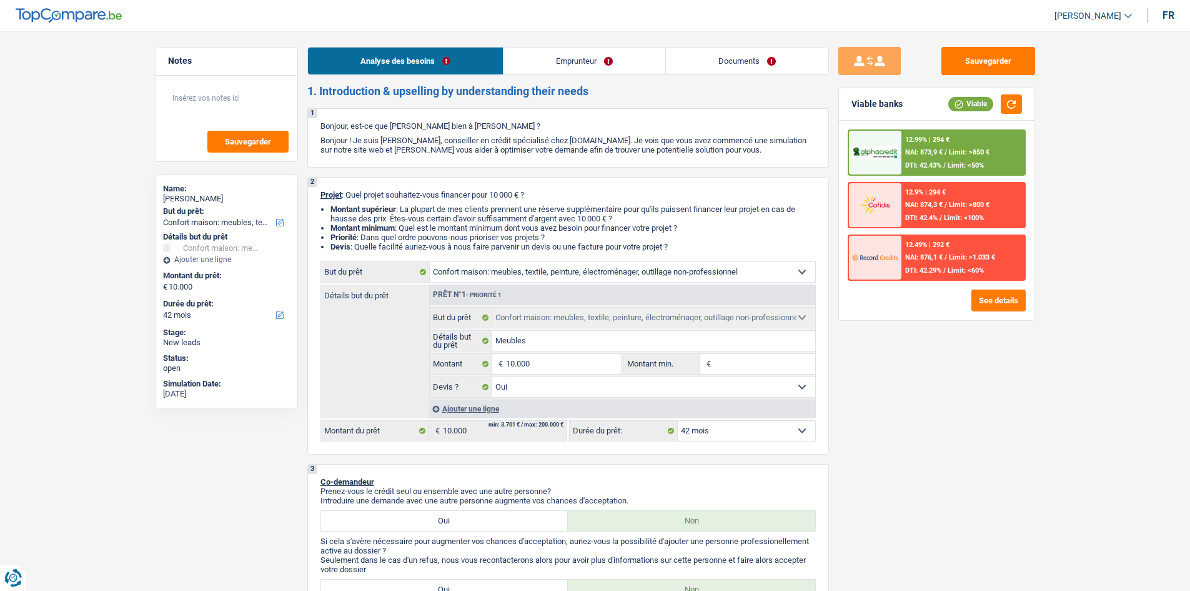
drag, startPoint x: 732, startPoint y: 64, endPoint x: 845, endPoint y: 142, distance: 137.1
click at [732, 64] on link "Documents" at bounding box center [747, 60] width 162 height 27
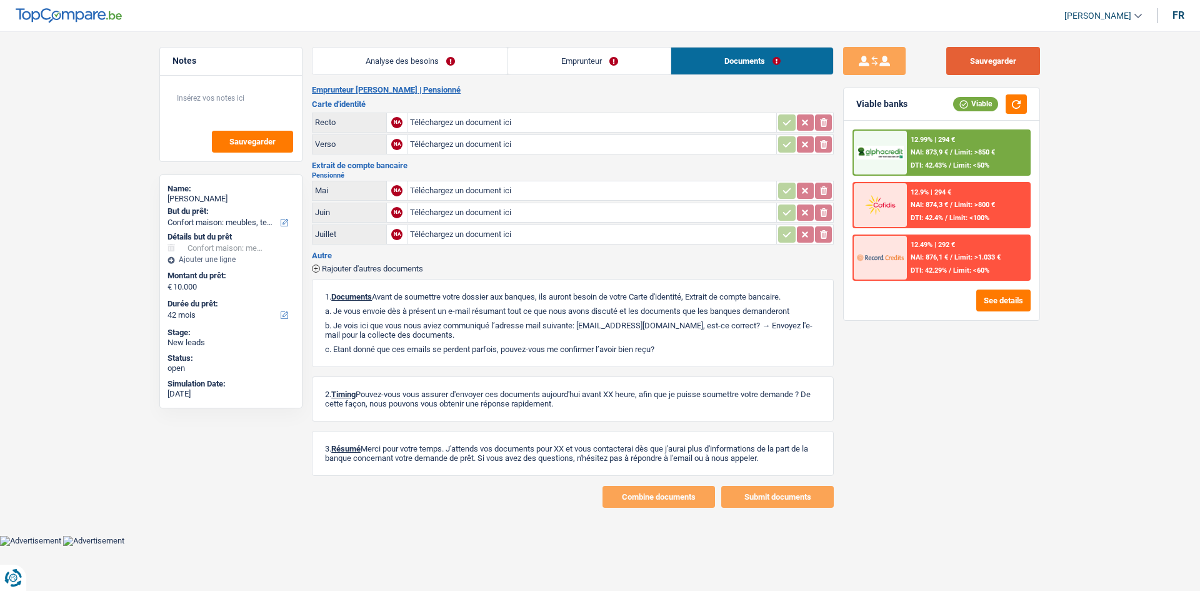
click at [995, 49] on button "Sauvegarder" at bounding box center [993, 61] width 94 height 28
click at [1004, 64] on button "Sauvegarder" at bounding box center [993, 61] width 94 height 28
click at [628, 67] on link "Emprunteur" at bounding box center [589, 60] width 162 height 27
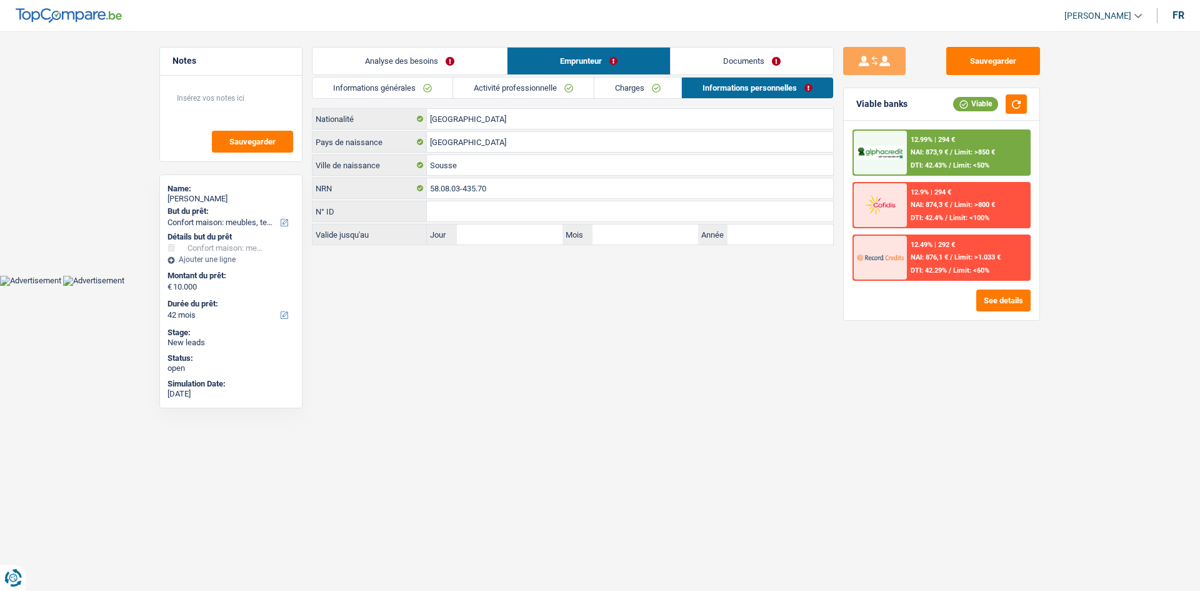
click at [643, 89] on link "Charges" at bounding box center [637, 87] width 87 height 21
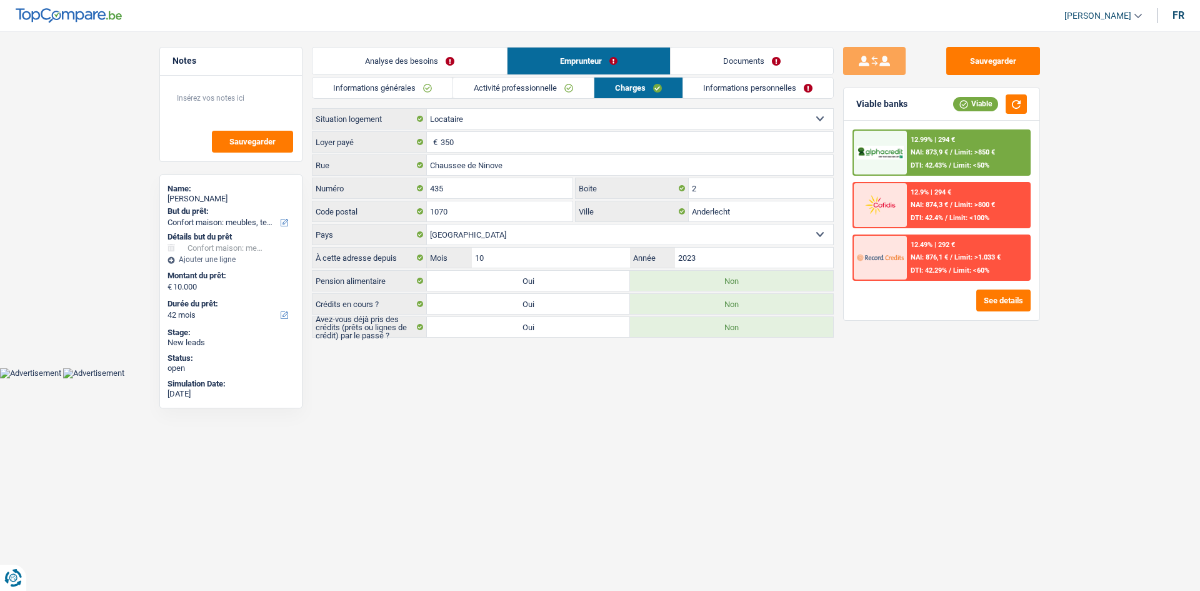
click at [532, 88] on link "Activité professionnelle" at bounding box center [523, 87] width 141 height 21
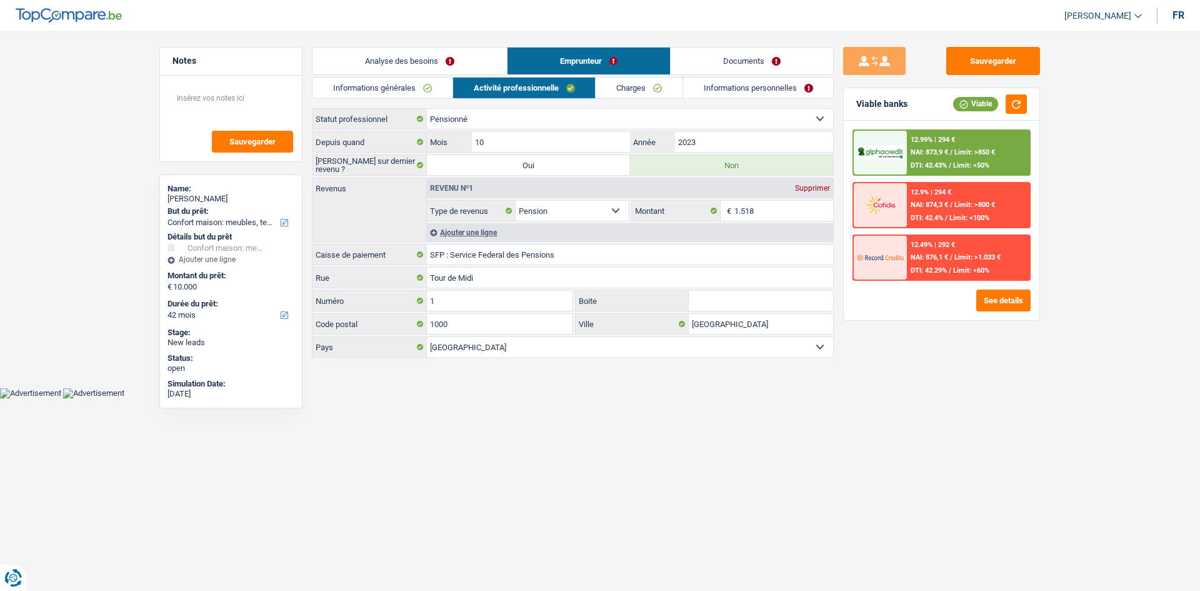
click at [402, 89] on link "Informations générales" at bounding box center [382, 87] width 140 height 21
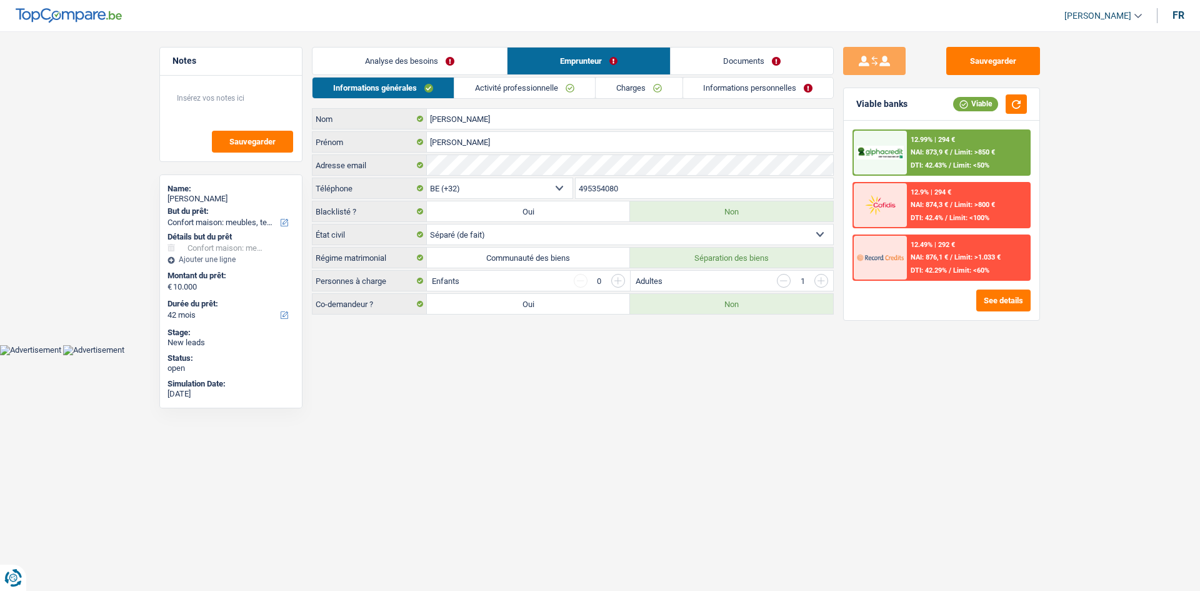
drag, startPoint x: 732, startPoint y: 59, endPoint x: 747, endPoint y: 54, distance: 16.6
click at [733, 59] on link "Documents" at bounding box center [752, 60] width 162 height 27
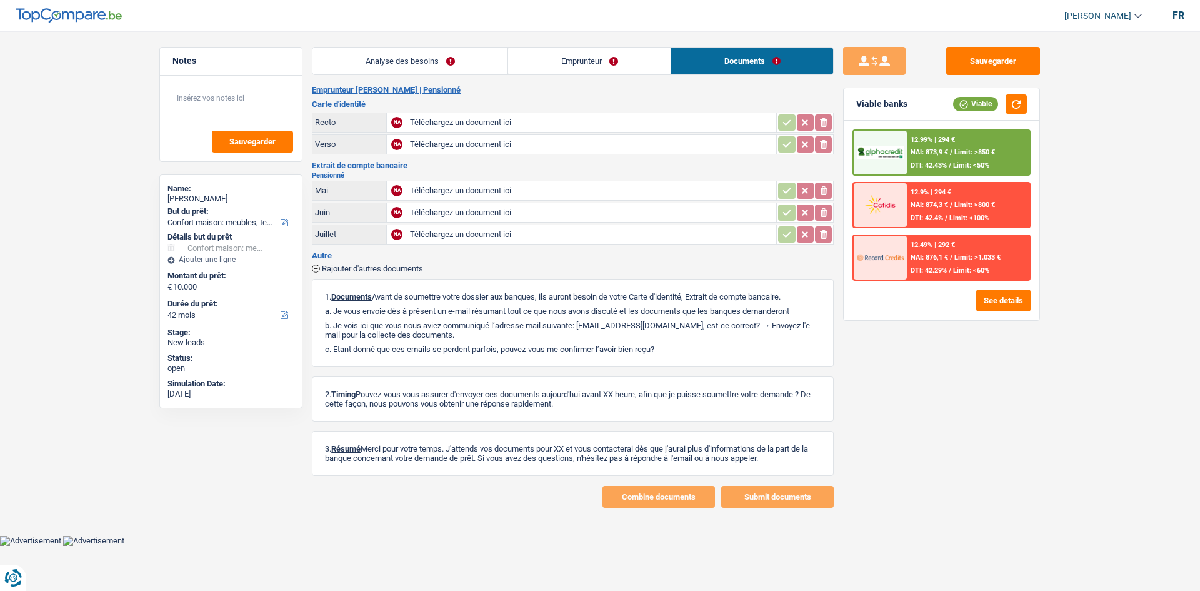
click at [474, 53] on link "Analyse des besoins" at bounding box center [409, 60] width 195 height 27
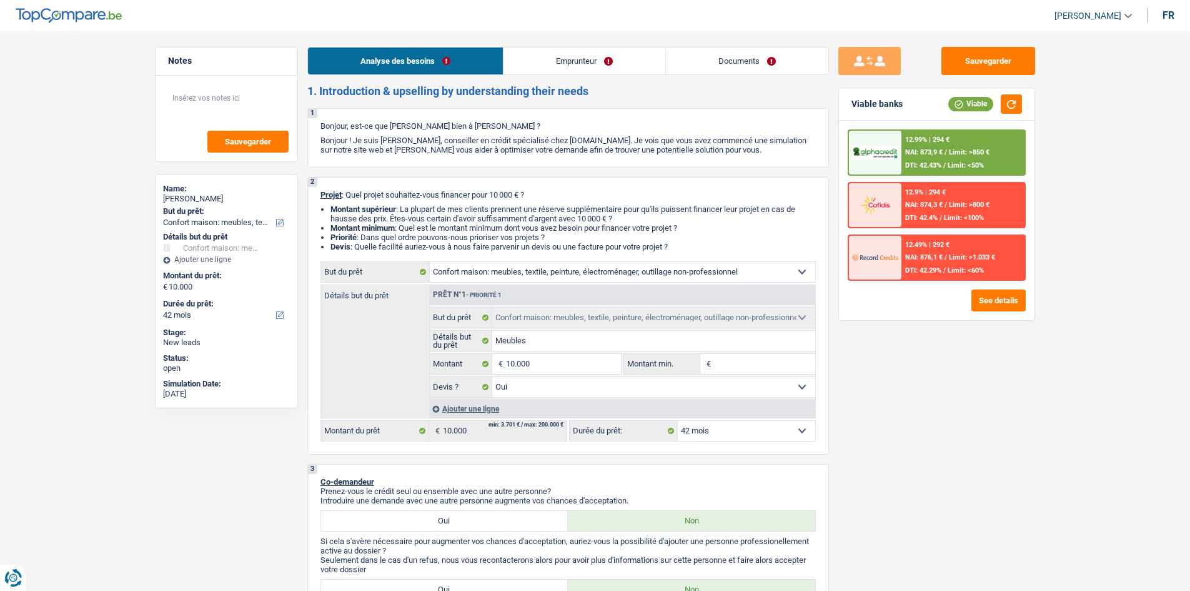
click at [591, 49] on link "Emprunteur" at bounding box center [585, 60] width 162 height 27
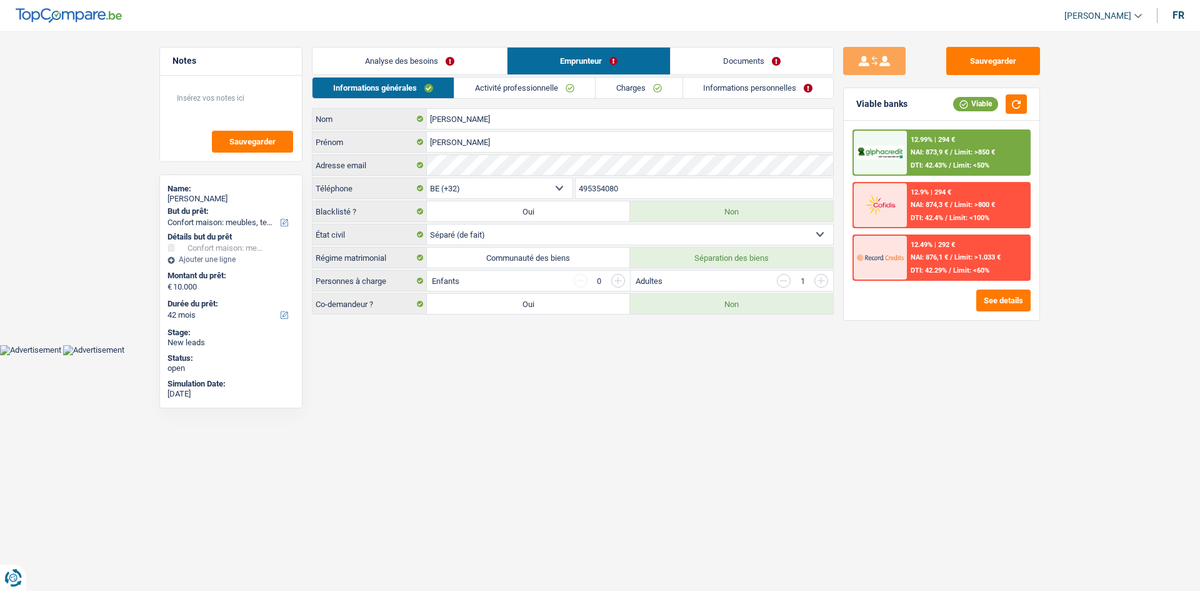
click at [526, 77] on link "Activité professionnelle" at bounding box center [524, 87] width 141 height 21
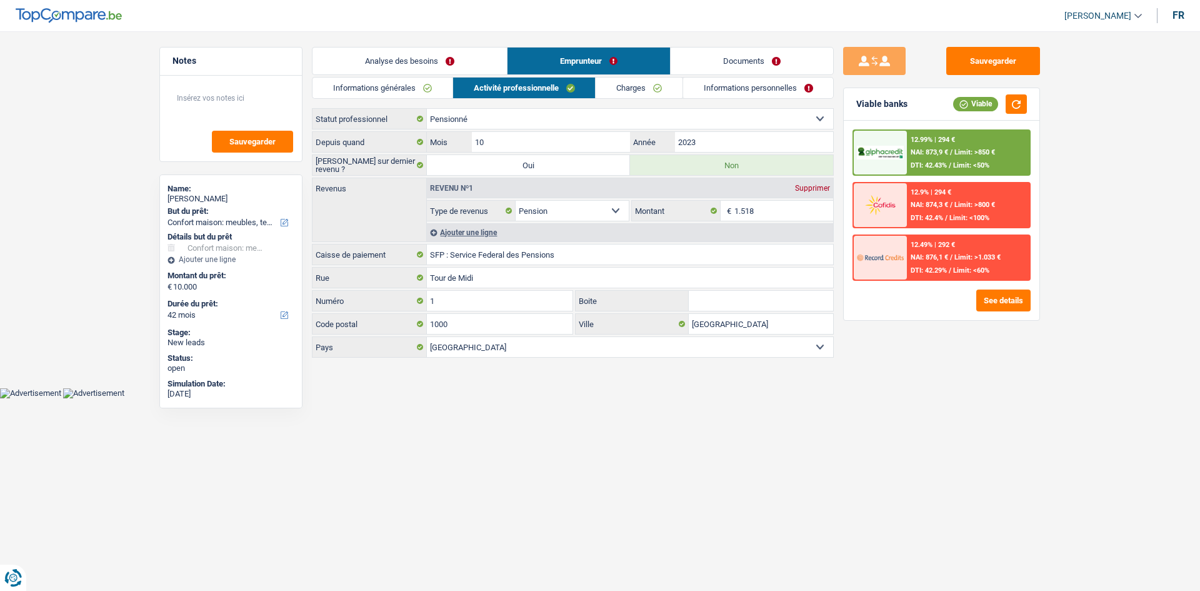
click at [665, 85] on link "Charges" at bounding box center [639, 87] width 87 height 21
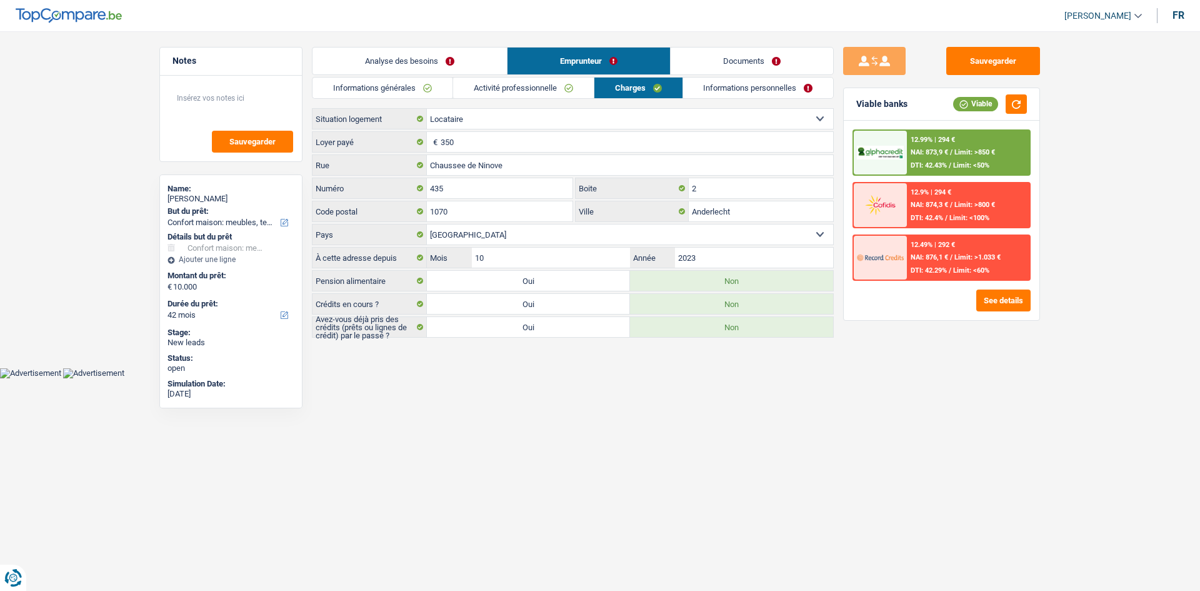
click at [755, 82] on link "Informations personnelles" at bounding box center [758, 87] width 151 height 21
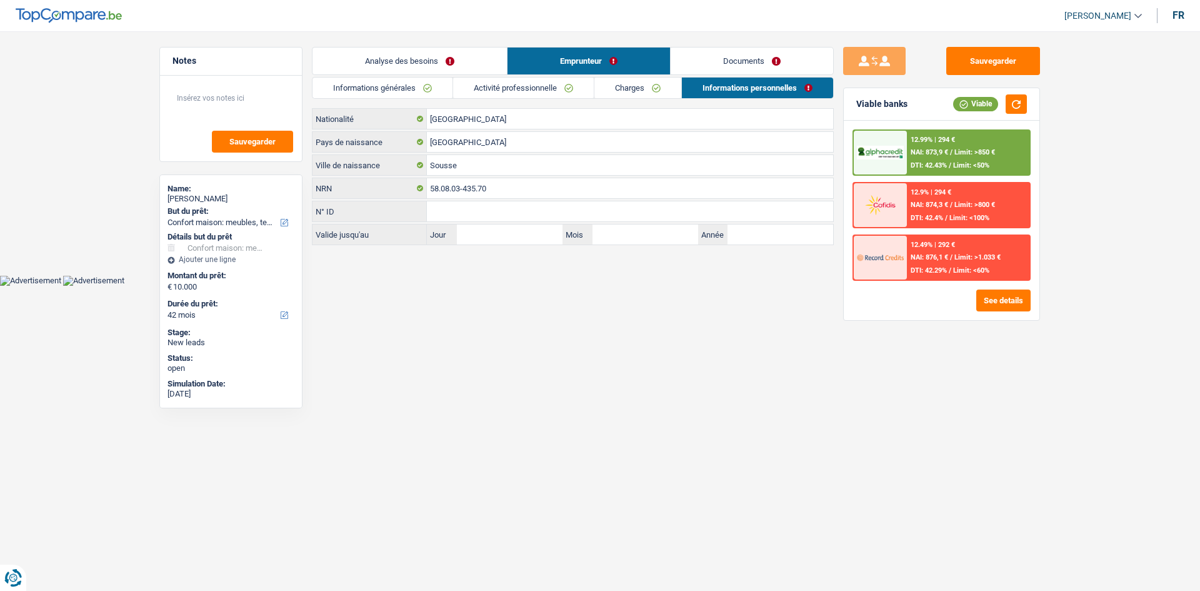
click at [657, 92] on link "Charges" at bounding box center [637, 87] width 87 height 21
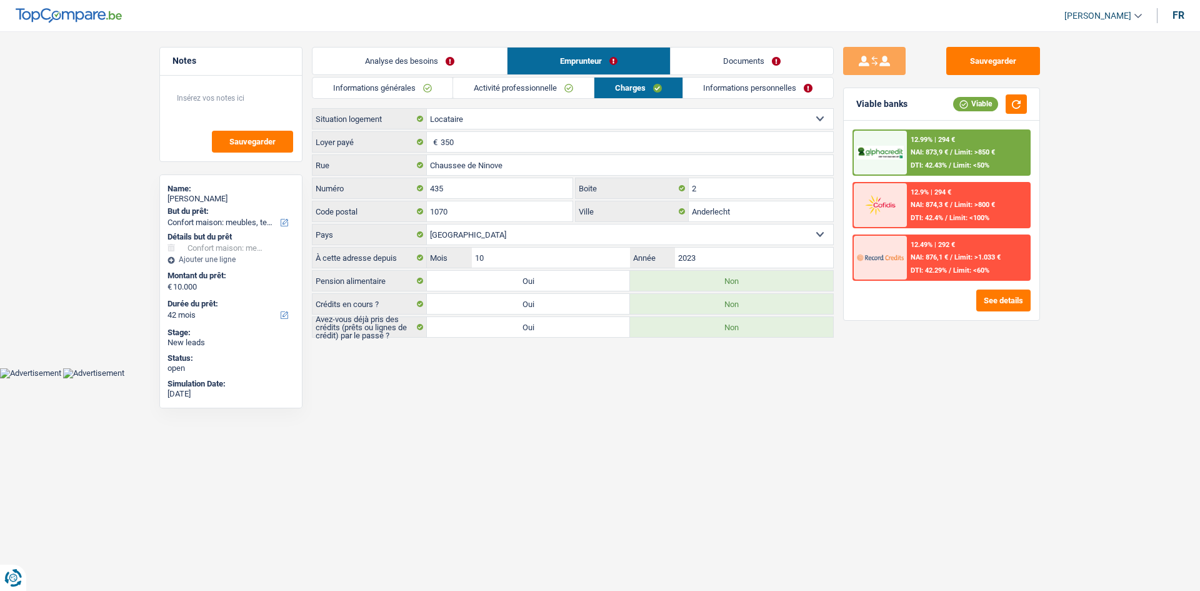
click at [754, 59] on link "Documents" at bounding box center [752, 60] width 162 height 27
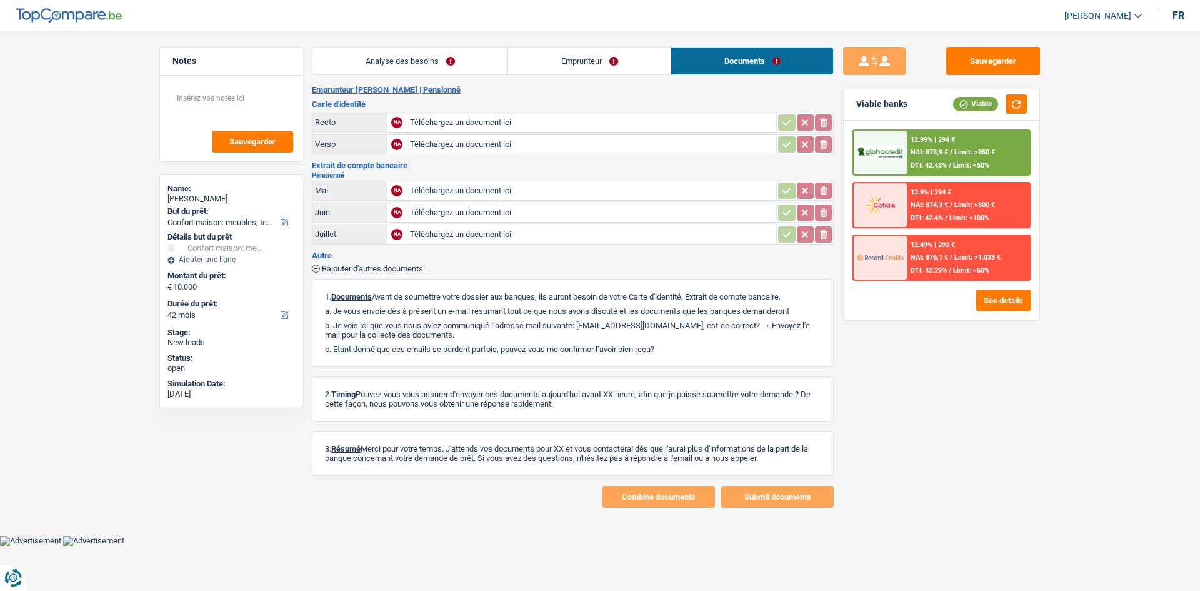
click at [615, 65] on link "Emprunteur" at bounding box center [589, 60] width 162 height 27
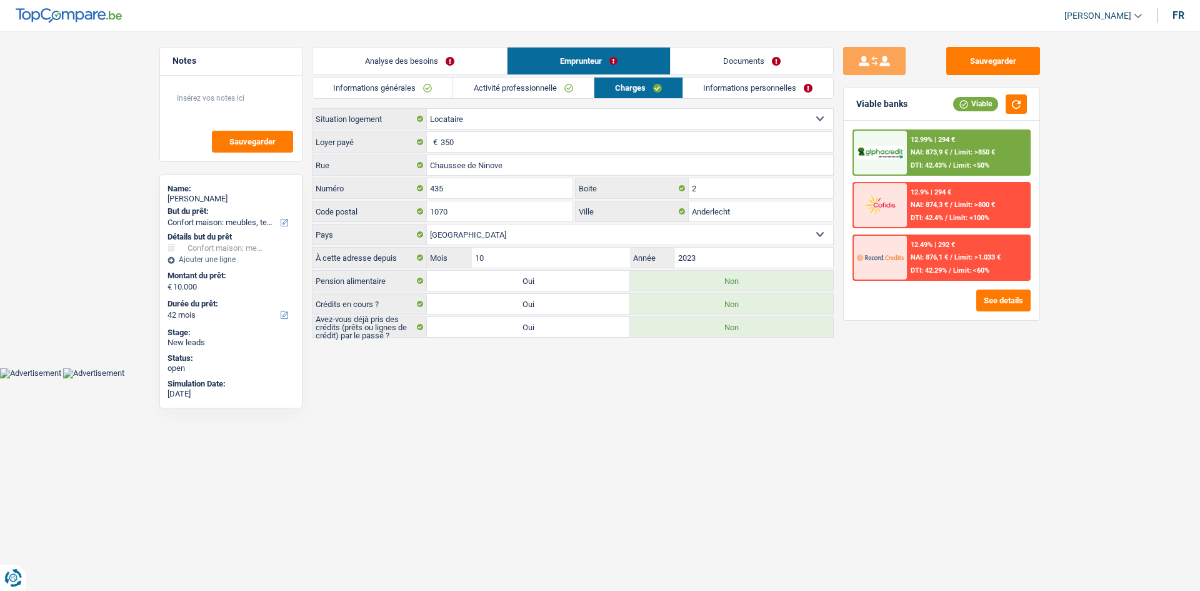
click at [765, 86] on link "Informations personnelles" at bounding box center [758, 87] width 151 height 21
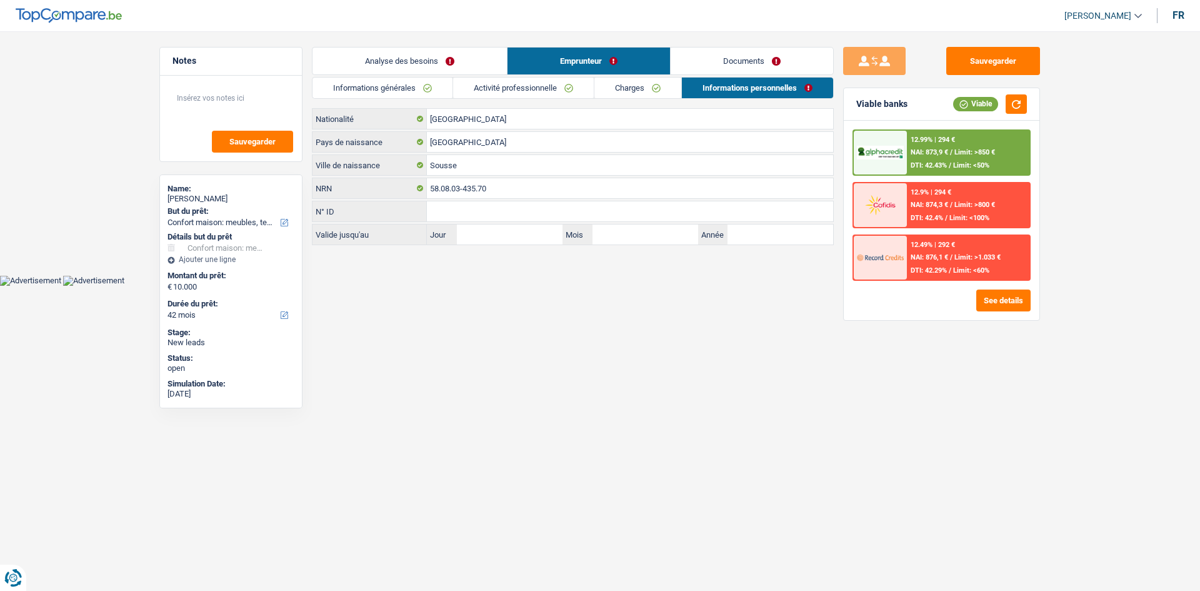
click at [762, 52] on link "Documents" at bounding box center [752, 60] width 162 height 27
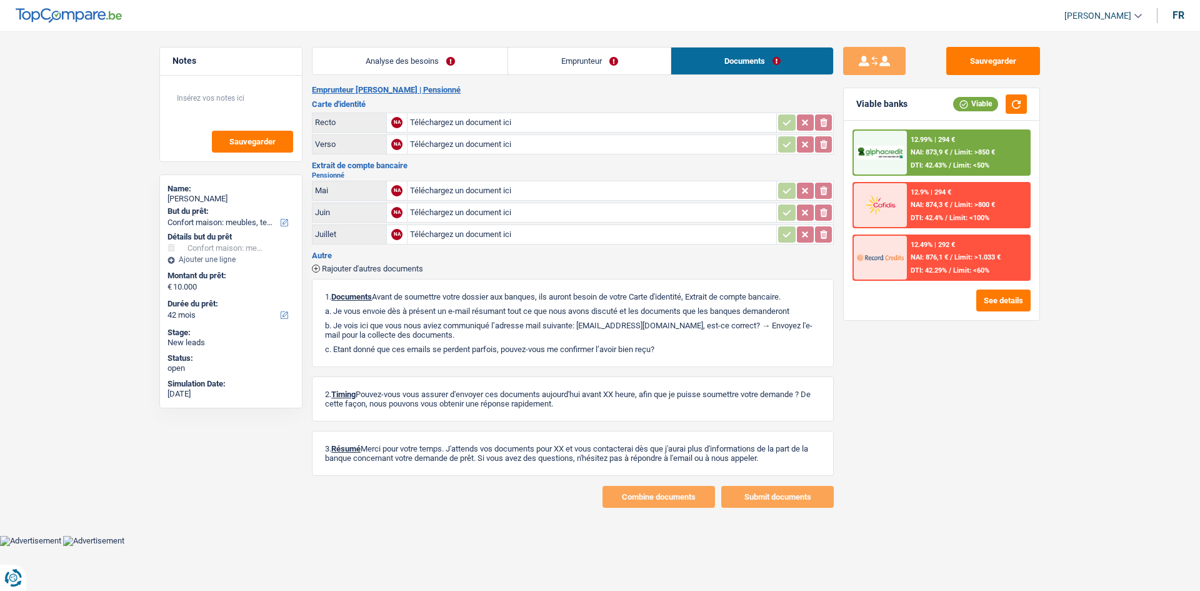
click at [436, 71] on link "Analyse des besoins" at bounding box center [409, 60] width 195 height 27
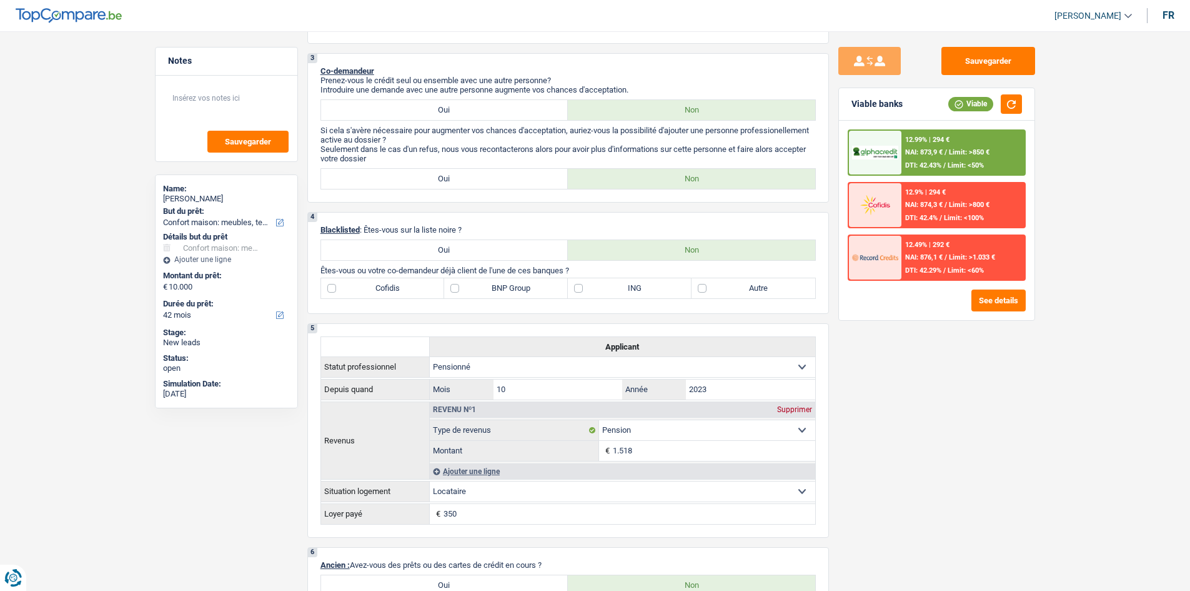
scroll to position [562, 0]
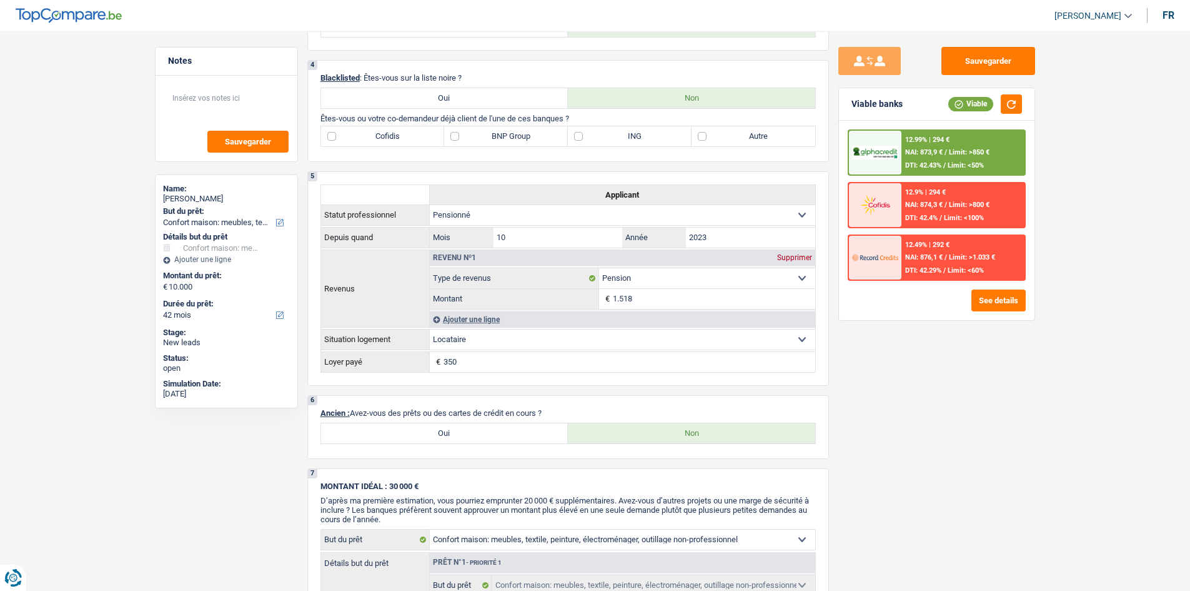
drag, startPoint x: 863, startPoint y: 326, endPoint x: 971, endPoint y: 439, distance: 156.5
click at [900, 471] on div "Sauvegarder Viable banks Viable 12.99% | 294 € NAI: 873,9 € / Limit: >850 € DTI…" at bounding box center [937, 307] width 216 height 521
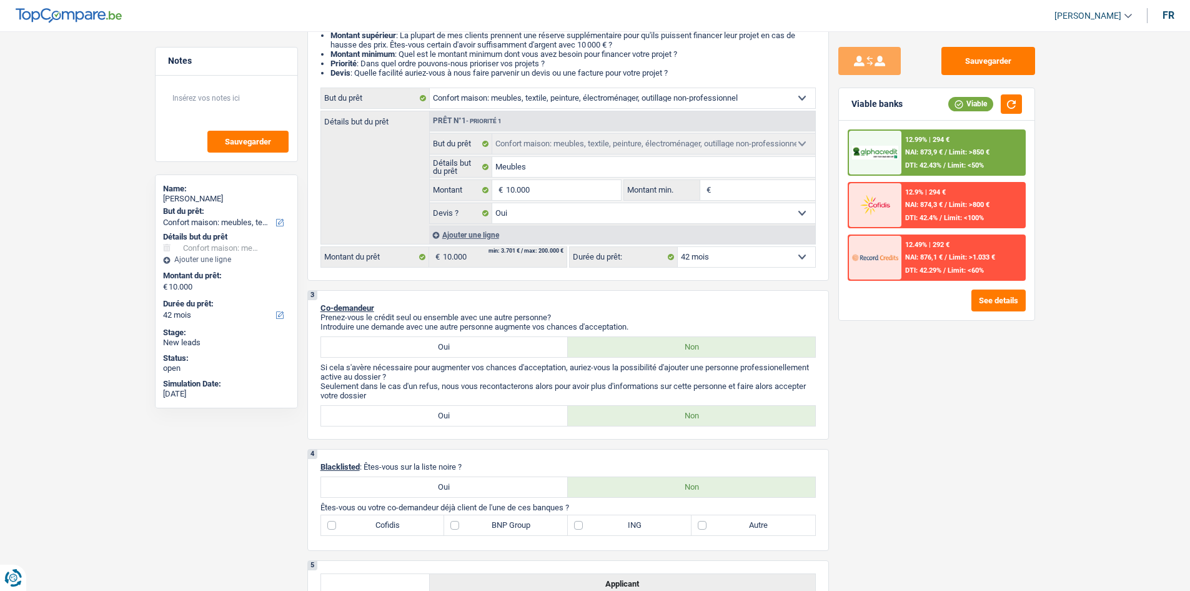
scroll to position [0, 0]
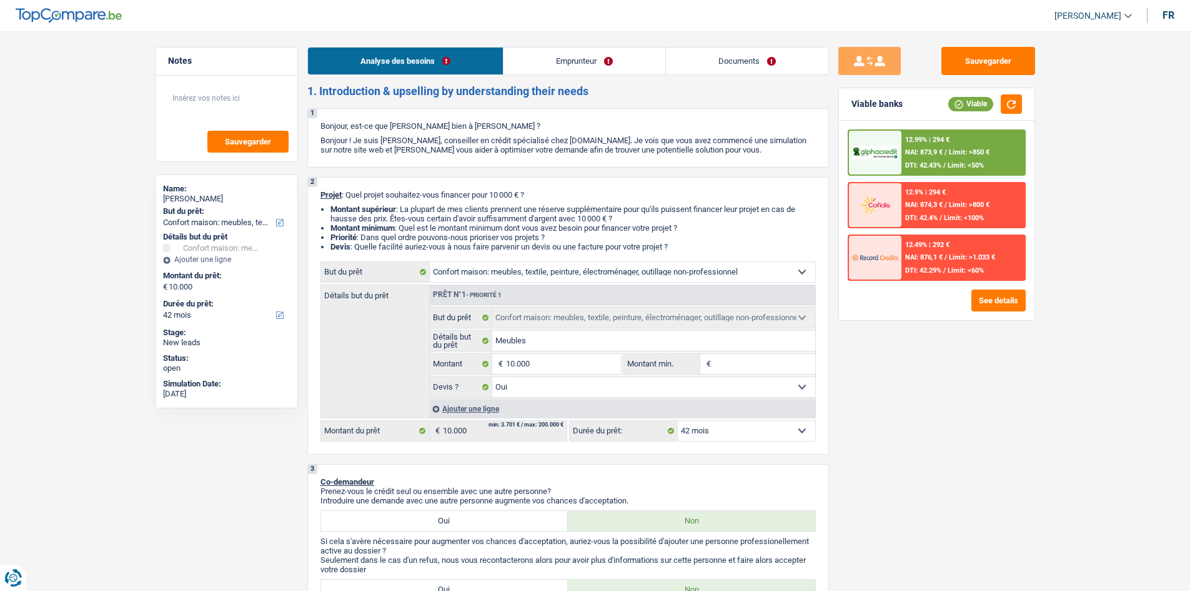
click at [605, 52] on link "Emprunteur" at bounding box center [585, 60] width 162 height 27
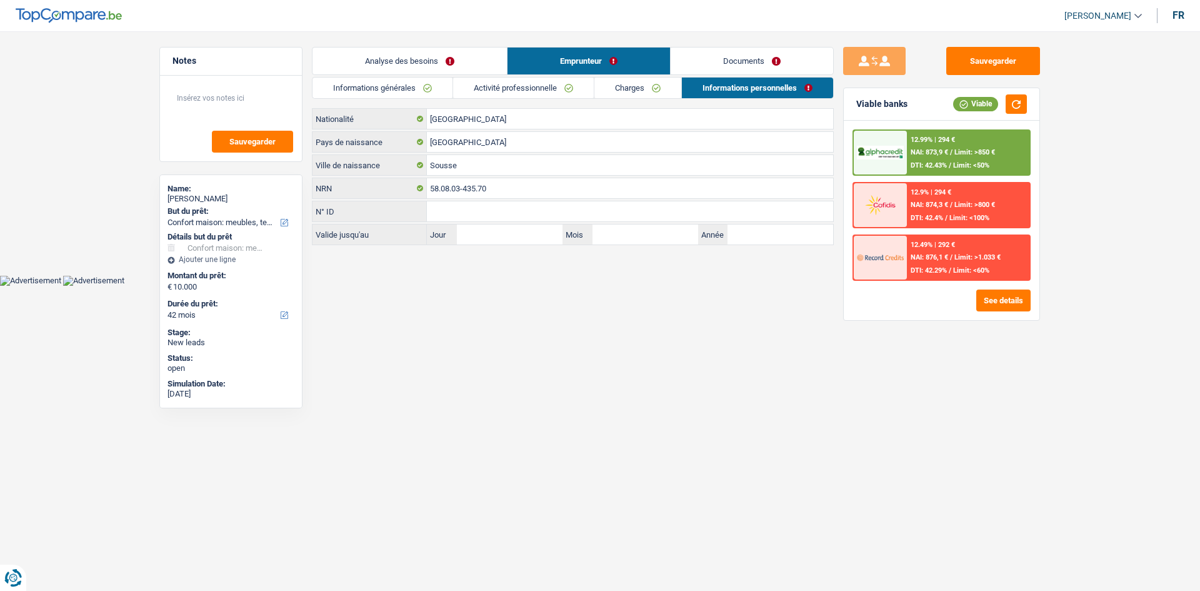
click at [656, 87] on link "Charges" at bounding box center [637, 87] width 87 height 21
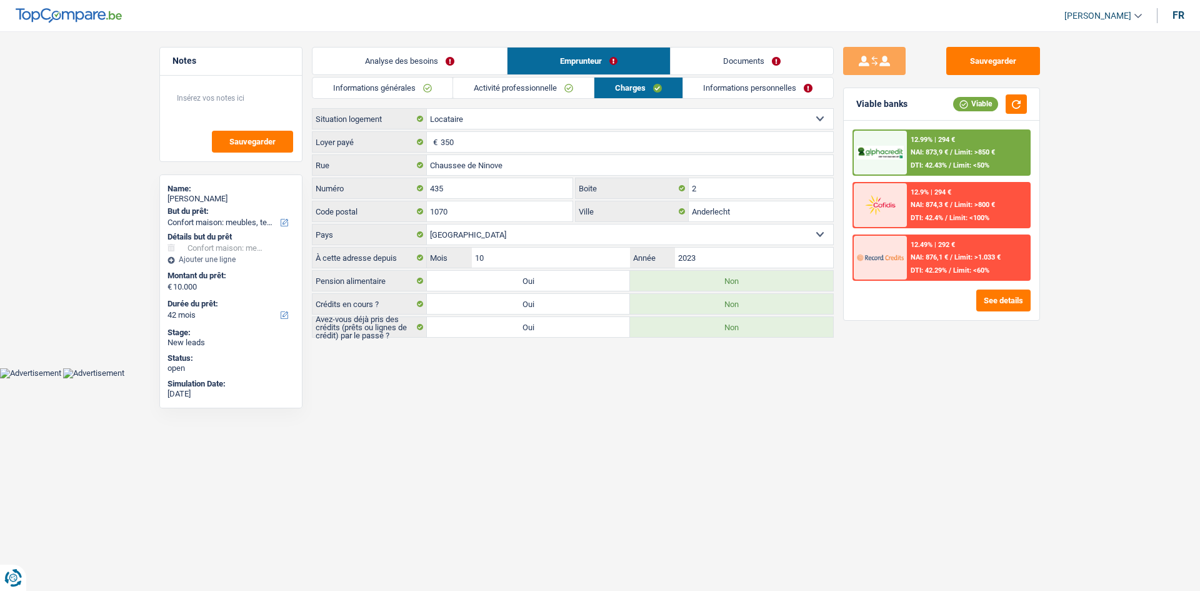
click at [521, 90] on link "Activité professionnelle" at bounding box center [523, 87] width 141 height 21
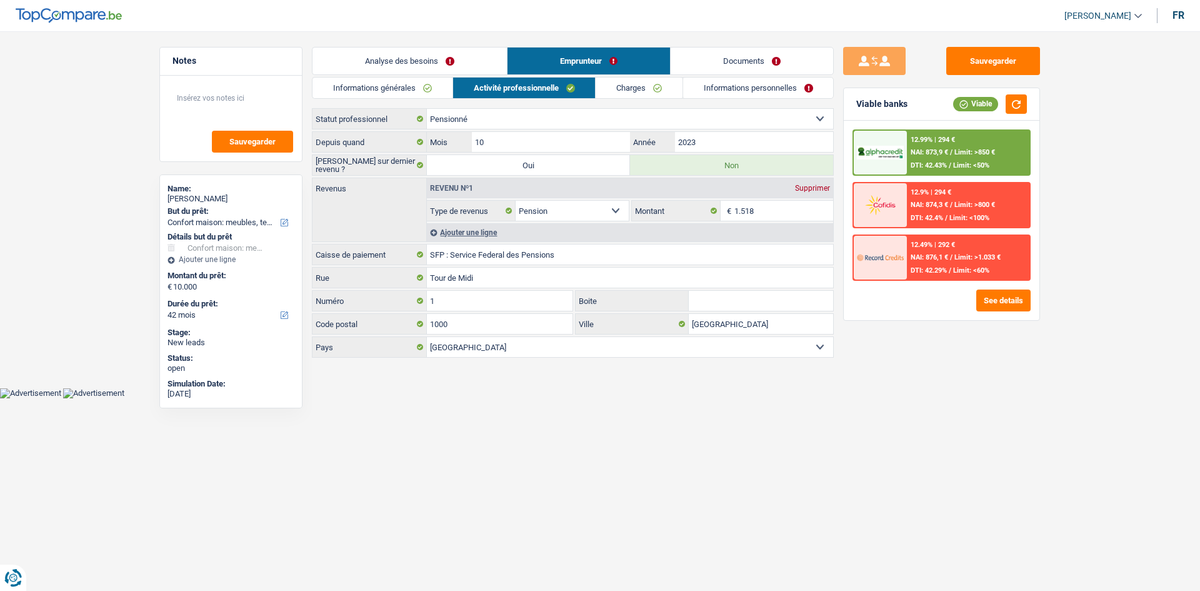
click at [428, 94] on link "Informations générales" at bounding box center [382, 87] width 140 height 21
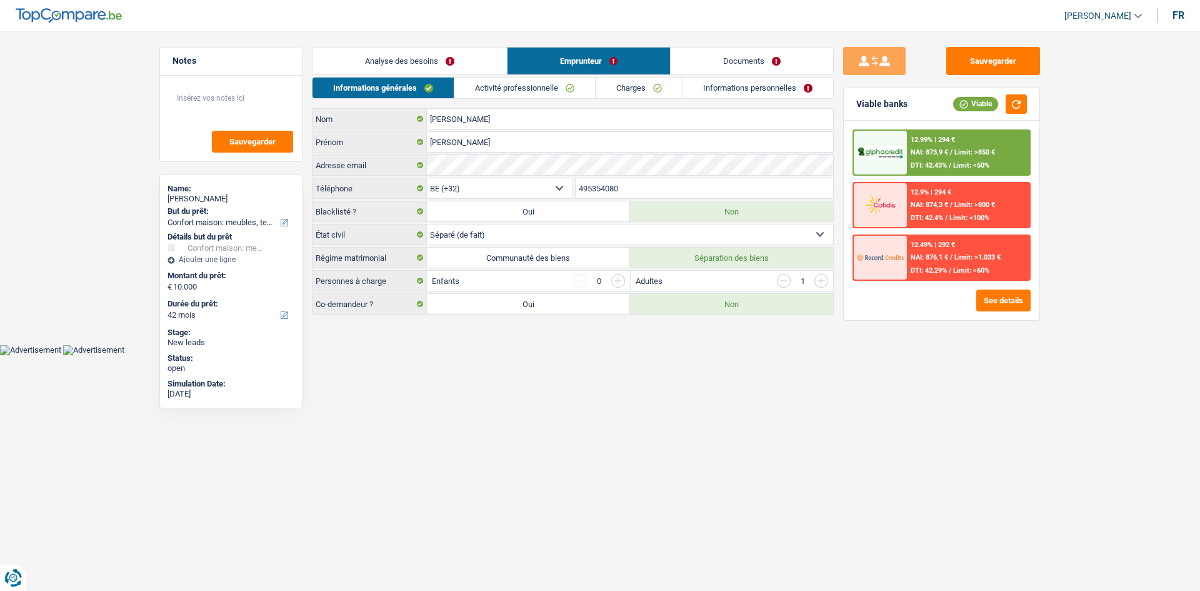
click at [453, 61] on link "Analyse des besoins" at bounding box center [409, 60] width 194 height 27
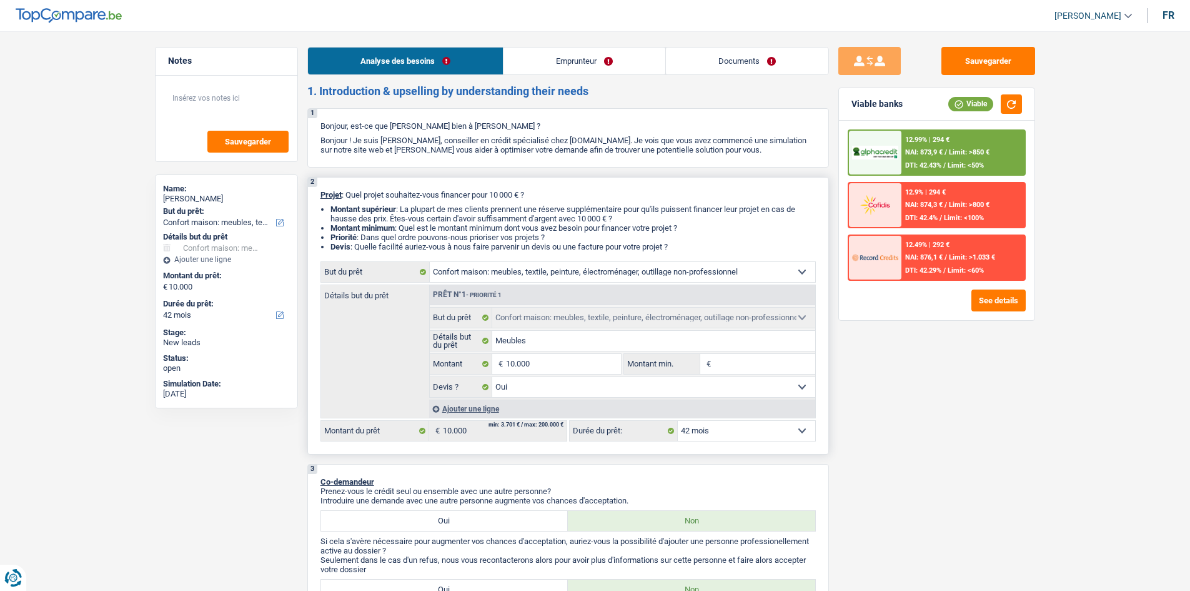
click at [634, 278] on select "Confort maison: meubles, textile, peinture, électroménager, outillage non-profe…" at bounding box center [623, 272] width 386 height 20
click at [636, 277] on select "Confort maison: meubles, textile, peinture, électroménager, outillage non-profe…" at bounding box center [623, 272] width 386 height 20
click at [579, 52] on link "Emprunteur" at bounding box center [585, 60] width 162 height 27
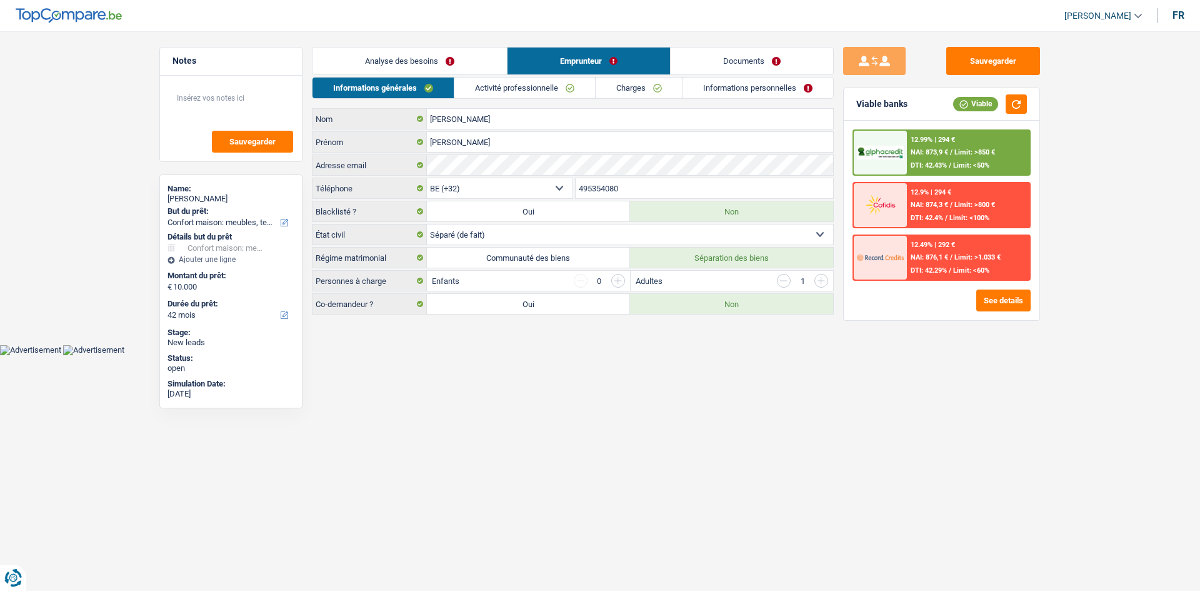
click at [642, 84] on link "Charges" at bounding box center [639, 87] width 87 height 21
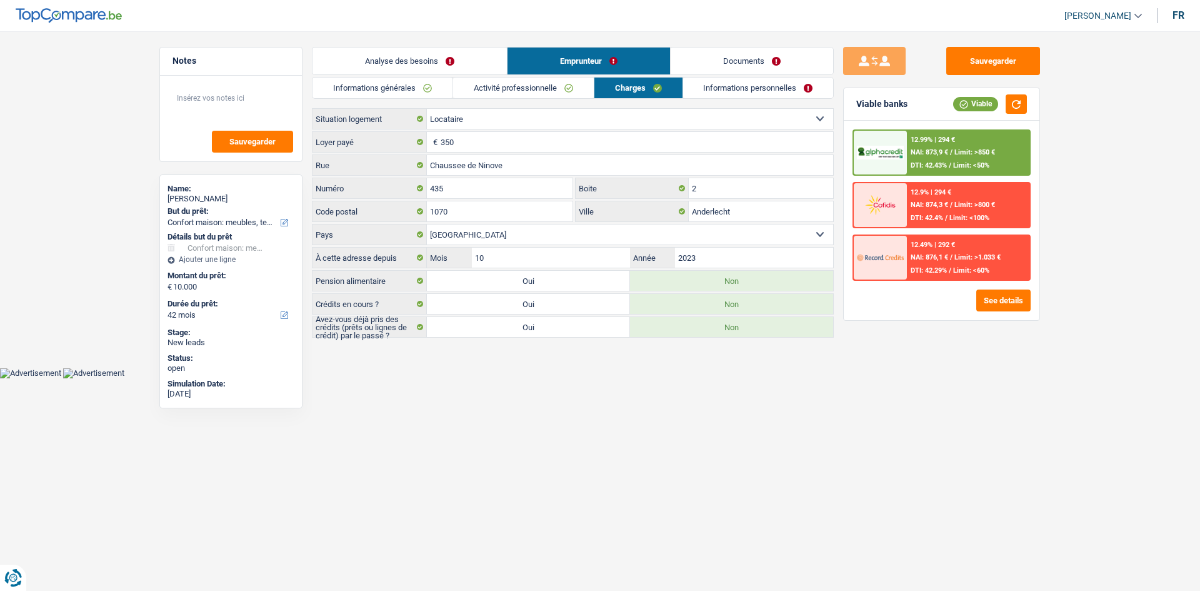
click at [789, 85] on link "Informations personnelles" at bounding box center [758, 87] width 151 height 21
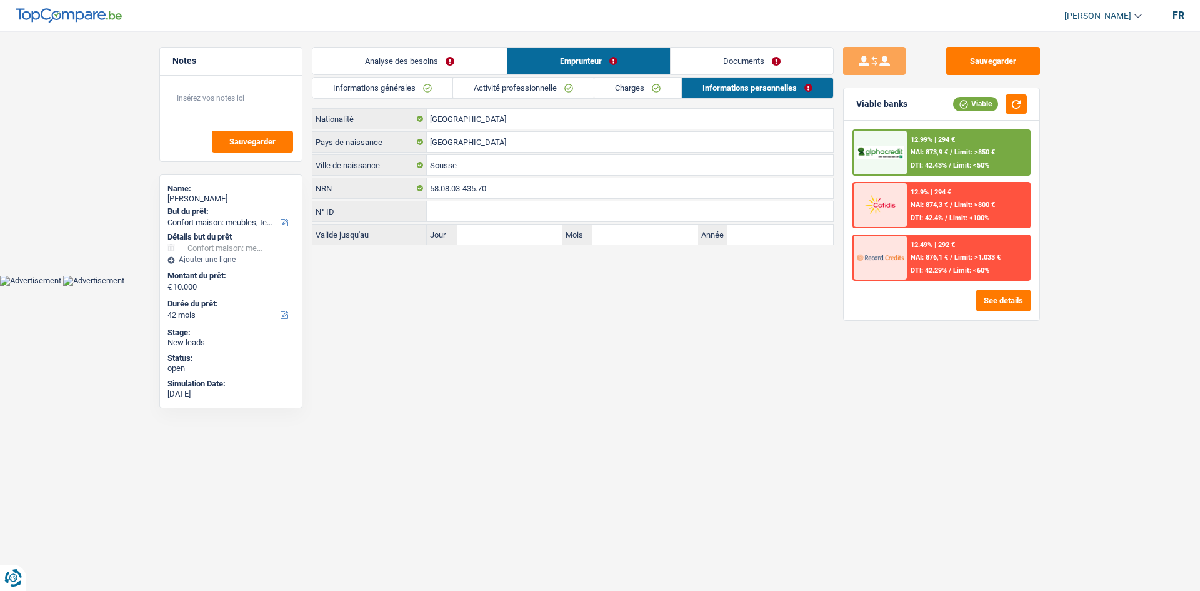
drag, startPoint x: 627, startPoint y: 96, endPoint x: 639, endPoint y: 104, distance: 14.7
click at [627, 96] on link "Charges" at bounding box center [637, 87] width 87 height 21
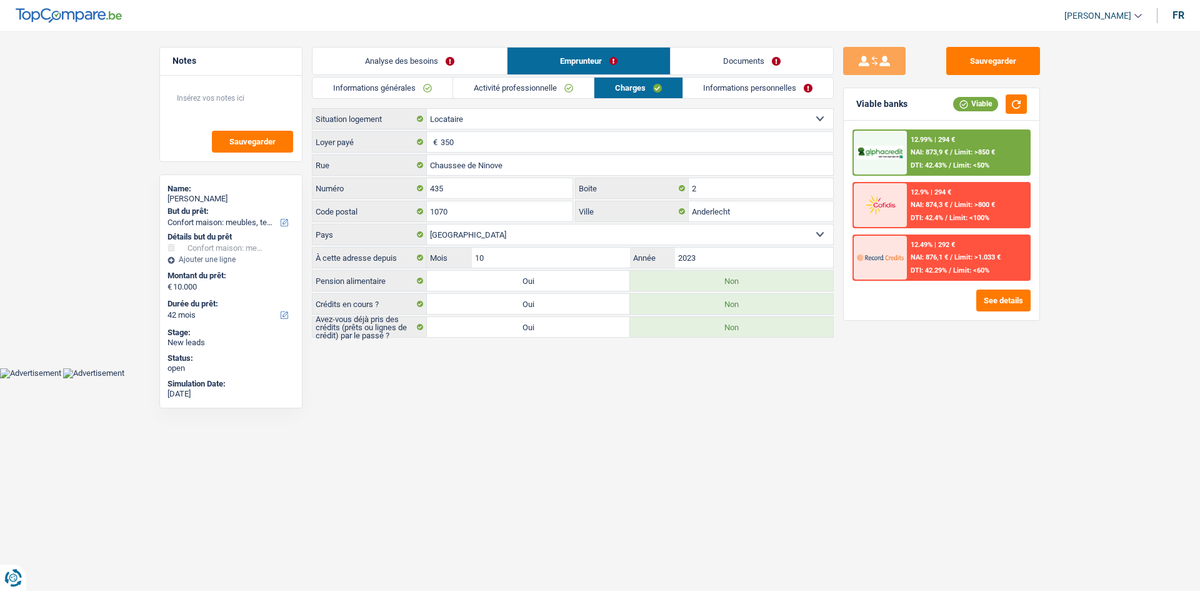
click at [409, 93] on link "Informations générales" at bounding box center [382, 87] width 140 height 21
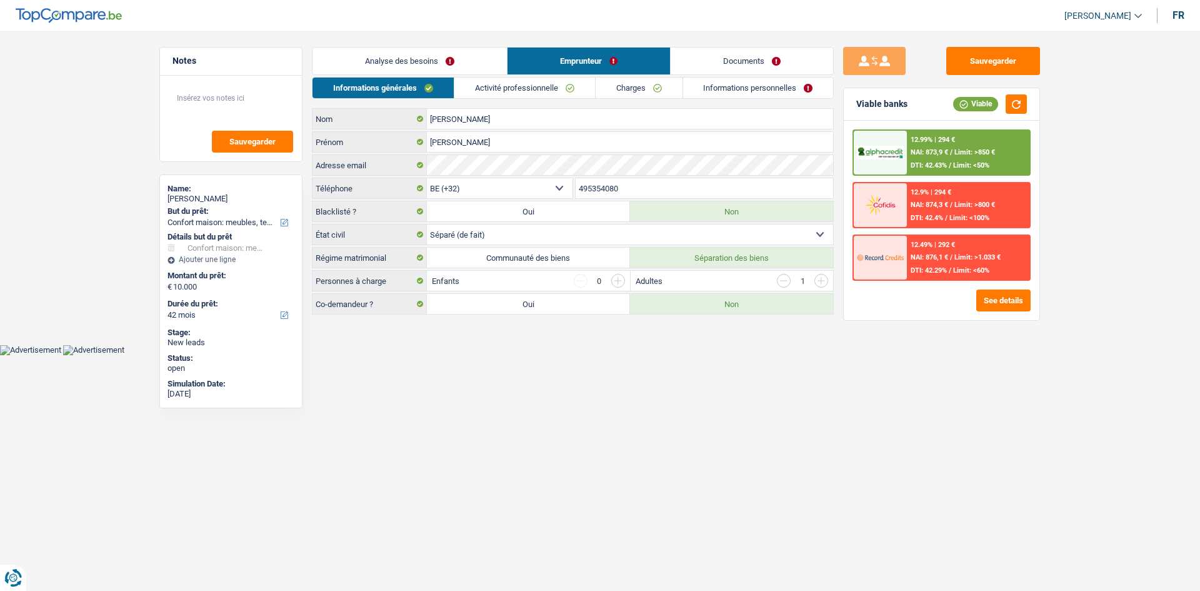
click at [454, 64] on link "Analyse des besoins" at bounding box center [409, 60] width 194 height 27
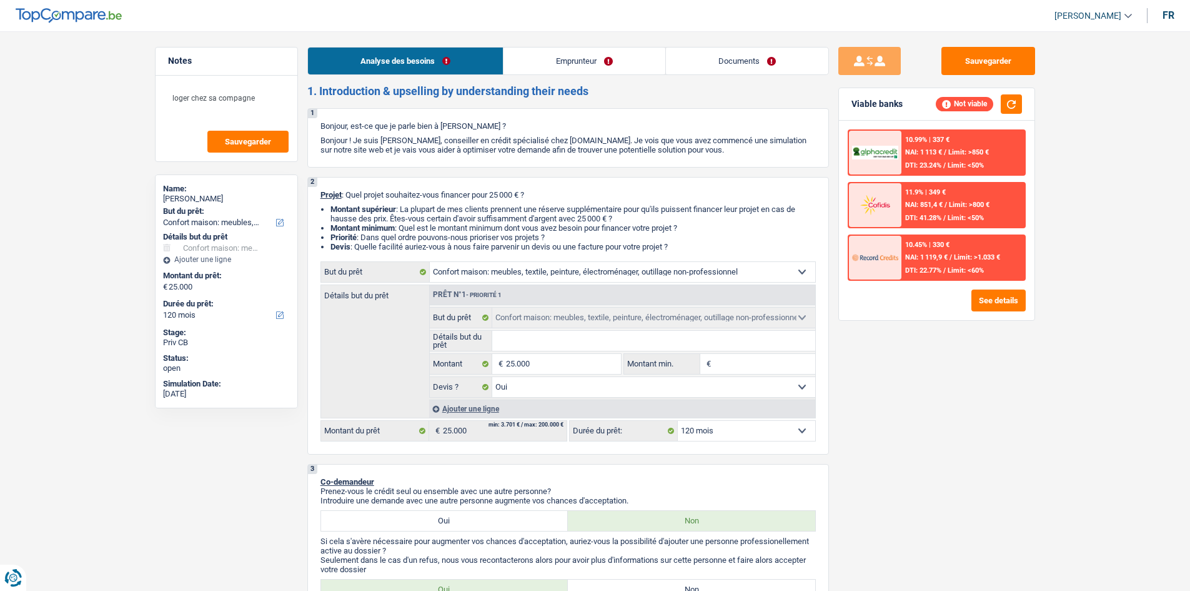
select select "household"
select select "120"
select select "household"
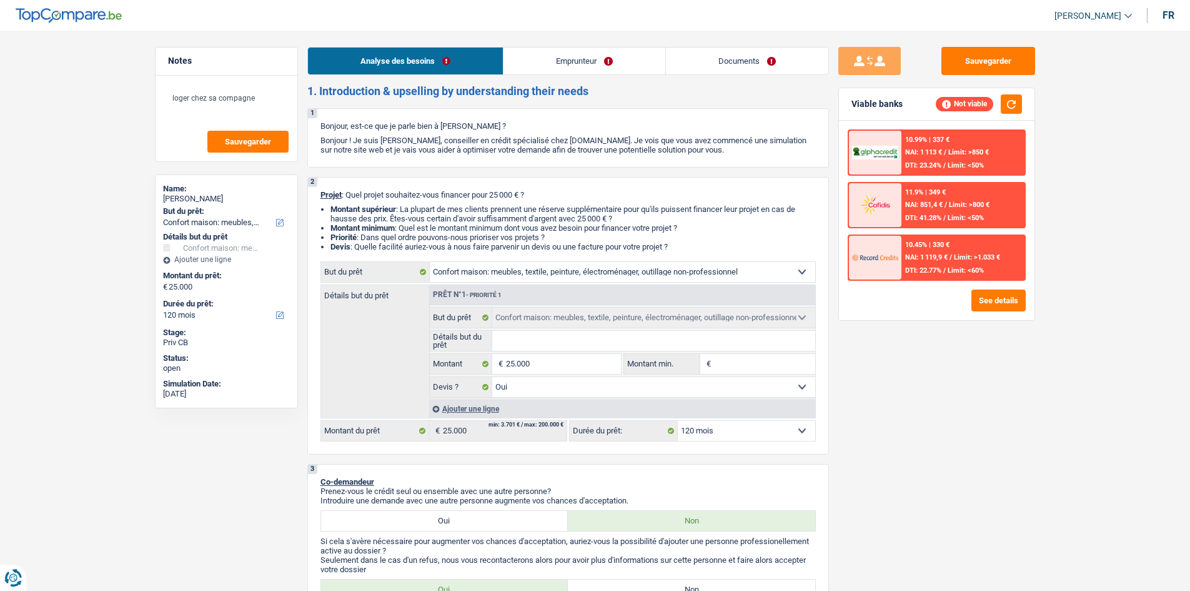
select select "yes"
select select "120"
select select "mutuality"
select select "mutualityIndemnity"
select select "liveWithParents"
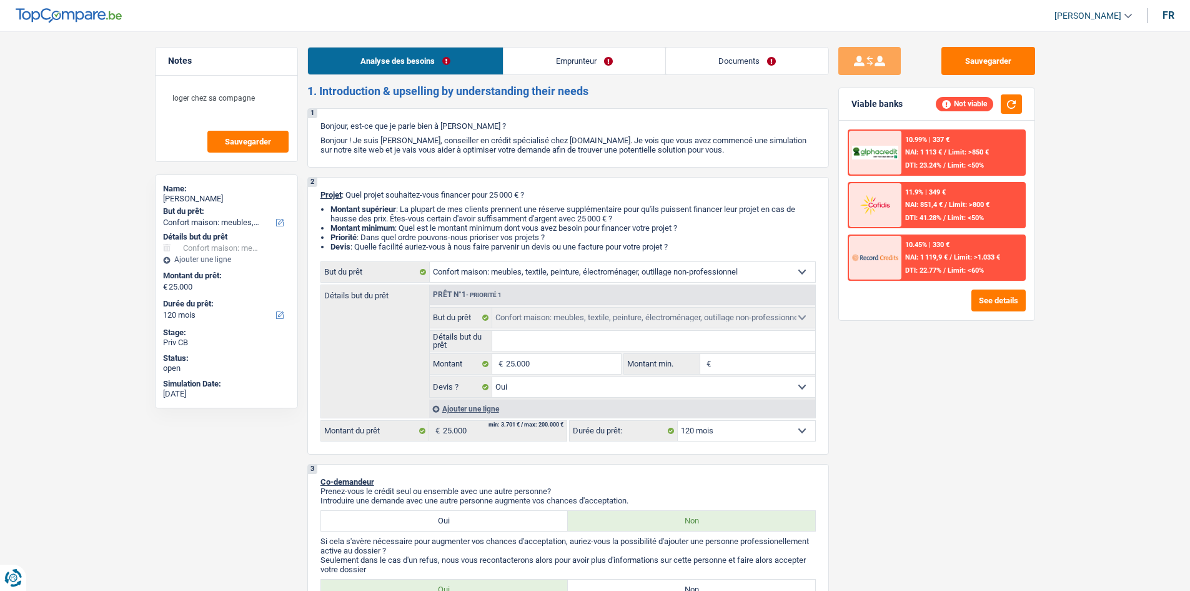
select select "household"
select select "yes"
select select "120"
drag, startPoint x: 704, startPoint y: 62, endPoint x: 696, endPoint y: 61, distance: 8.8
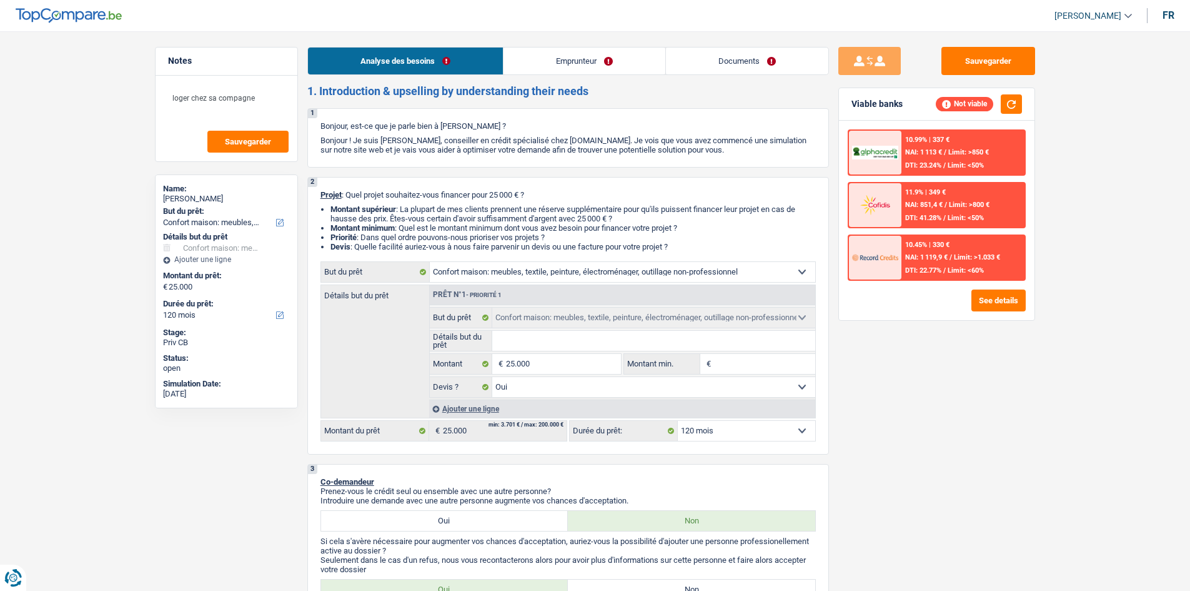
click at [704, 62] on link "Documents" at bounding box center [747, 60] width 162 height 27
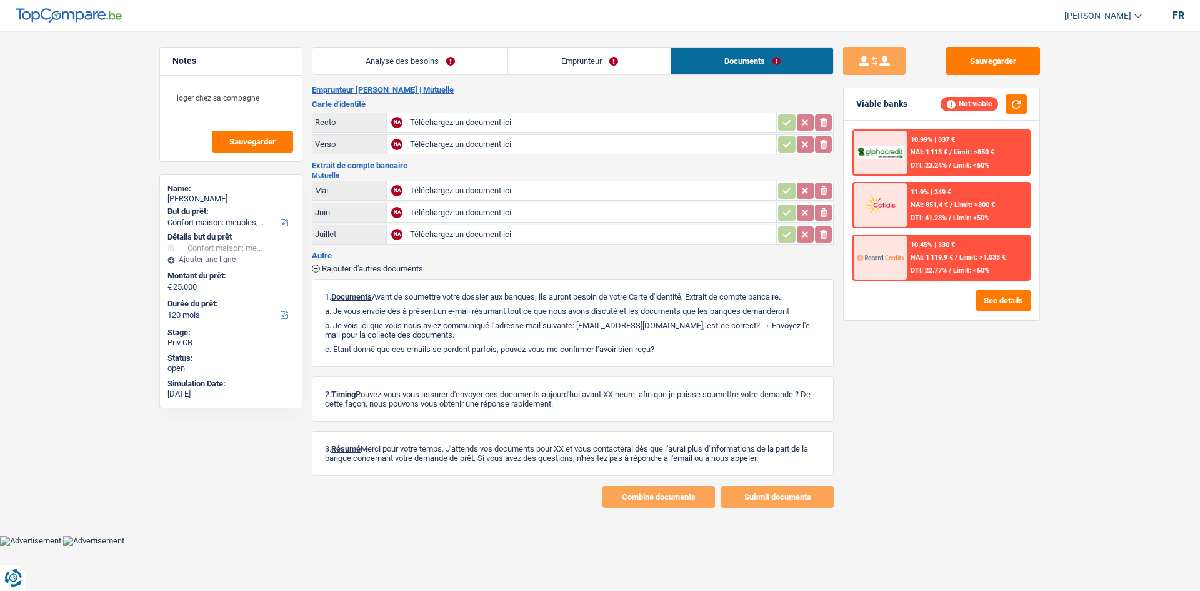
click at [427, 57] on link "Analyse des besoins" at bounding box center [409, 60] width 195 height 27
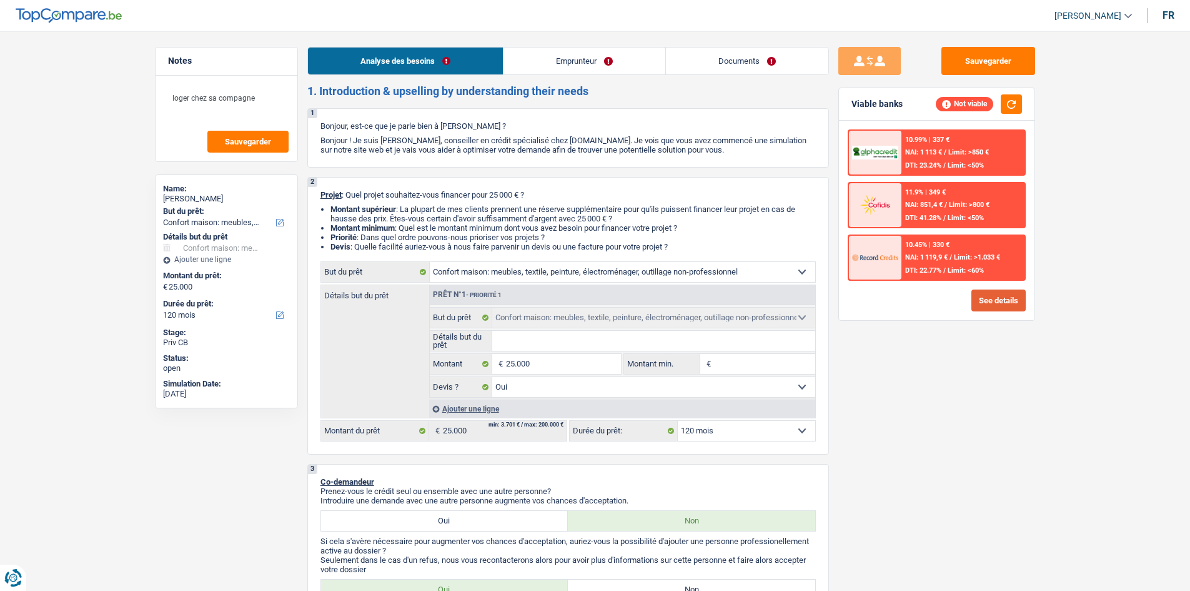
click at [1027, 300] on div "10.99% | 337 € NAI: 1 113 € / Limit: >850 € DTI: 23.24% / Limit: <50% 11.9% | 3…" at bounding box center [937, 220] width 196 height 199
click at [1015, 292] on button "See details" at bounding box center [999, 300] width 54 height 22
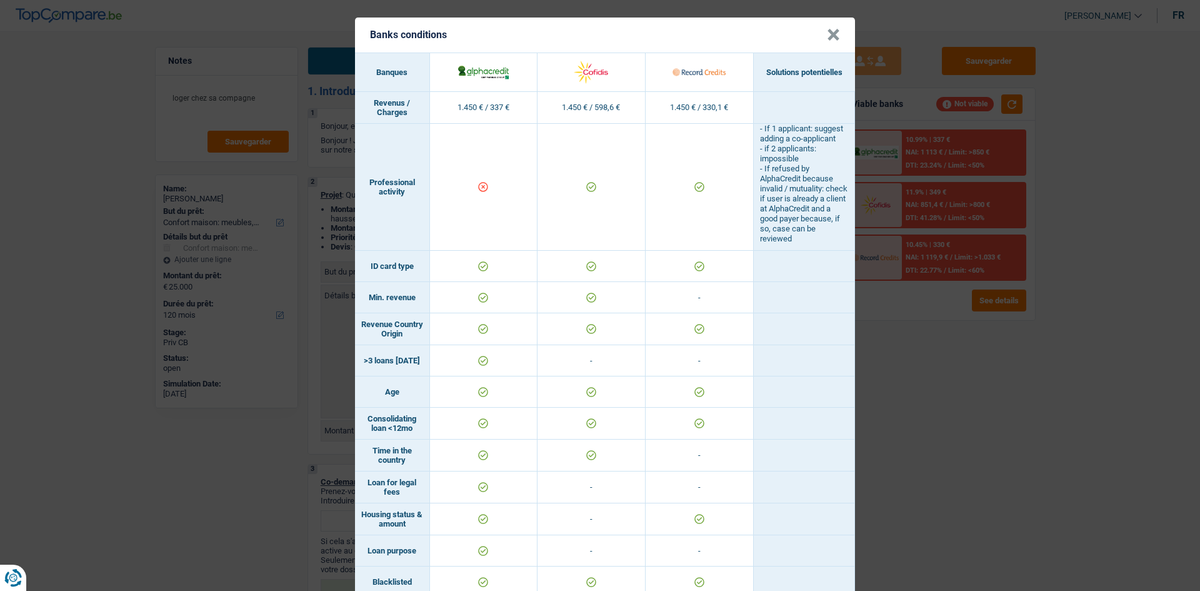
drag, startPoint x: 1043, startPoint y: 411, endPoint x: 890, endPoint y: 396, distance: 153.2
click at [1047, 413] on div "Banks conditions × Banques Solutions potentielles Revenus / Charges 1.450 € / 3…" at bounding box center [600, 295] width 1200 height 591
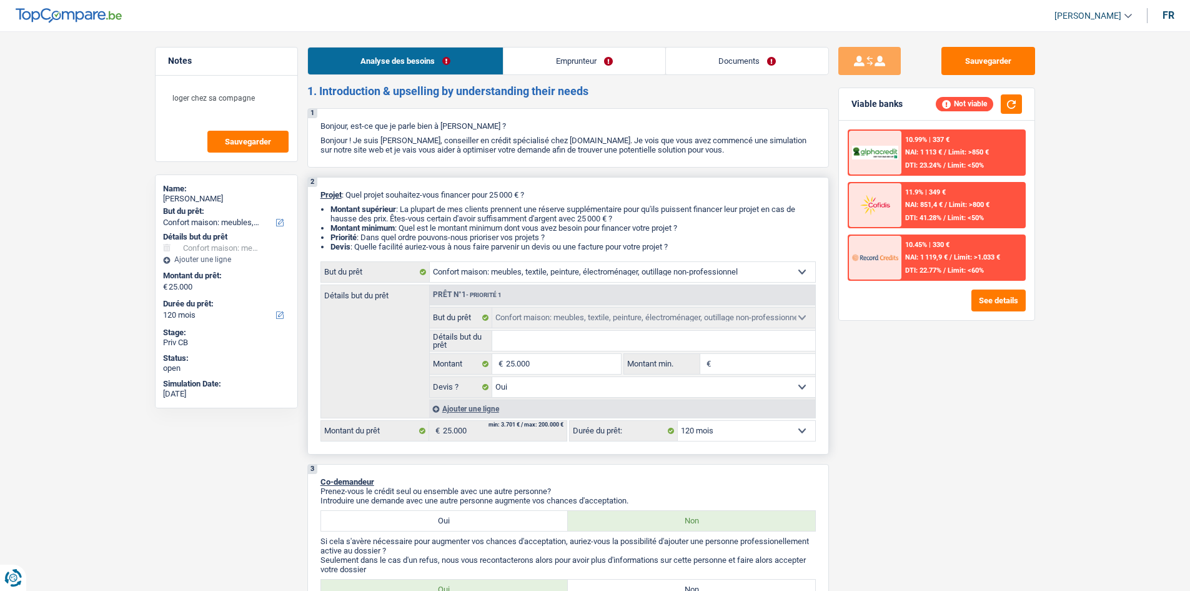
click at [537, 349] on input "Détails but du prêt" at bounding box center [653, 341] width 323 height 20
click at [944, 476] on div "Sauvegarder Viable banks Not viable 10.99% | 337 € NAI: 1 113 € / Limit: >850 €…" at bounding box center [937, 307] width 216 height 521
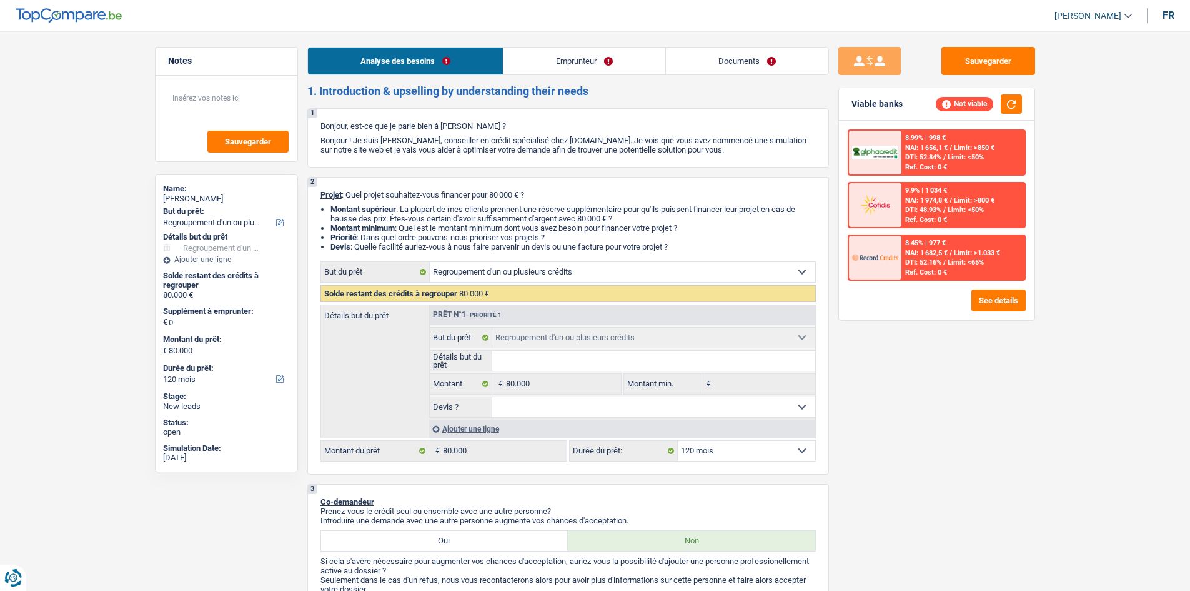
select select "refinancing"
select select "120"
select select "refinancing"
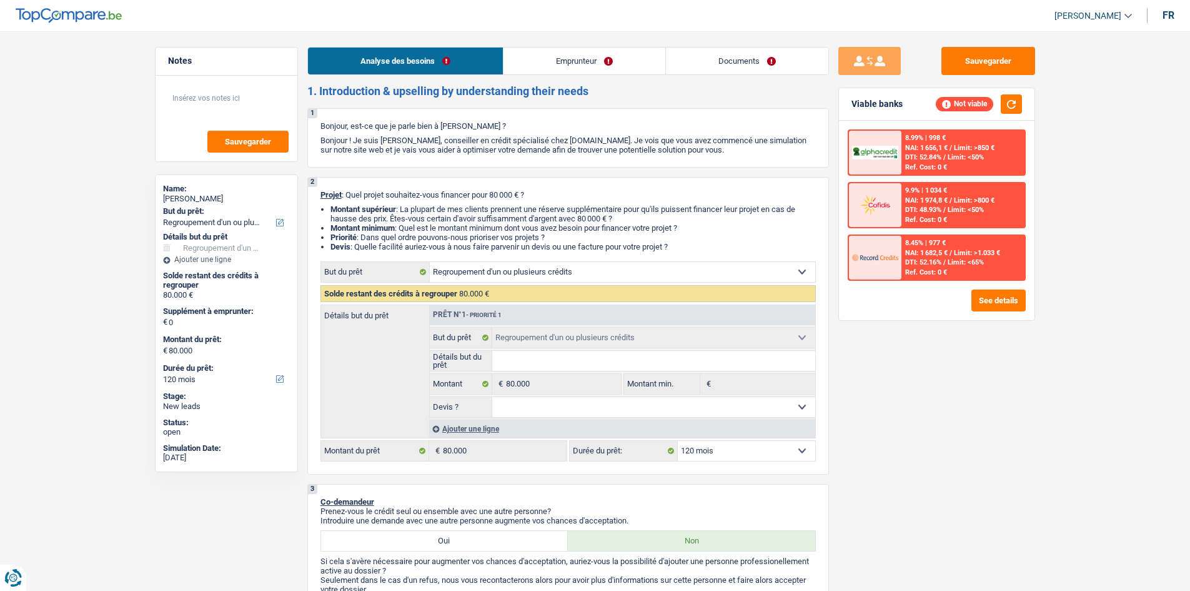
select select "120"
select select "privateEmployee"
select select "familyAllowances"
select select "netSalary"
select select "mealVouchers"
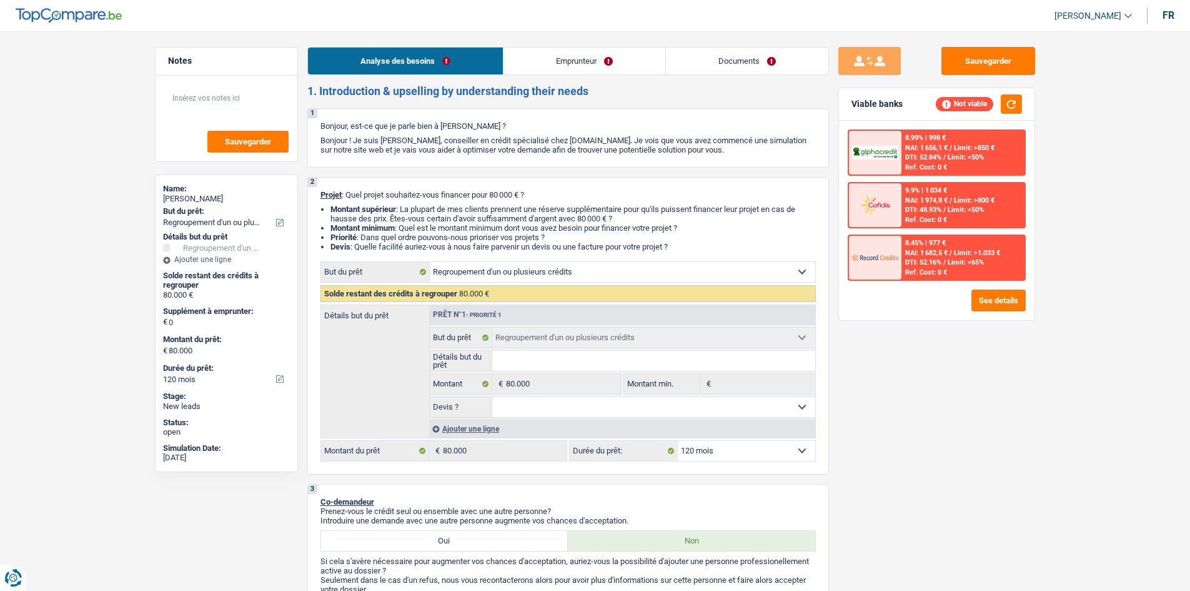
select select "rents"
select select "refinancing"
select select "120"
click at [760, 50] on link "Documents" at bounding box center [747, 60] width 162 height 27
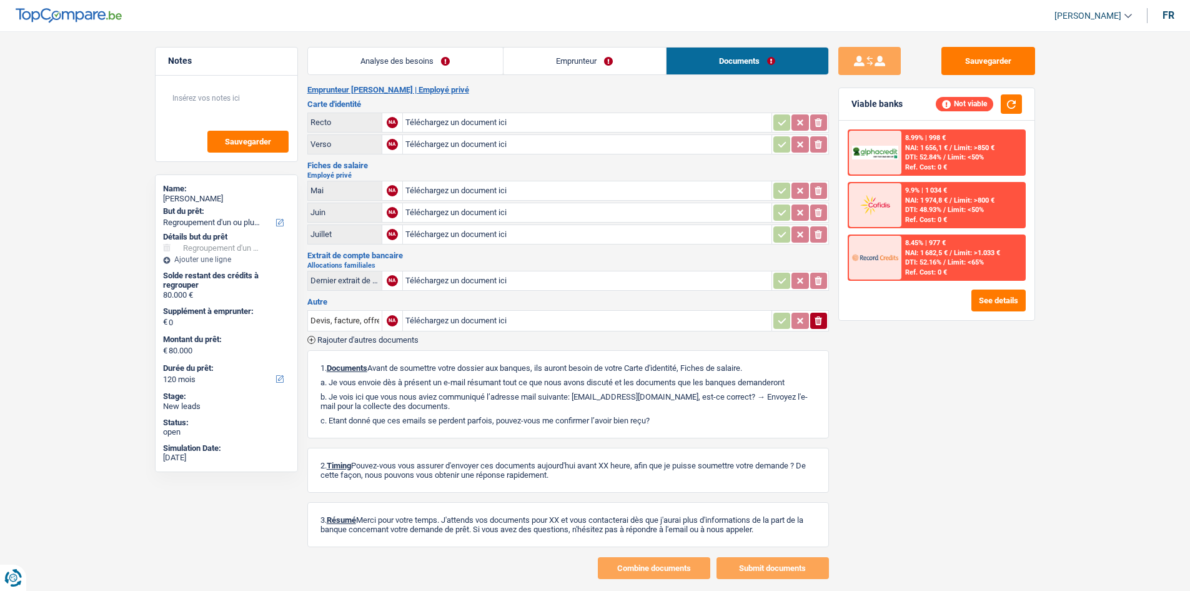
click at [448, 50] on link "Analyse des besoins" at bounding box center [405, 60] width 195 height 27
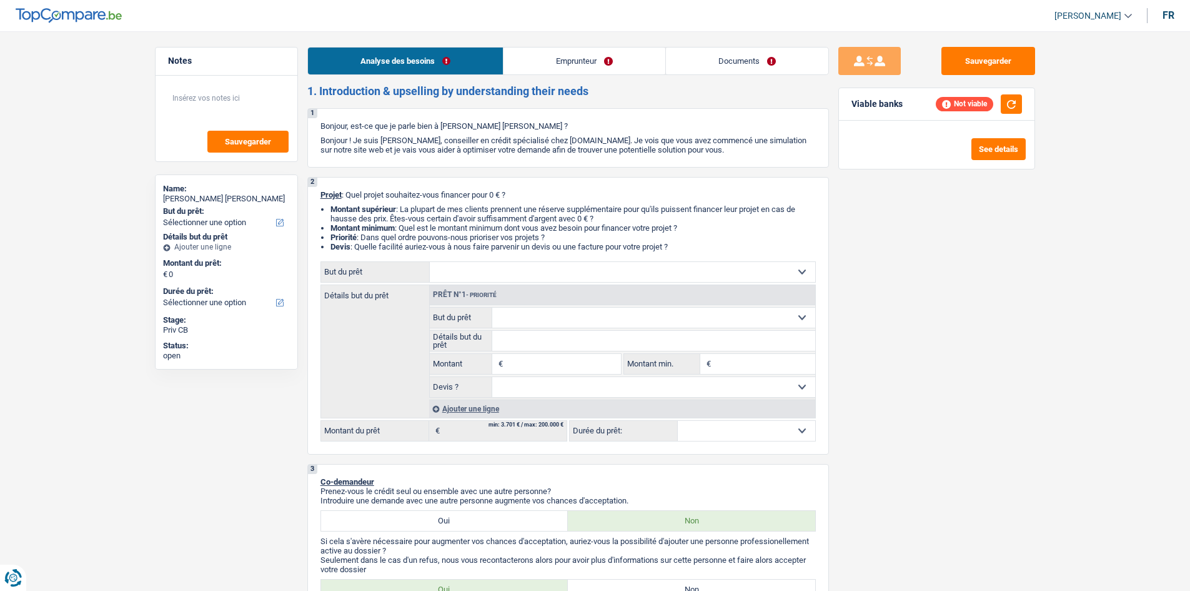
select select "worker"
select select "netSalary"
select select "mealVouchers"
select select "rents"
select select "32"
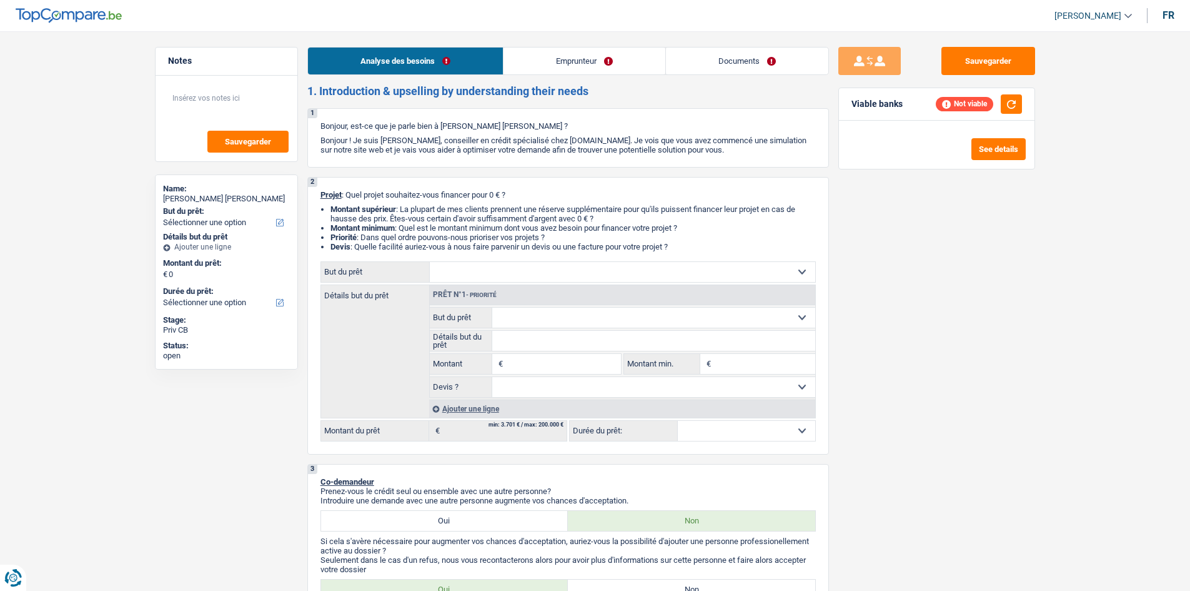
select select "married"
click at [587, 66] on link "Emprunteur" at bounding box center [585, 60] width 162 height 27
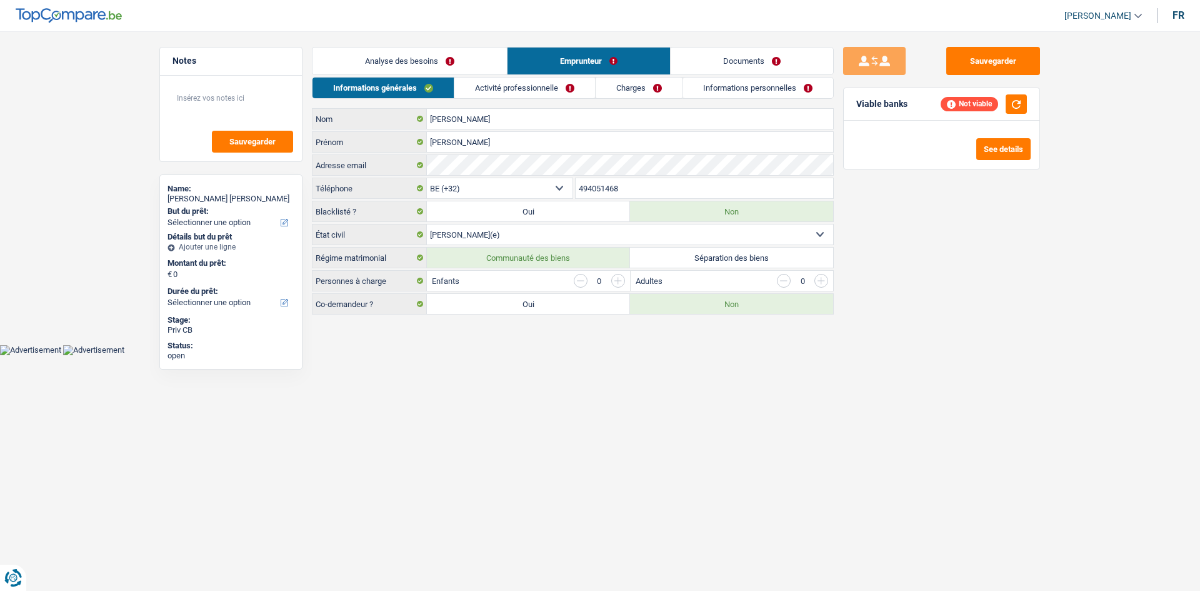
click at [740, 76] on div "Analyse des besoins Emprunteur Documents 1. Introduction & upselling by underst…" at bounding box center [573, 180] width 522 height 267
click at [528, 100] on div "Informations générales Activité professionnelle Charges Informations personnell…" at bounding box center [573, 195] width 522 height 237
drag, startPoint x: 541, startPoint y: 89, endPoint x: 641, endPoint y: 79, distance: 100.5
click at [541, 89] on link "Activité professionnelle" at bounding box center [524, 87] width 141 height 21
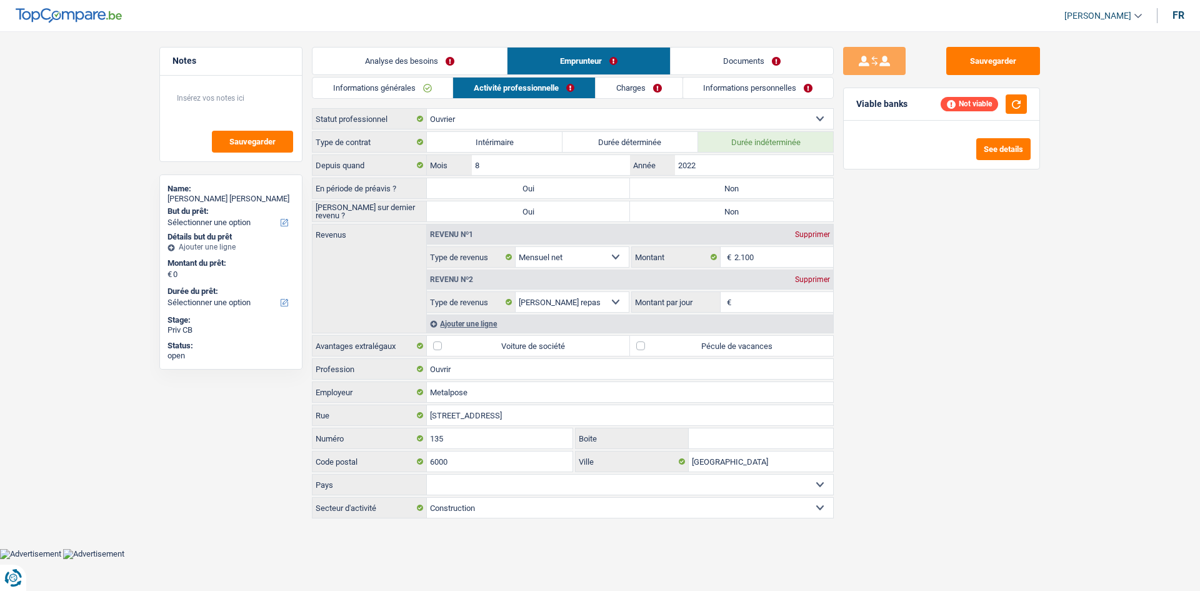
click at [641, 84] on link "Charges" at bounding box center [639, 87] width 87 height 21
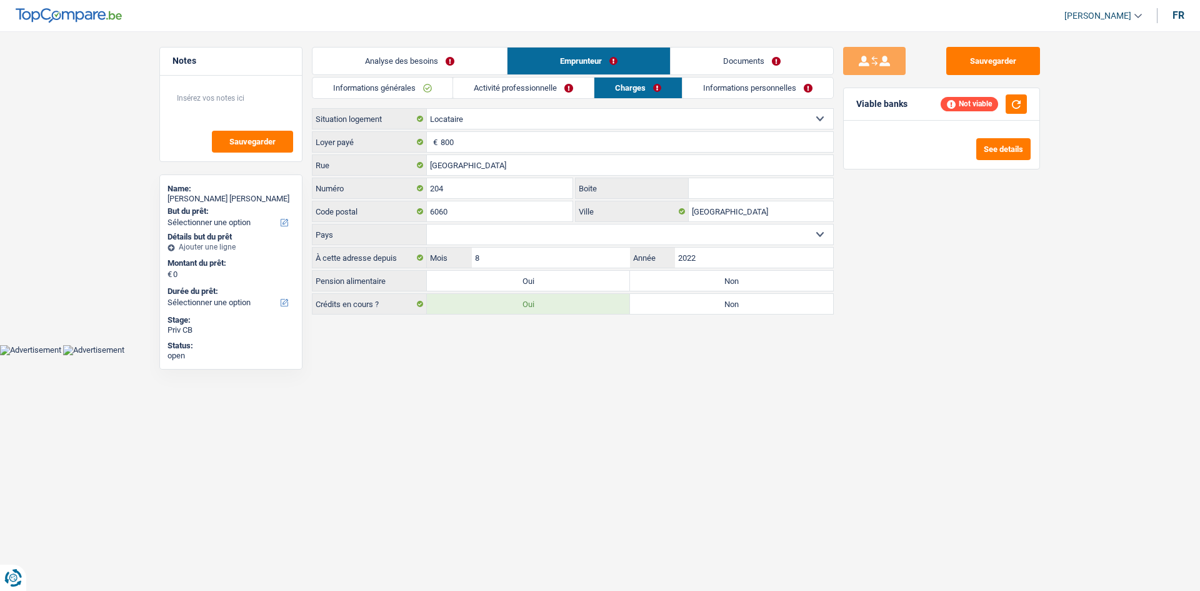
click at [736, 83] on link "Informations personnelles" at bounding box center [757, 87] width 151 height 21
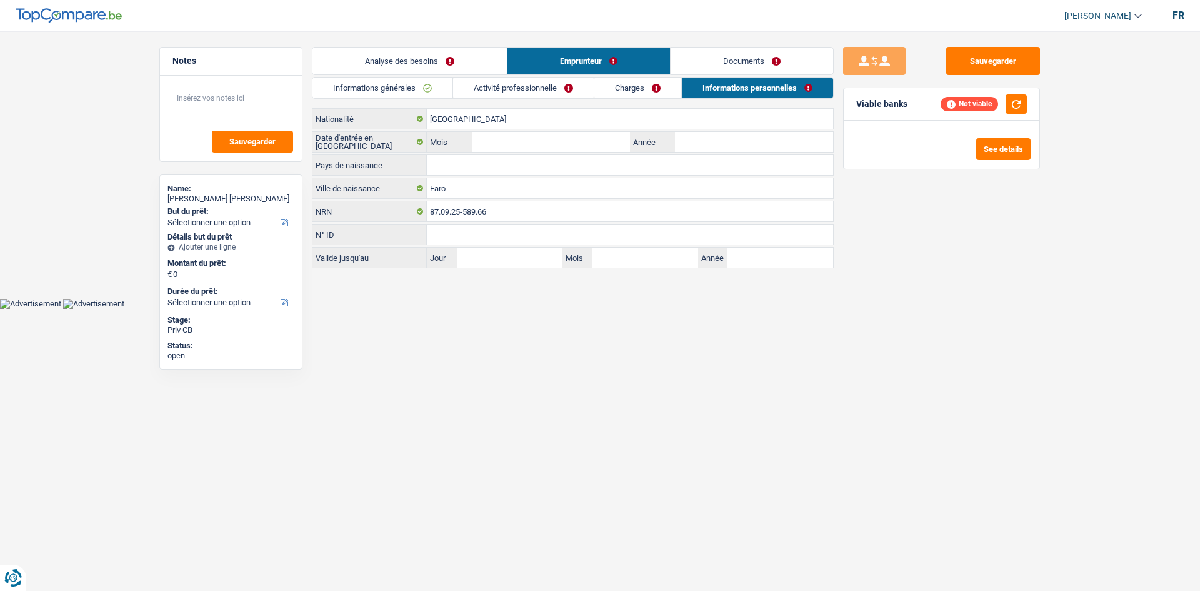
click at [753, 65] on link "Documents" at bounding box center [752, 60] width 162 height 27
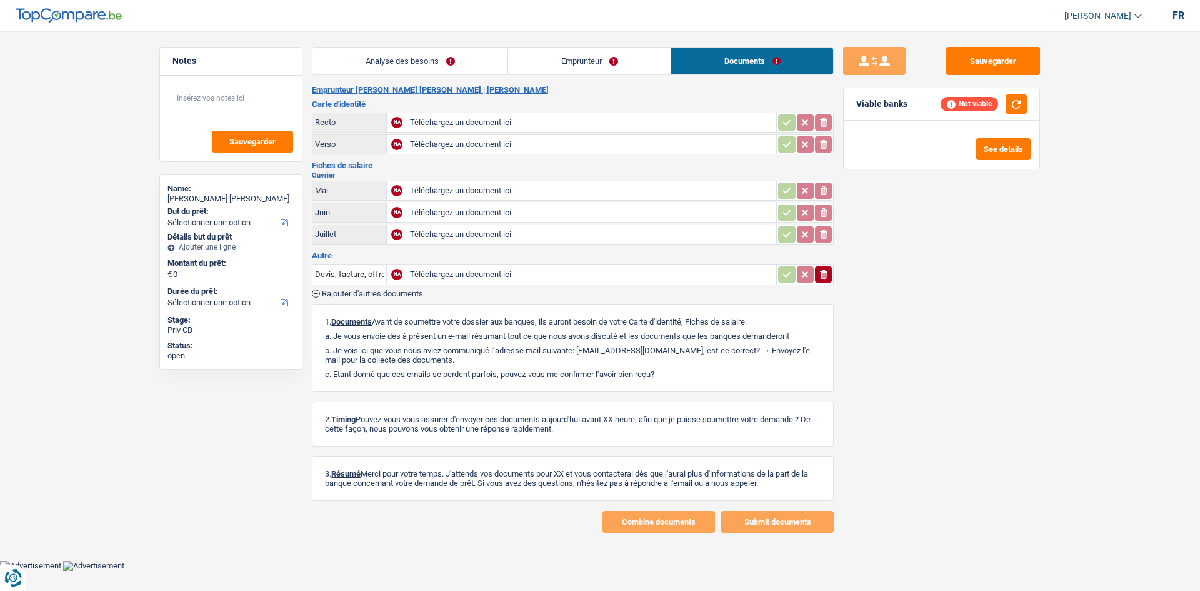
click at [414, 57] on link "Analyse des besoins" at bounding box center [409, 60] width 195 height 27
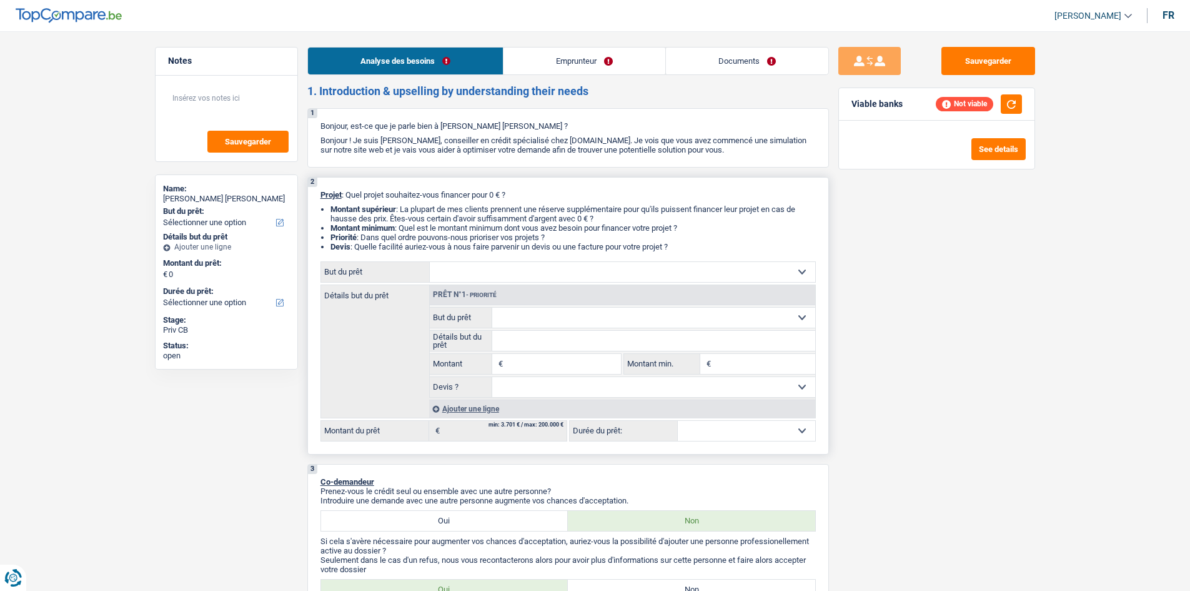
click at [496, 267] on select "Confort maison: meubles, textile, peinture, électroménager, outillage non-profe…" at bounding box center [623, 272] width 386 height 20
select select "other"
click at [430, 262] on select "Confort maison: meubles, textile, peinture, électroménager, outillage non-profe…" at bounding box center [623, 272] width 386 height 20
select select "other"
select select
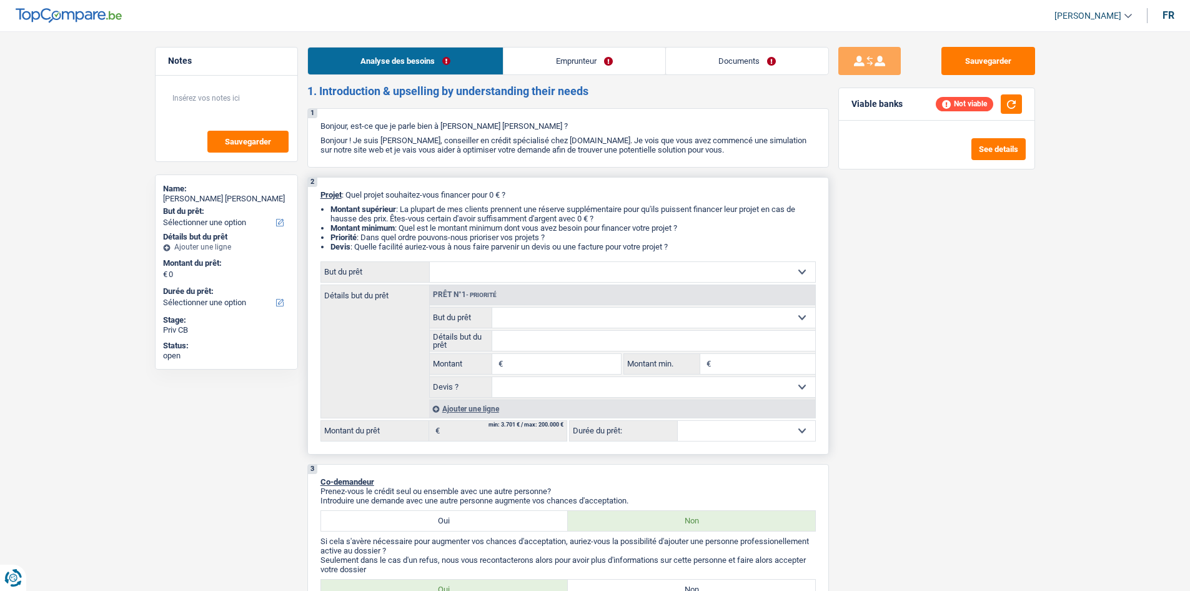
select select "other"
select select
select select "other"
select select
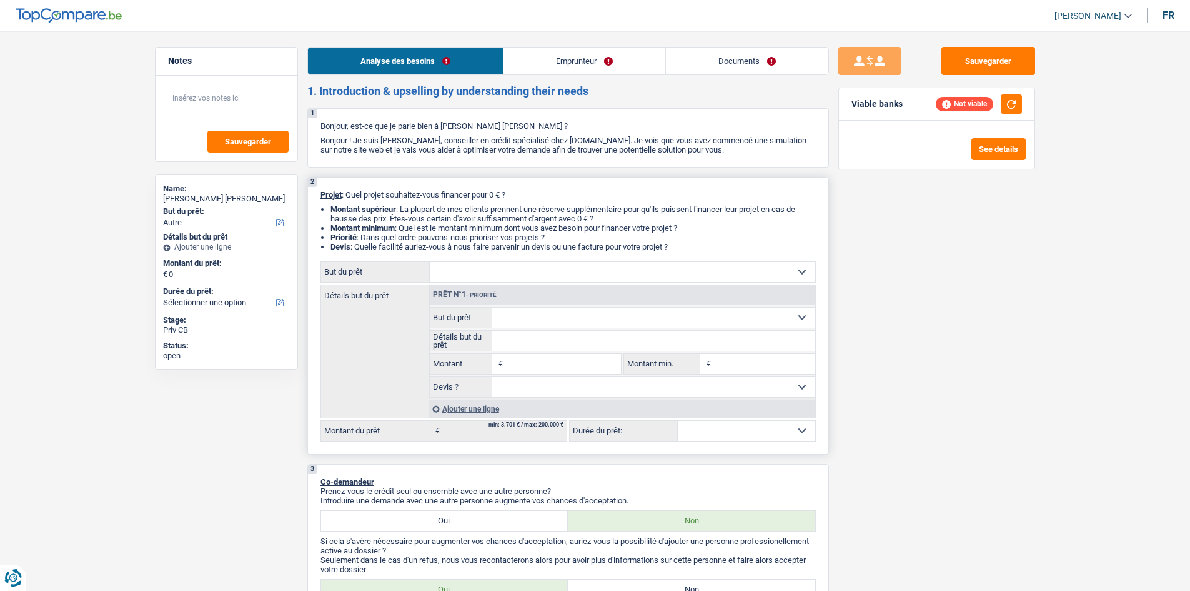
select select "other"
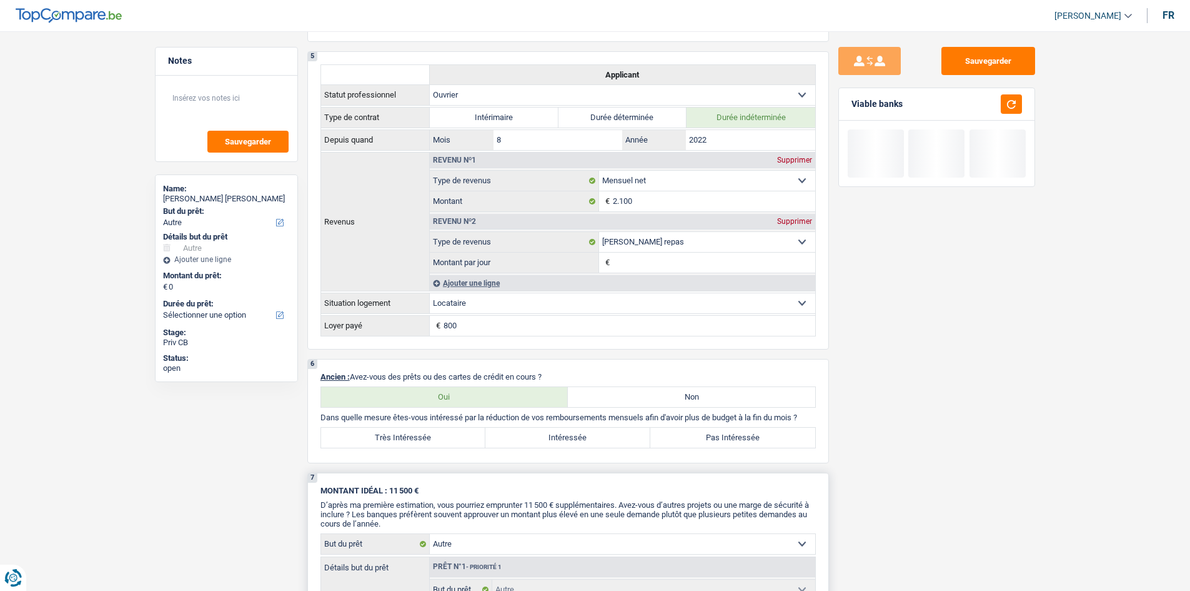
scroll to position [812, 0]
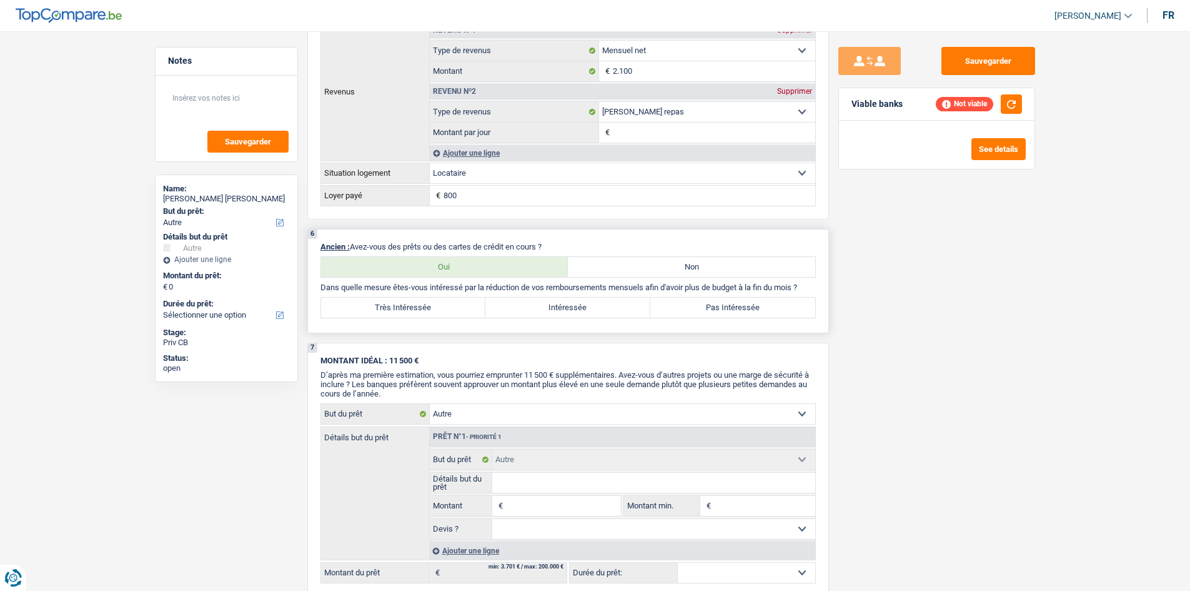
click at [774, 262] on label "Non" at bounding box center [691, 267] width 247 height 20
click at [774, 262] on input "Non" at bounding box center [691, 267] width 247 height 20
radio input "true"
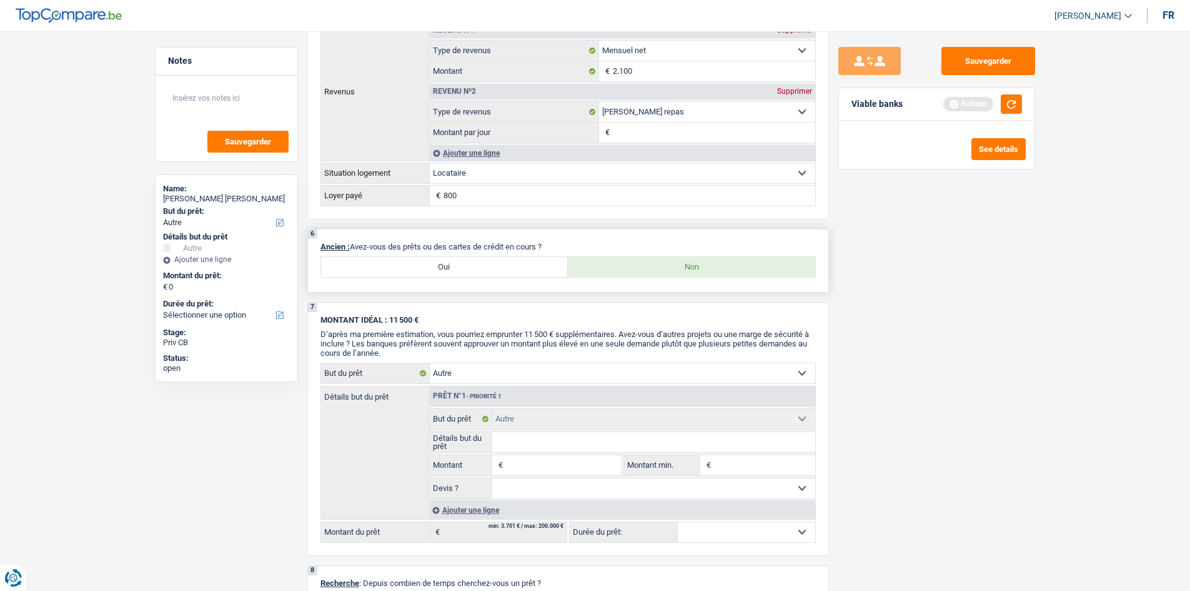
click at [493, 275] on label "Oui" at bounding box center [444, 267] width 247 height 20
click at [493, 275] on input "Oui" at bounding box center [444, 267] width 247 height 20
radio input "true"
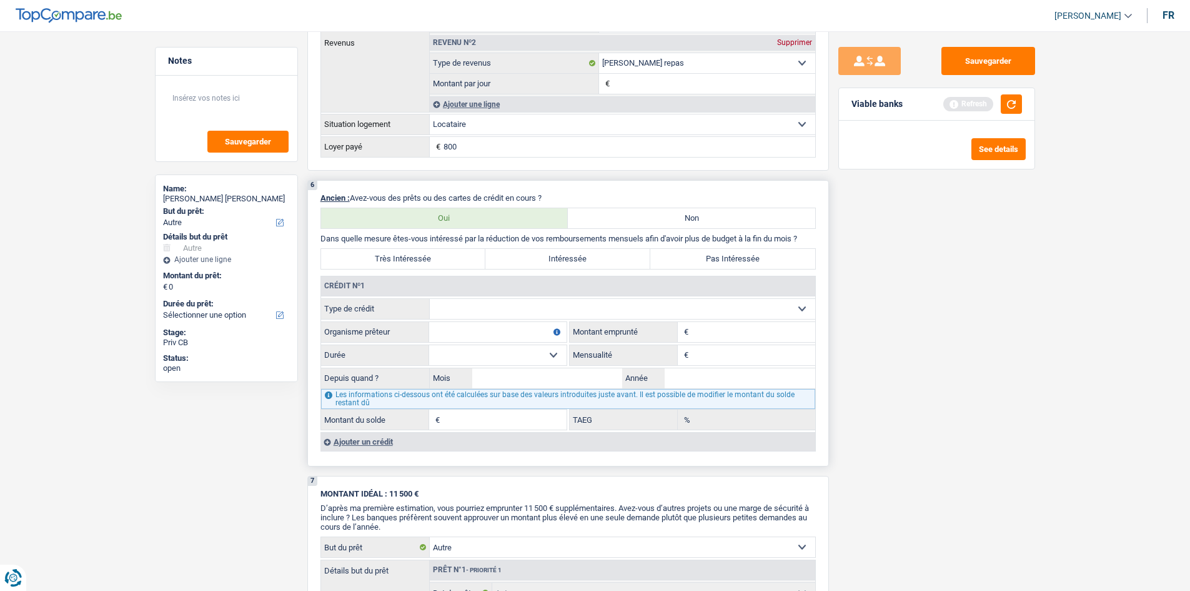
scroll to position [937, 0]
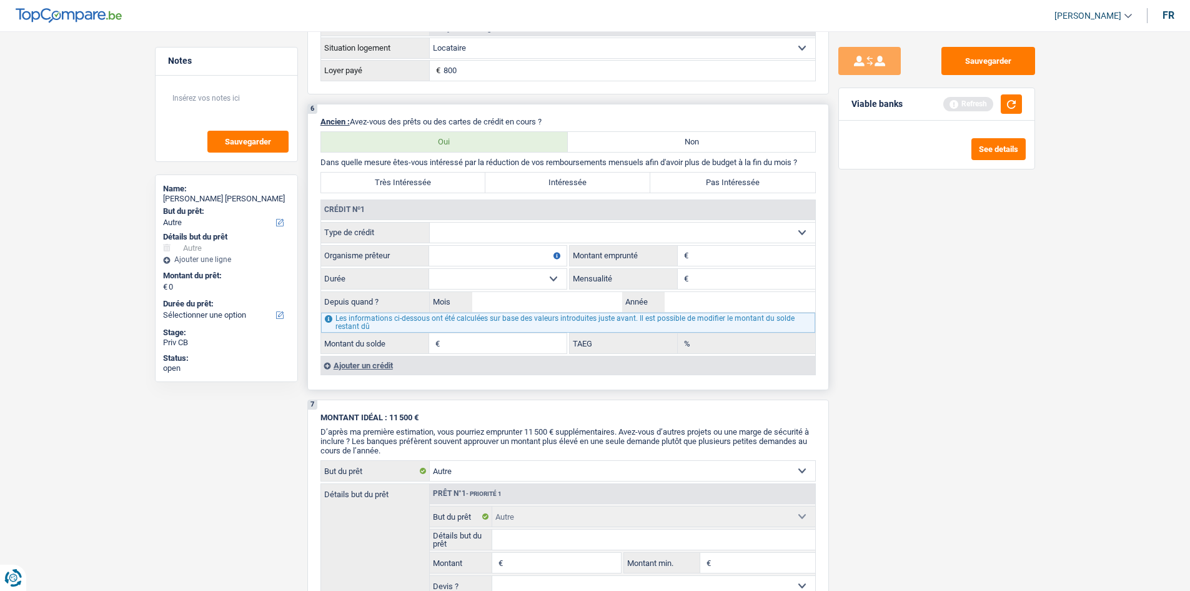
drag, startPoint x: 491, startPoint y: 239, endPoint x: 491, endPoint y: 248, distance: 9.4
click at [491, 248] on fieldset "Carte ou ouverture de crédit Prêt hypothécaire Vente à tempérament Prêt à tempé…" at bounding box center [568, 288] width 494 height 132
select select "personalLoan"
type input "0"
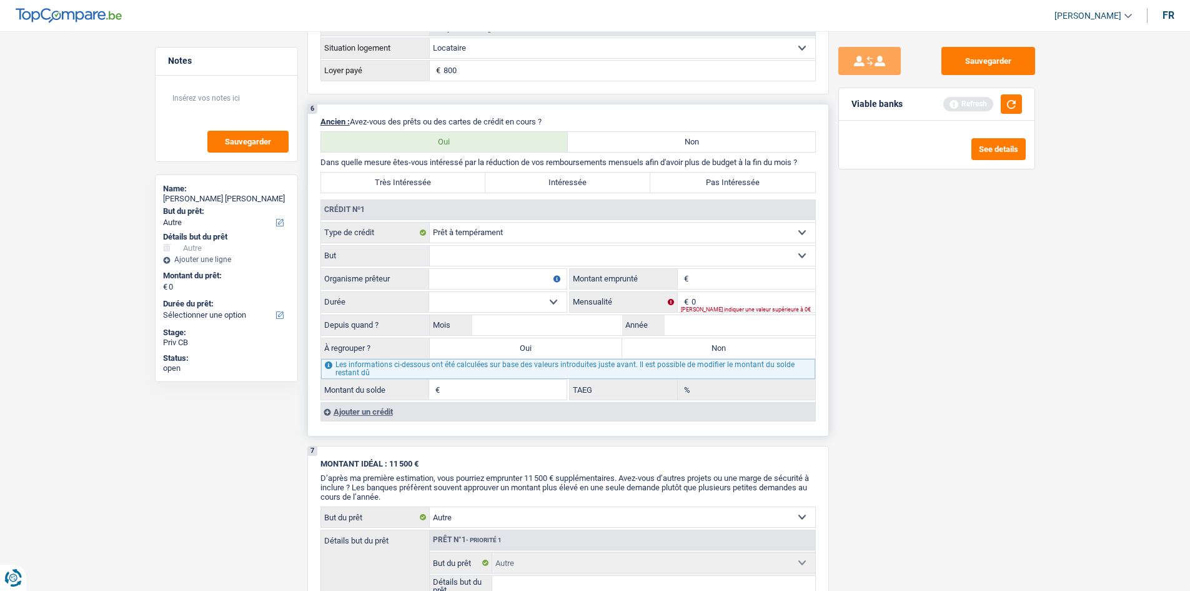
click at [478, 257] on select "Confort maison: meubles, textile, peinture, électroménager, outillage non-profe…" at bounding box center [623, 256] width 386 height 20
select select "other"
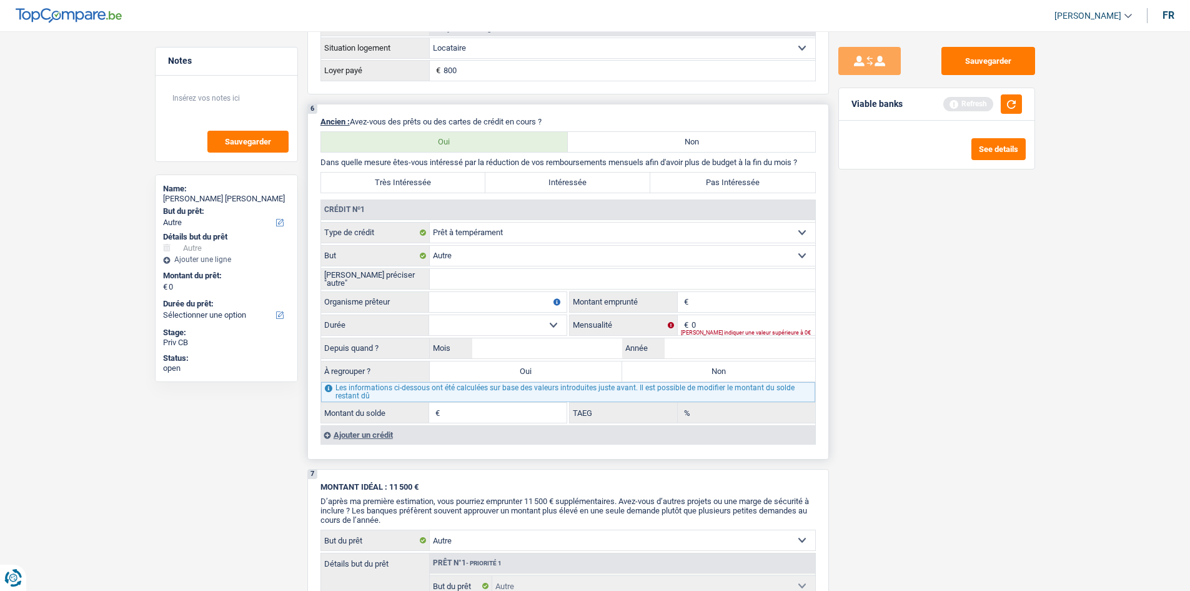
click at [464, 276] on input "[PERSON_NAME] préciser "autre"" at bounding box center [623, 279] width 386 height 20
type input "Voiture"
click at [719, 294] on input "Montant" at bounding box center [754, 302] width 124 height 20
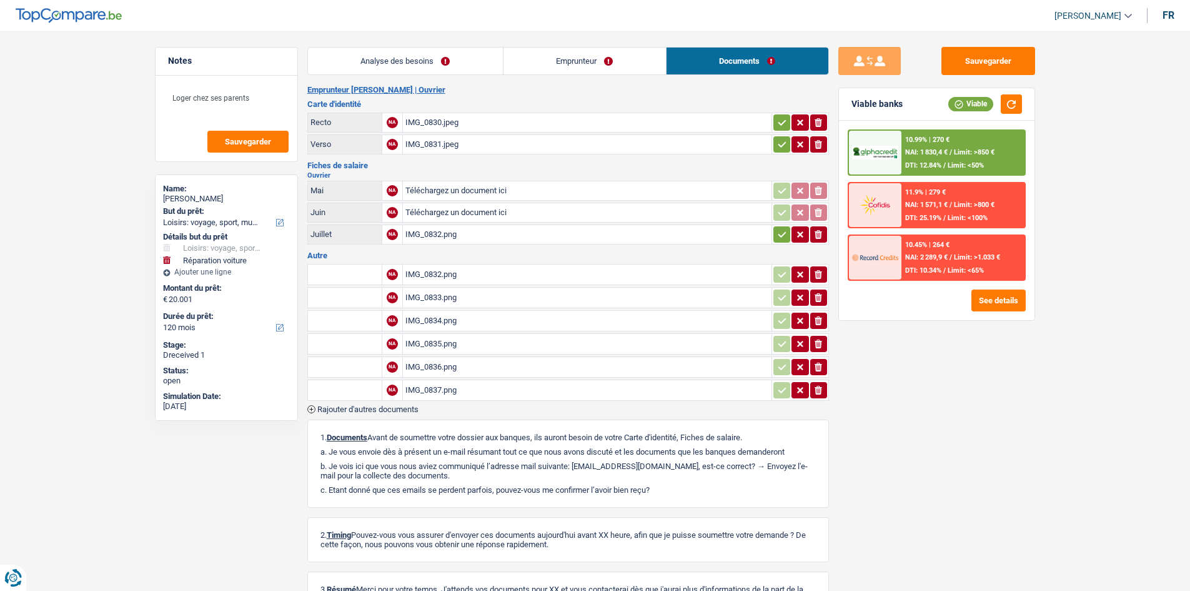
select select "hobbies"
select select "carRepair"
select select "120"
click at [459, 278] on div "IMG_0832.png" at bounding box center [588, 274] width 364 height 19
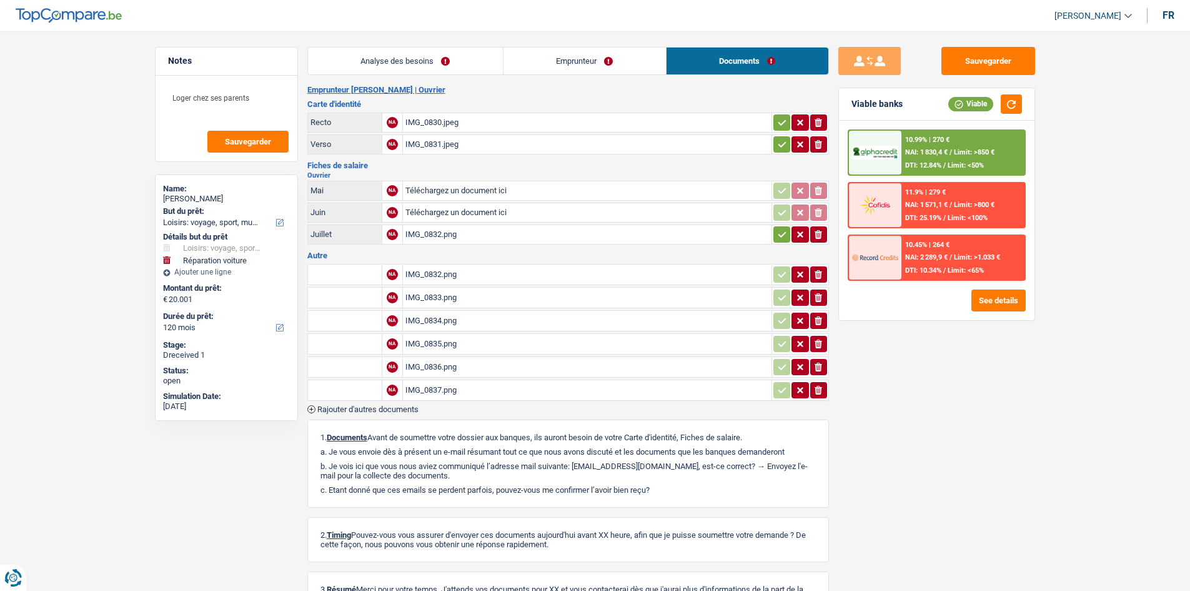
click at [453, 231] on div "IMG_0832.png" at bounding box center [588, 234] width 364 height 19
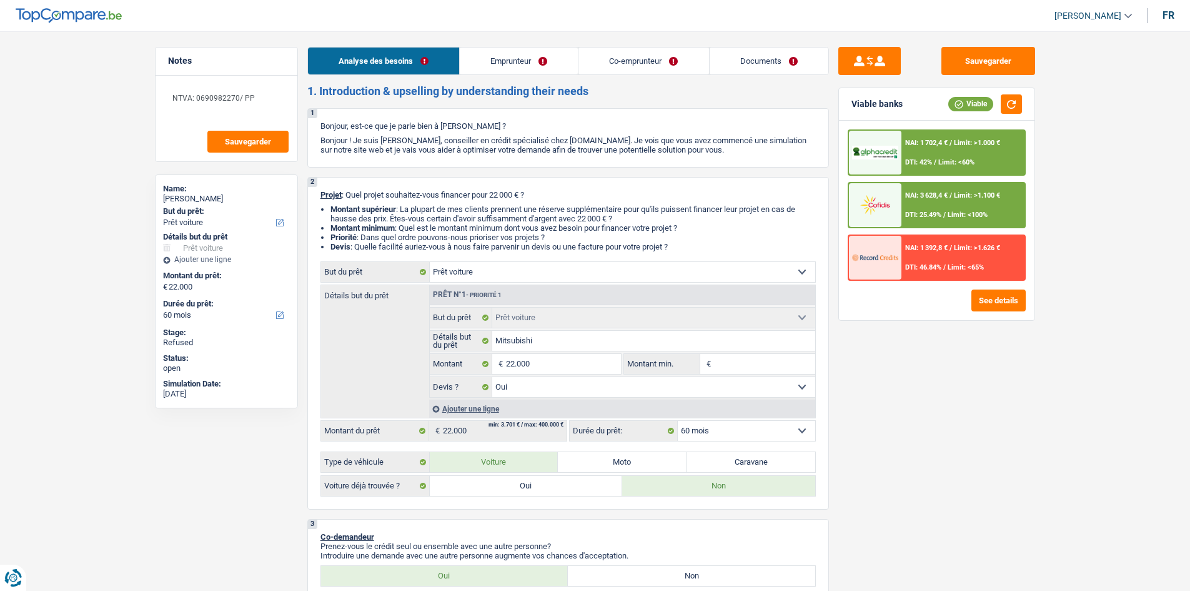
select select "car"
select select "60"
select select "car"
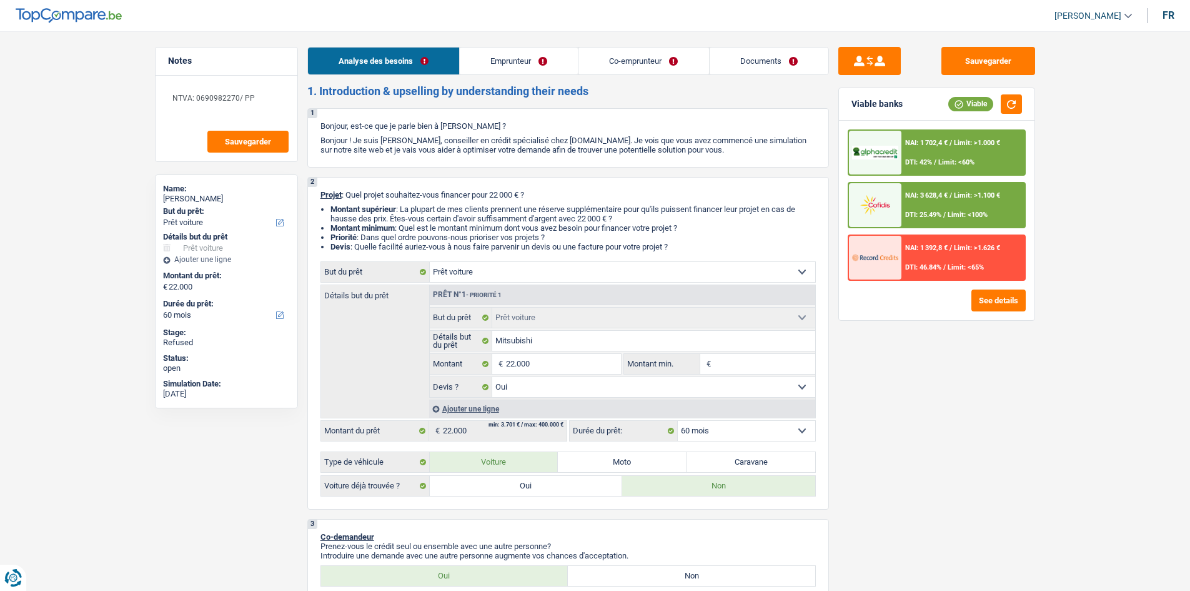
select select "yes"
select select "60"
select select "worker"
select select "independent"
select select "familyAllowances"
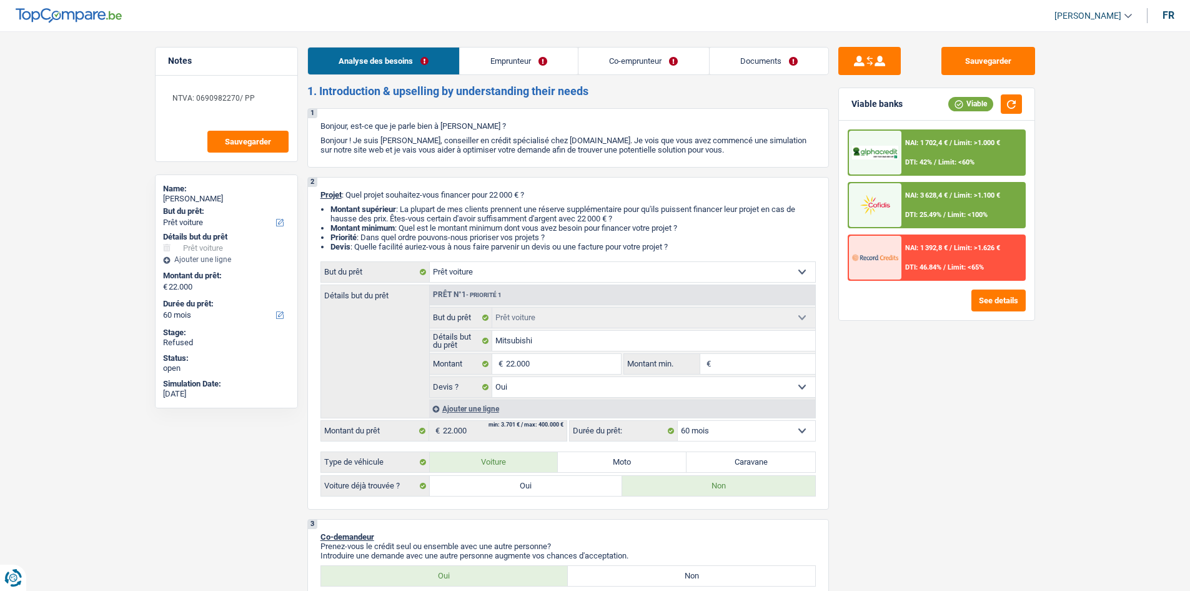
select select "parttimeSelfemployed"
select select "netSalary"
select select "alimony"
select select "netSalary"
select select "rents"
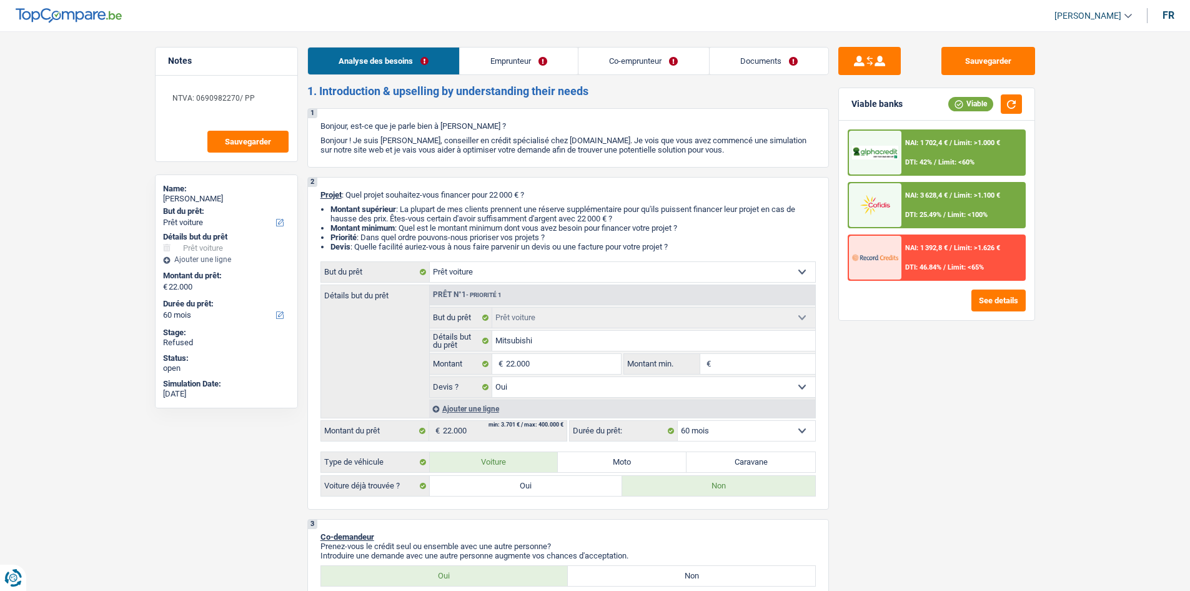
select select "creditConsolidation"
select select "36"
select select "car"
select select "yes"
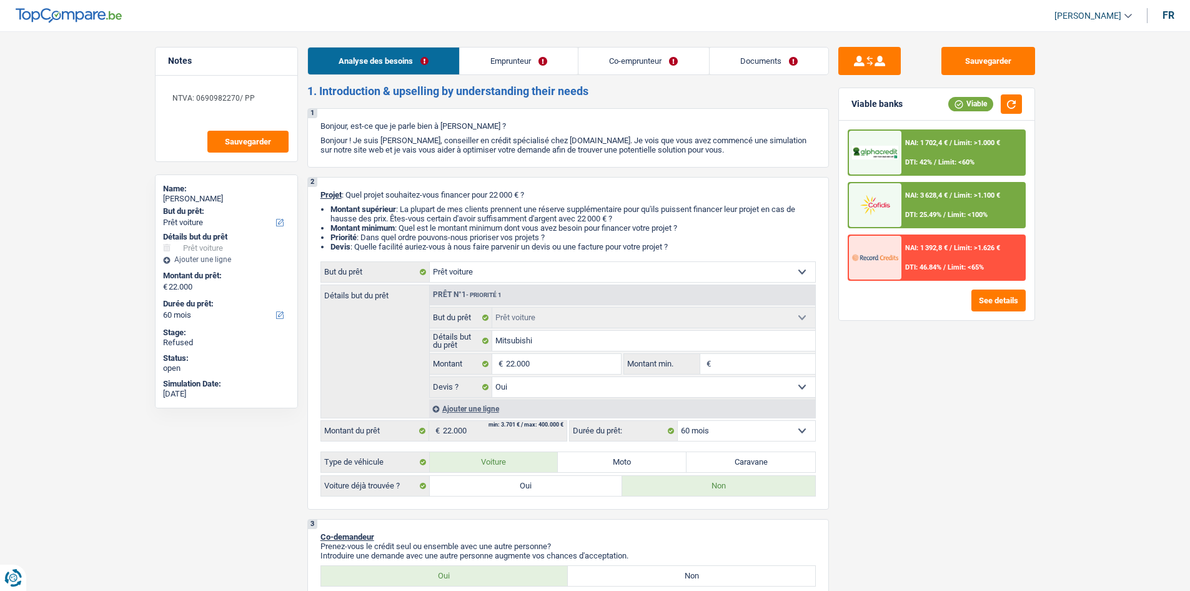
select select "60"
drag, startPoint x: 825, startPoint y: 20, endPoint x: 830, endPoint y: 8, distance: 13.1
click at [826, 18] on header "Charles Verhaegen Se déconnecter fr" at bounding box center [595, 16] width 1190 height 32
click at [792, 62] on link "Documents" at bounding box center [769, 60] width 119 height 27
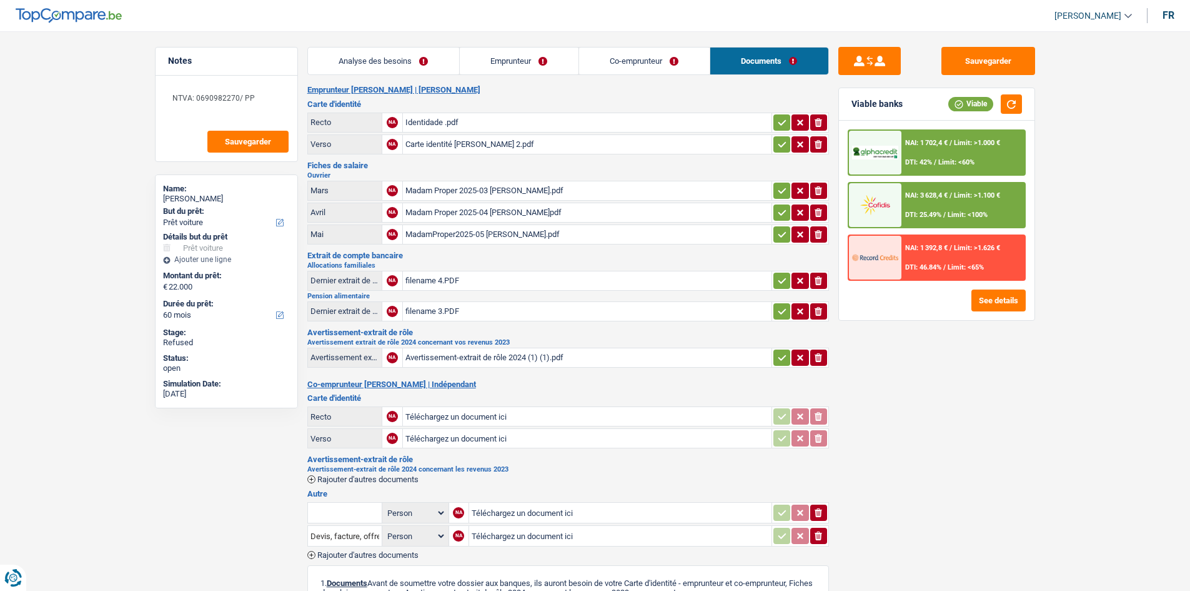
click at [416, 53] on link "Analyse des besoins" at bounding box center [383, 60] width 151 height 27
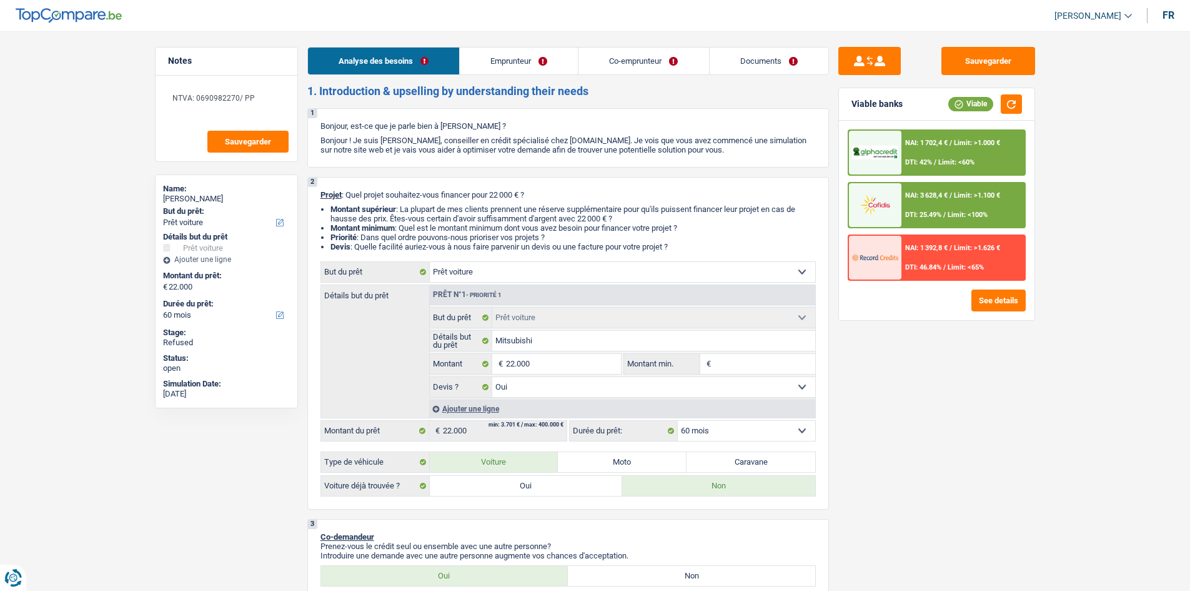
click at [757, 61] on link "Documents" at bounding box center [769, 60] width 119 height 27
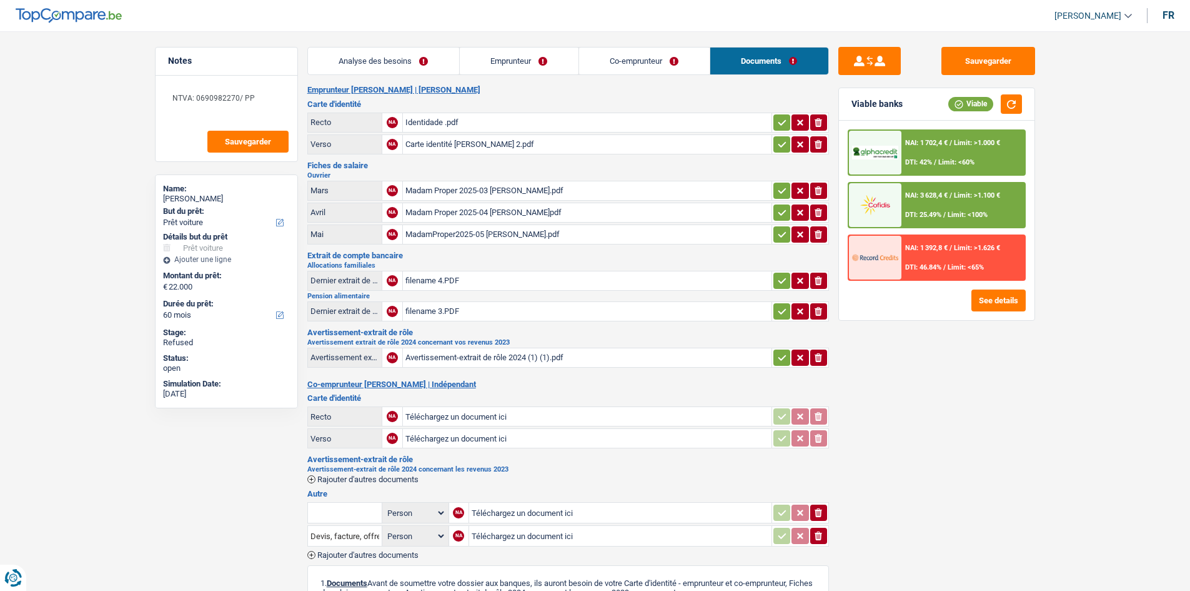
click at [403, 71] on link "Analyse des besoins" at bounding box center [383, 60] width 151 height 27
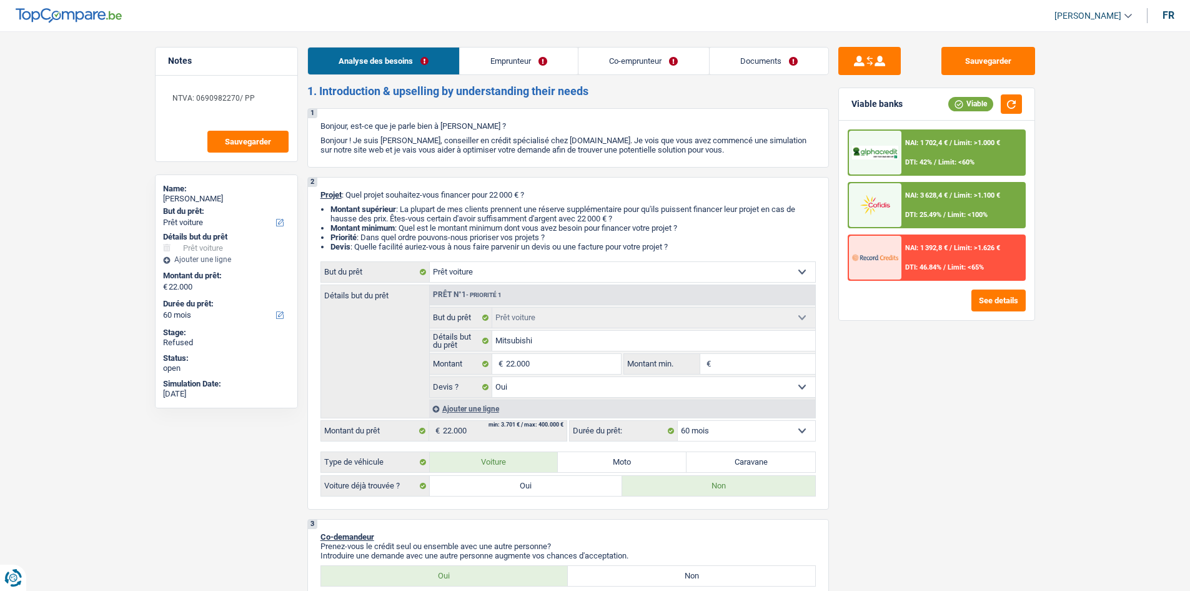
click at [755, 54] on link "Documents" at bounding box center [769, 60] width 119 height 27
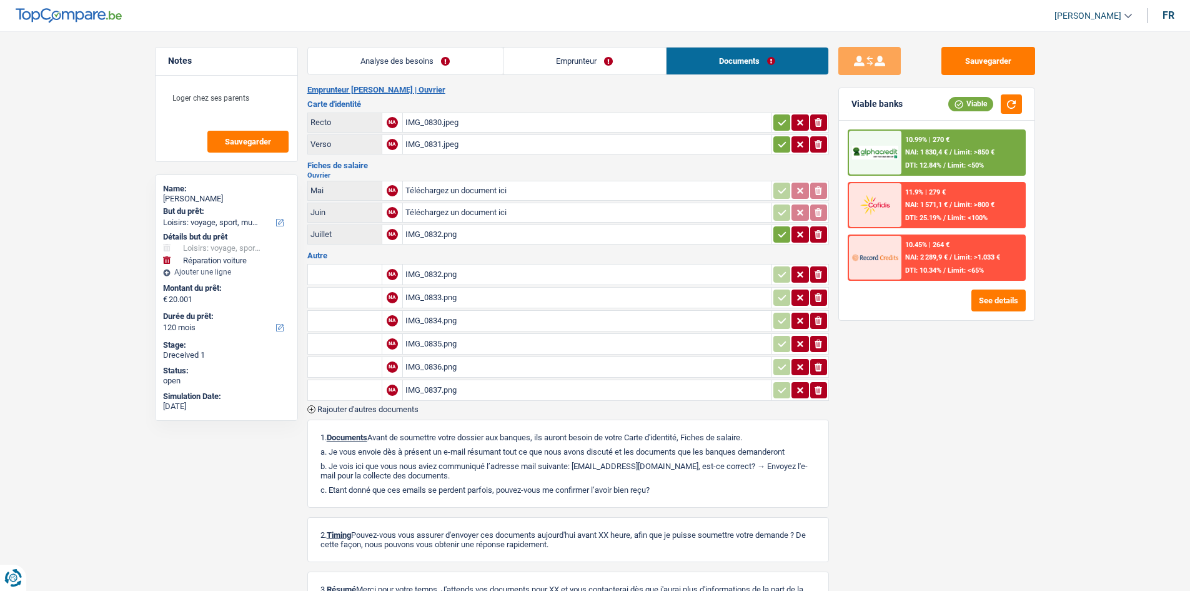
select select "hobbies"
select select "carRepair"
select select "120"
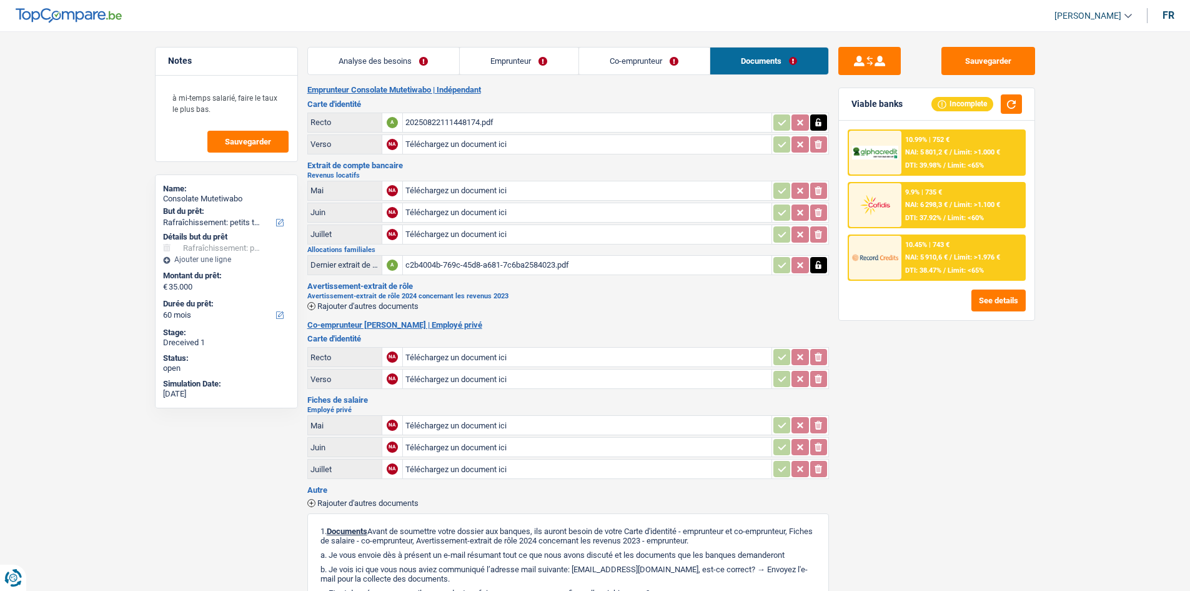
select select "houseOrGarden"
select select "60"
drag, startPoint x: 515, startPoint y: 263, endPoint x: 527, endPoint y: 261, distance: 12.6
click at [515, 263] on div "c2b4004b-769c-45d8-a681-7c6ba2584023.pdf" at bounding box center [588, 265] width 364 height 19
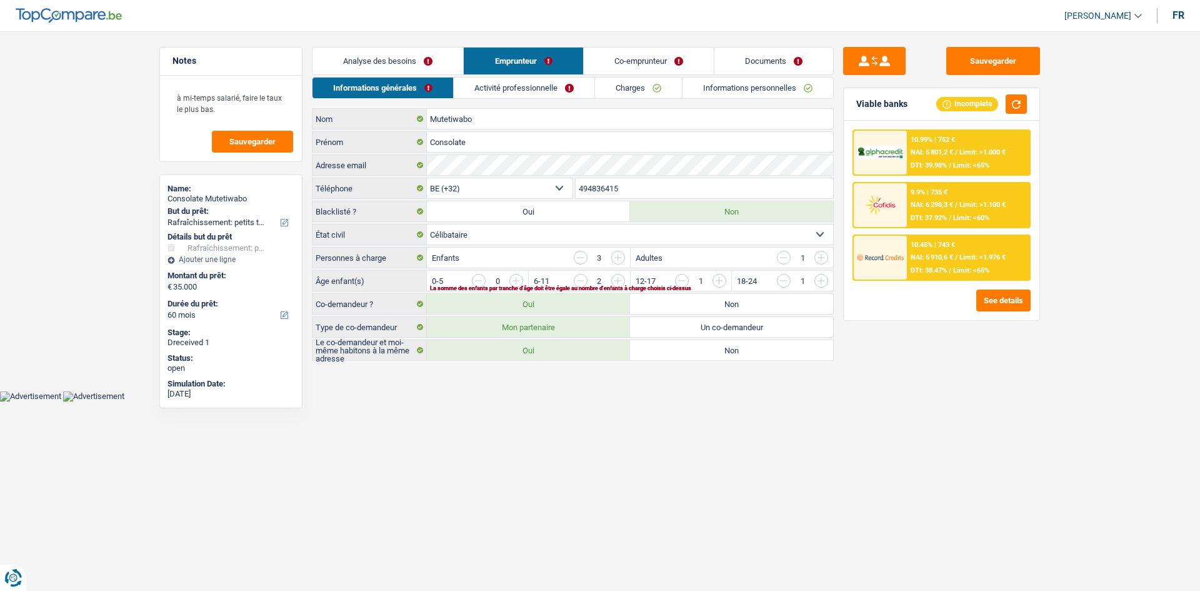
select select "houseOrGarden"
select select "60"
select select "independent"
select select "netSalary"
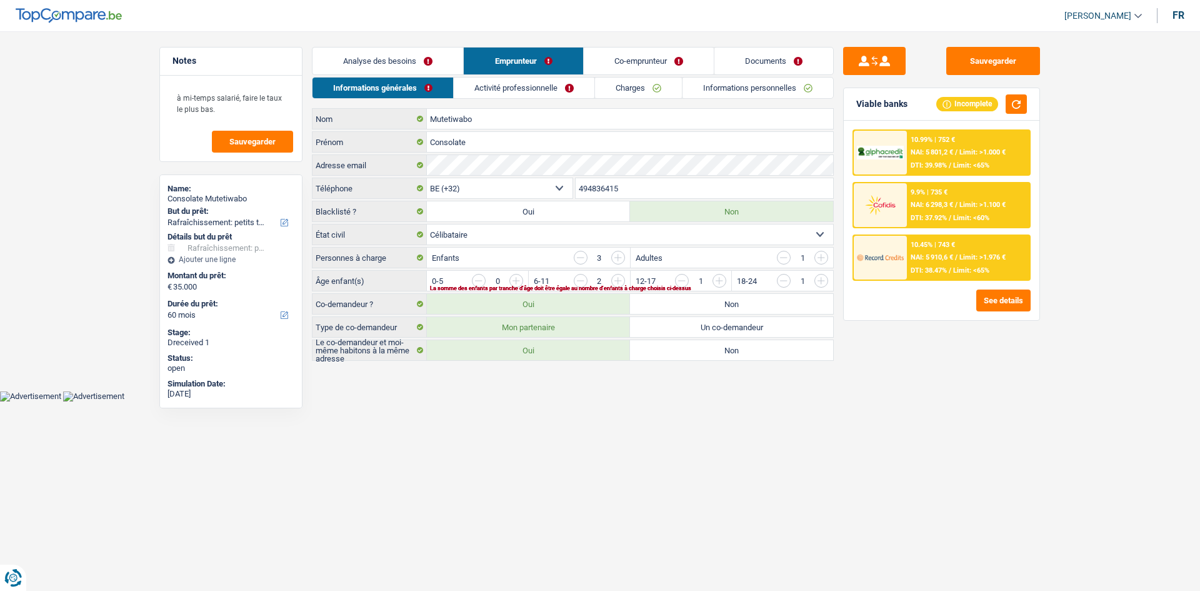
select select "rentalIncome"
select select "netSalary"
select select "familyAllowances"
select select "BE"
drag, startPoint x: 0, startPoint y: 0, endPoint x: 489, endPoint y: 101, distance: 499.5
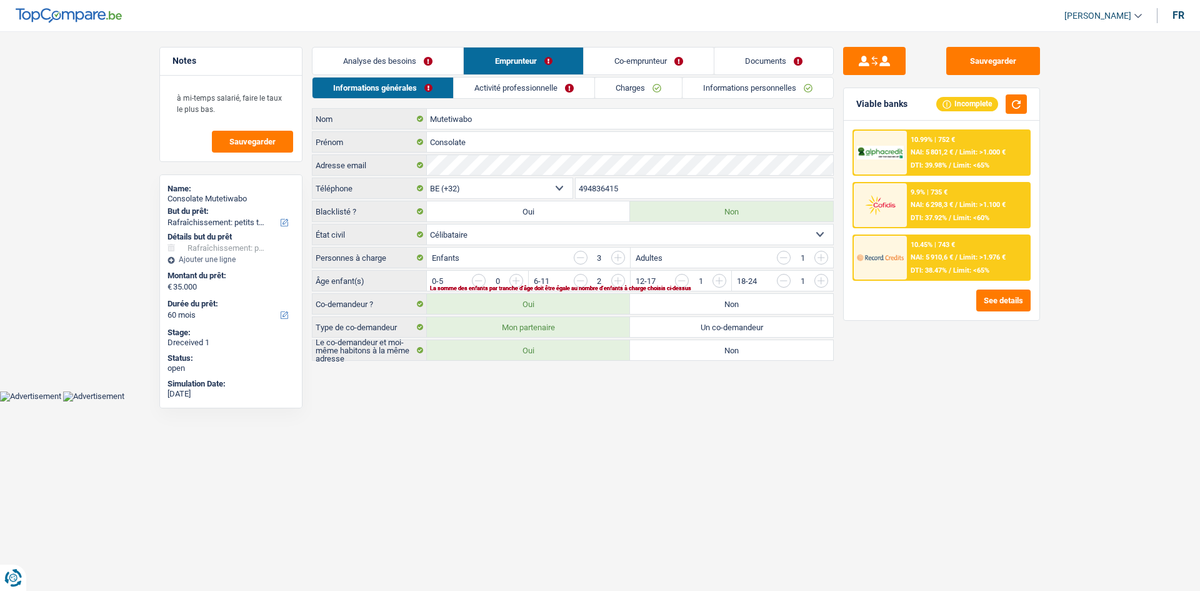
click at [471, 82] on link "Activité professionnelle" at bounding box center [524, 87] width 141 height 21
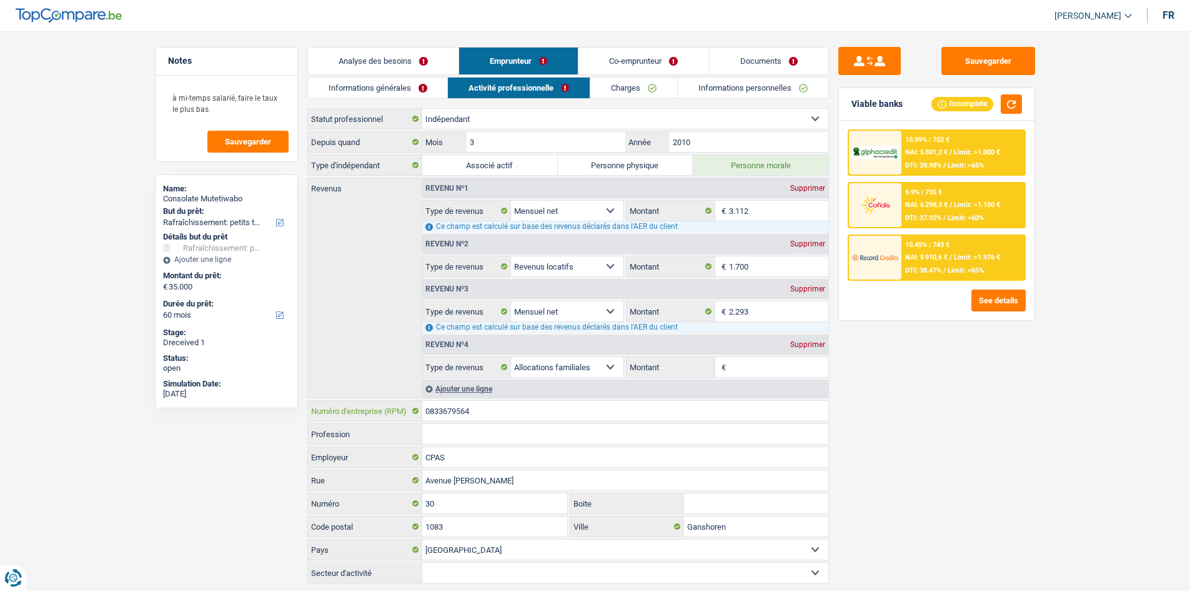
drag, startPoint x: 428, startPoint y: 409, endPoint x: 478, endPoint y: 411, distance: 50.1
click at [473, 412] on input "0833679564" at bounding box center [625, 411] width 406 height 20
drag, startPoint x: 473, startPoint y: 411, endPoint x: 491, endPoint y: 415, distance: 18.6
click at [474, 411] on input "0833679564" at bounding box center [625, 411] width 406 height 20
click at [491, 412] on input "0833679564" at bounding box center [625, 411] width 406 height 20
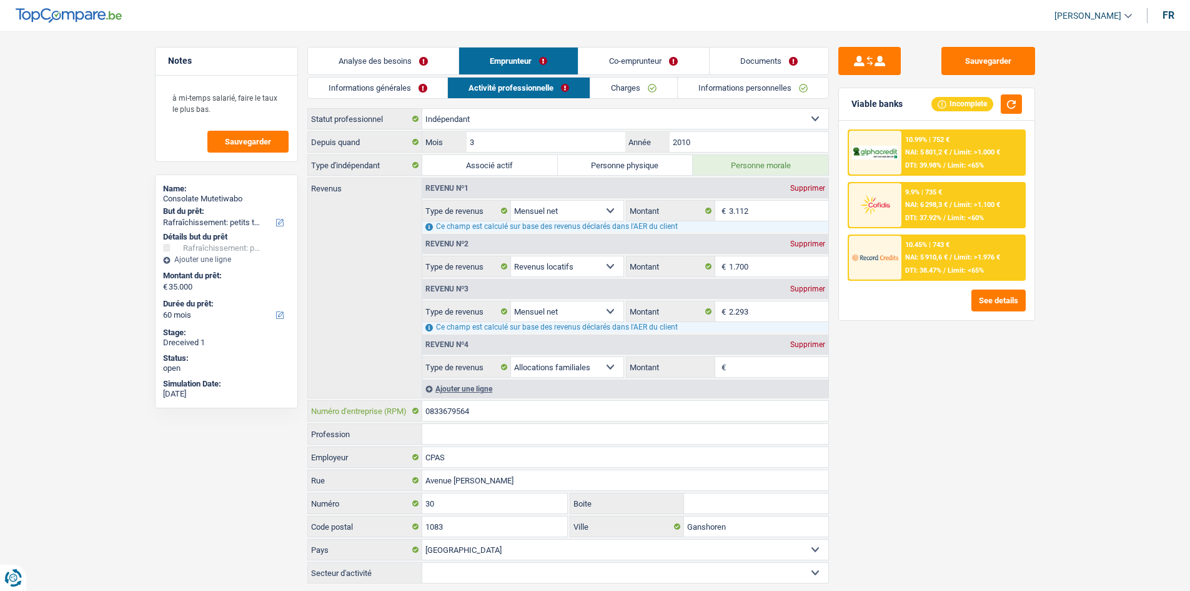
drag, startPoint x: 494, startPoint y: 415, endPoint x: 425, endPoint y: 406, distance: 70.0
click at [407, 401] on div "0833679564 Numéro d'entreprise (RPM)" at bounding box center [568, 411] width 521 height 20
drag, startPoint x: 371, startPoint y: 57, endPoint x: 389, endPoint y: 62, distance: 18.6
click at [371, 57] on link "Analyse des besoins" at bounding box center [383, 60] width 151 height 27
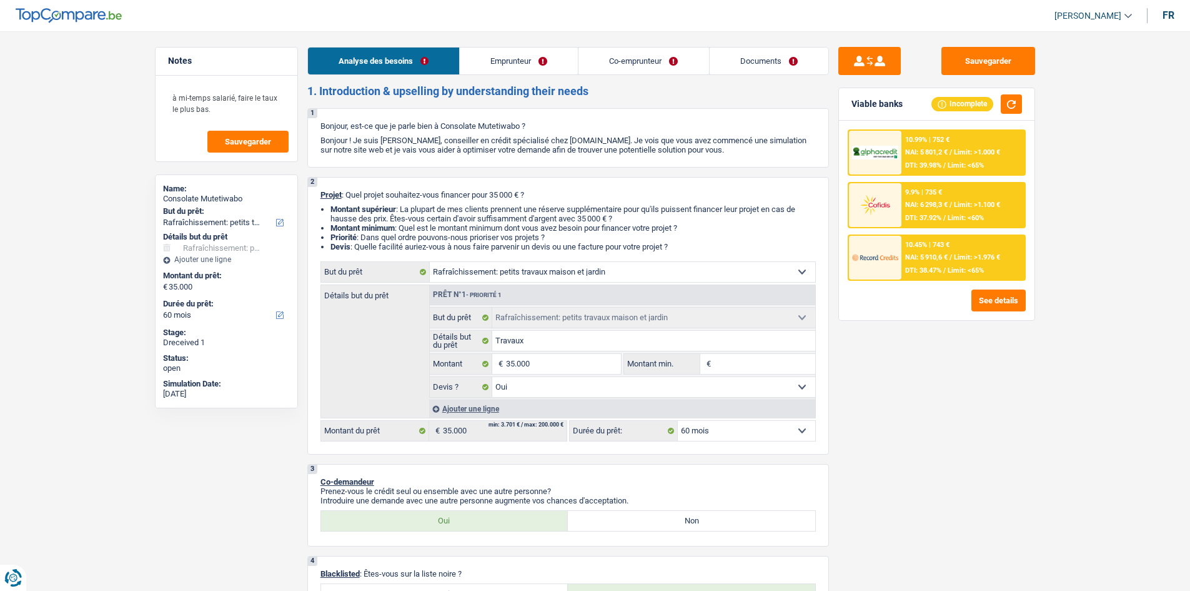
click at [769, 67] on link "Documents" at bounding box center [769, 60] width 119 height 27
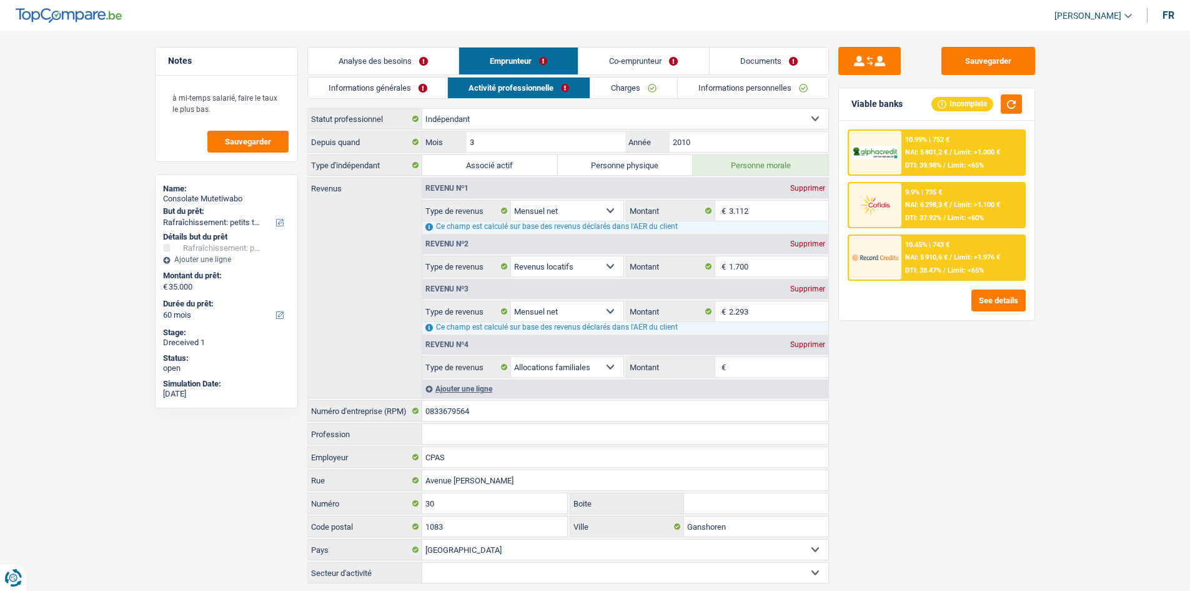
select select "houseOrGarden"
select select "60"
select select "independent"
select select "netSalary"
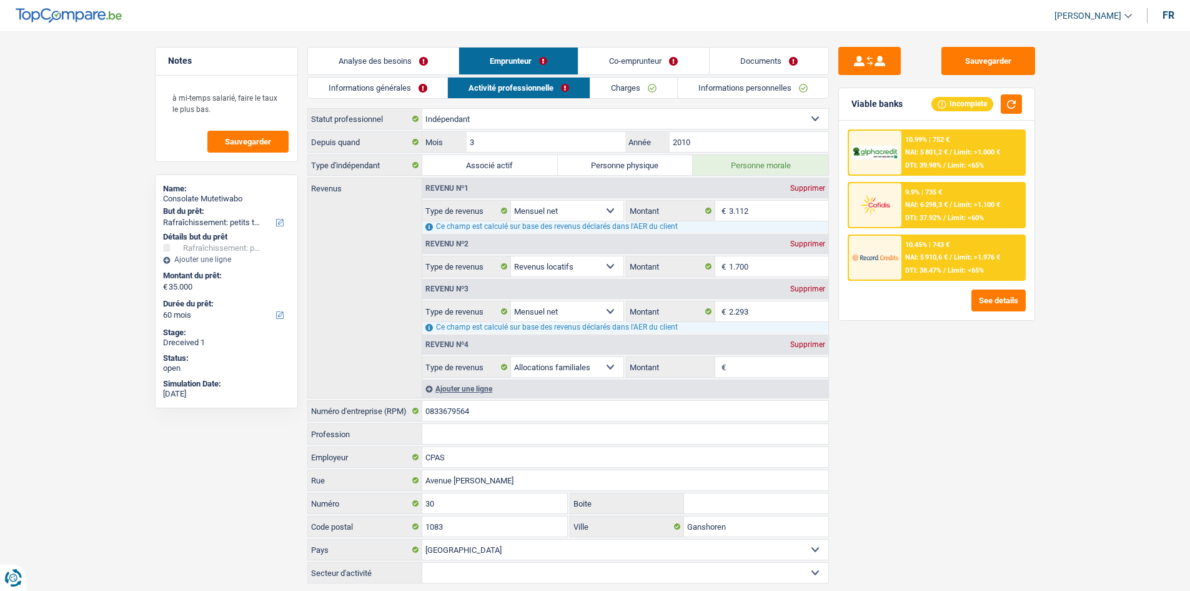
select select "rentalIncome"
select select "netSalary"
select select "familyAllowances"
select select "BE"
